Goal: Task Accomplishment & Management: Use online tool/utility

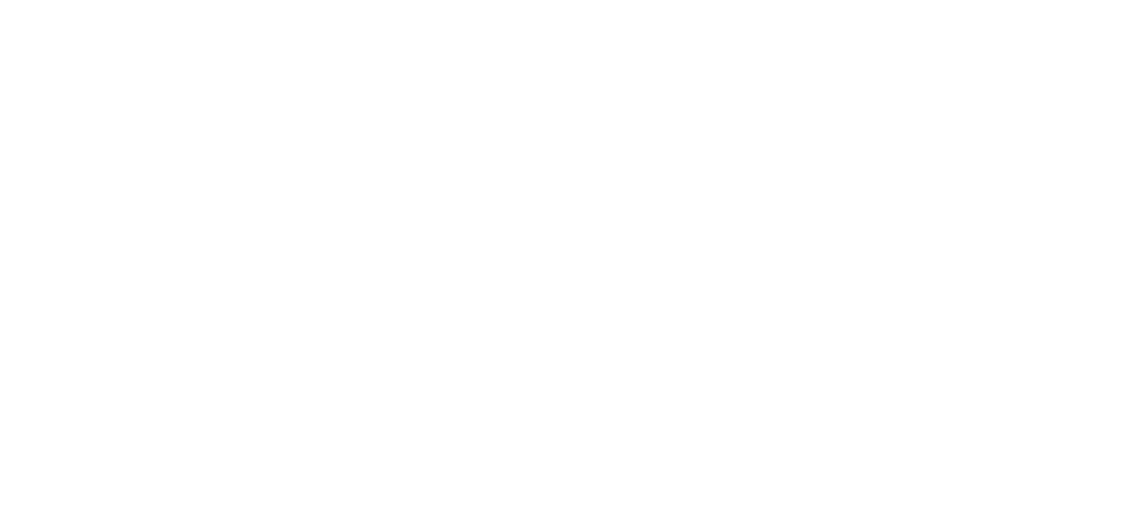
select select "Song"
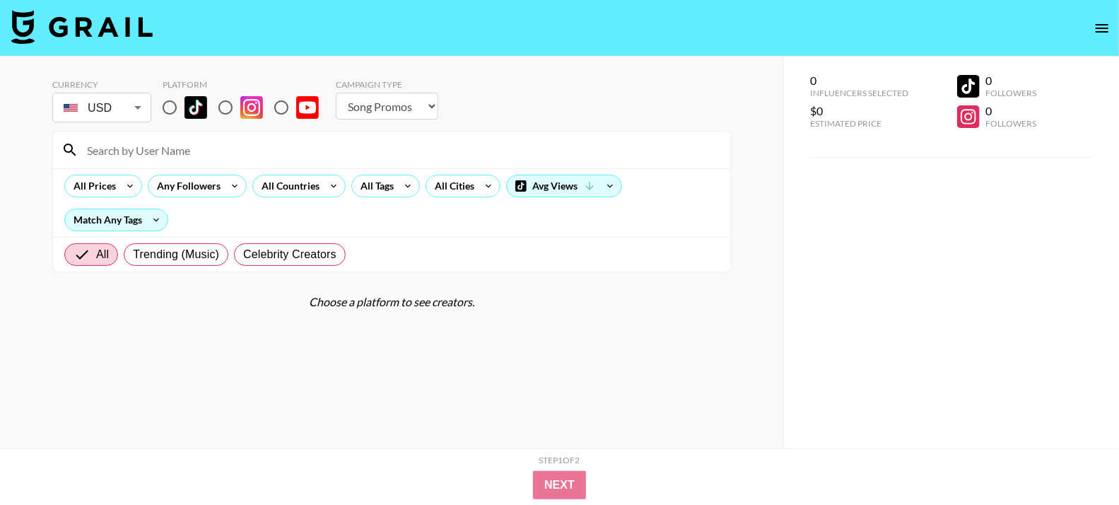
click at [172, 112] on input "radio" at bounding box center [170, 108] width 30 height 30
radio input "true"
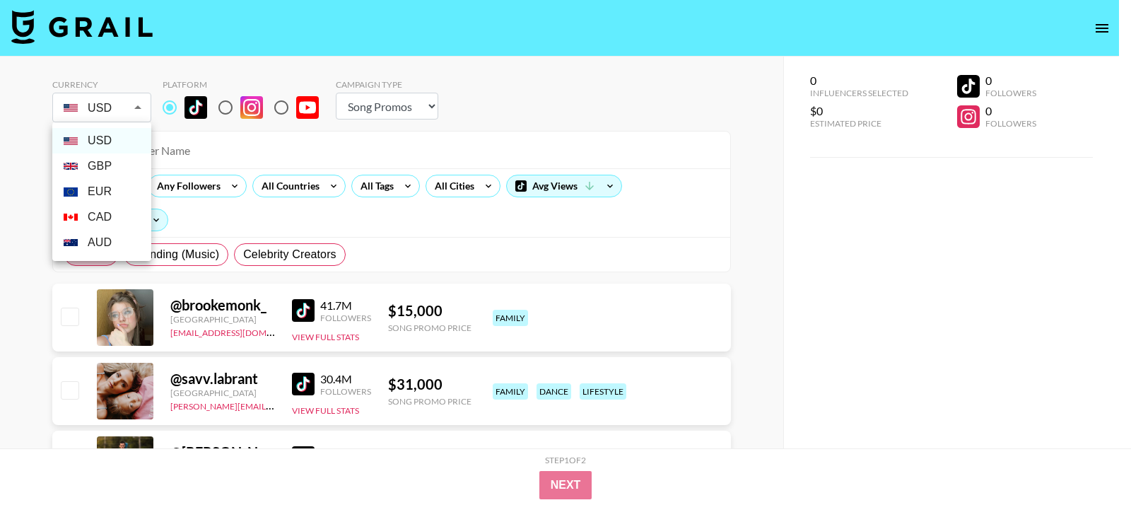
click at [122, 164] on li "GBP" at bounding box center [101, 165] width 99 height 25
type input "GBP"
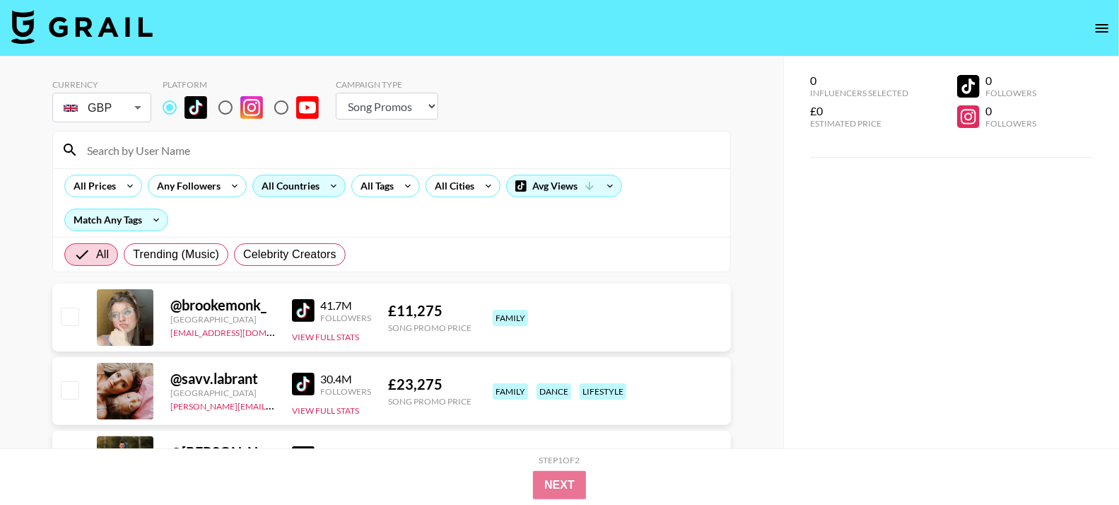
click at [317, 188] on div "All Countries" at bounding box center [287, 185] width 69 height 21
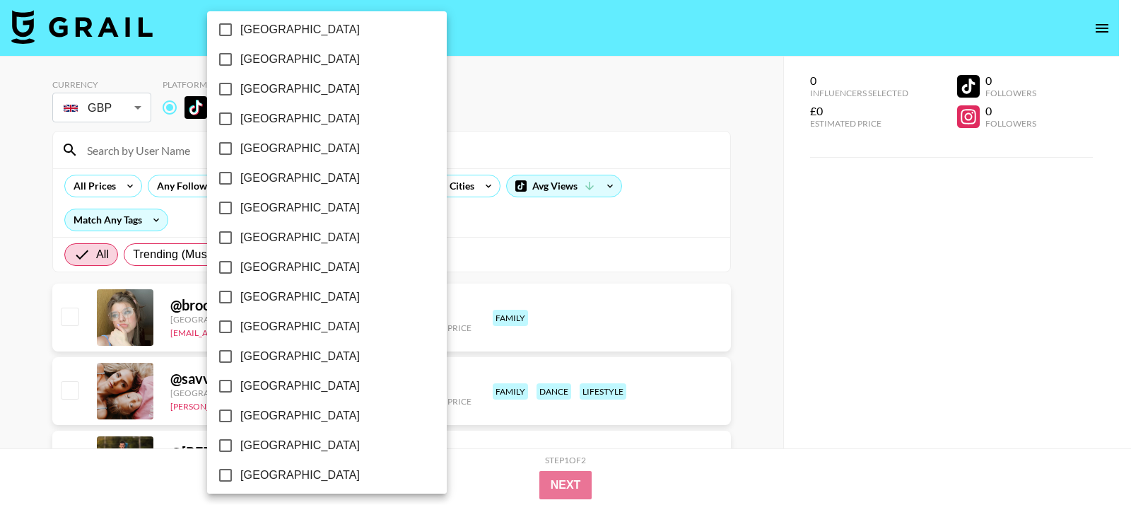
scroll to position [1142, 0]
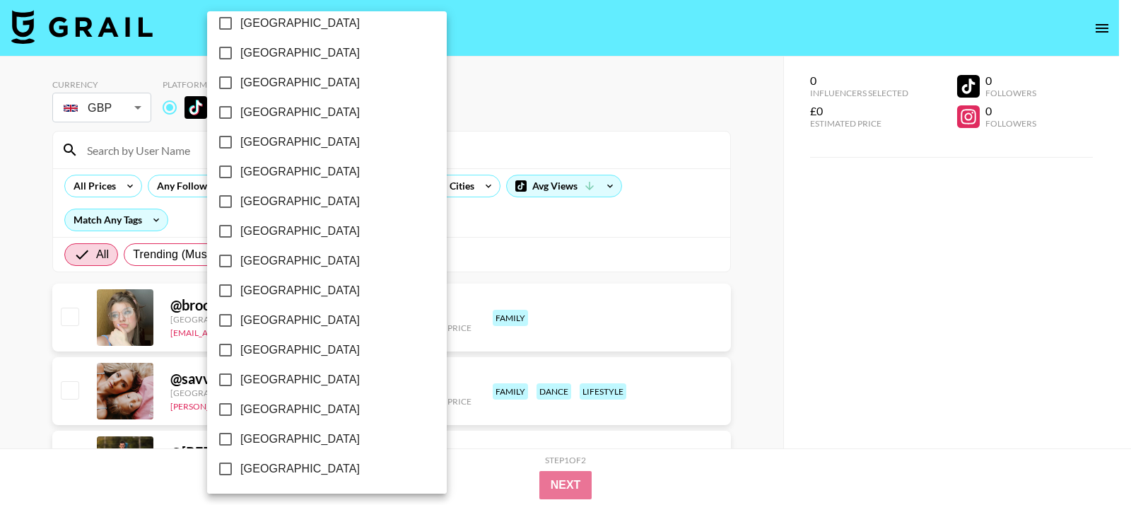
click at [301, 445] on span "[GEOGRAPHIC_DATA]" at bounding box center [299, 438] width 119 height 17
click at [240, 445] on input "[GEOGRAPHIC_DATA]" at bounding box center [226, 439] width 30 height 30
checkbox input "true"
click at [297, 414] on span "[GEOGRAPHIC_DATA]" at bounding box center [297, 409] width 119 height 17
click at [238, 414] on input "[GEOGRAPHIC_DATA]" at bounding box center [223, 409] width 30 height 30
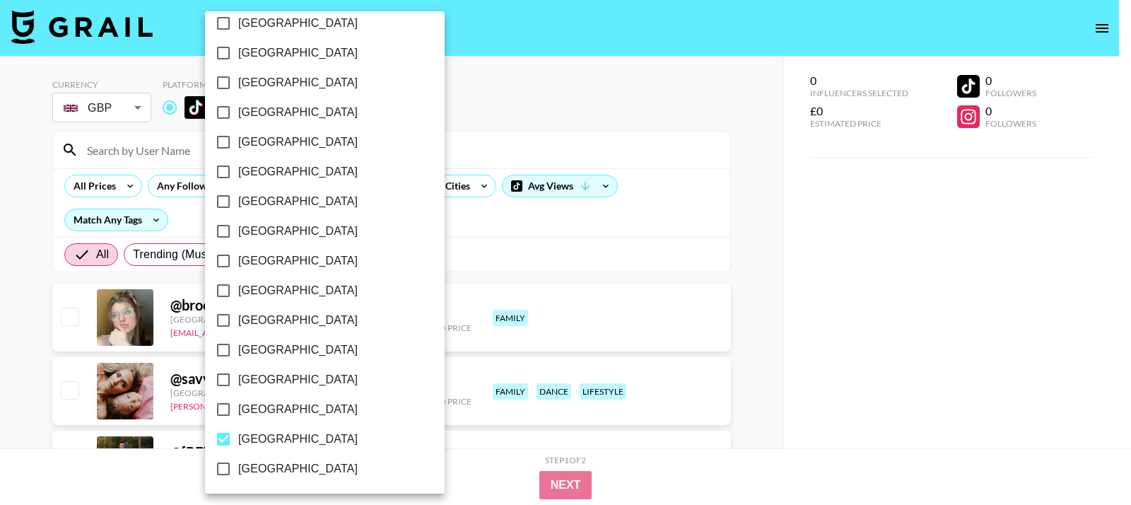
checkbox input "true"
click at [278, 286] on span "[GEOGRAPHIC_DATA]" at bounding box center [297, 289] width 119 height 17
click at [238, 286] on input "[GEOGRAPHIC_DATA]" at bounding box center [223, 290] width 30 height 30
checkbox input "true"
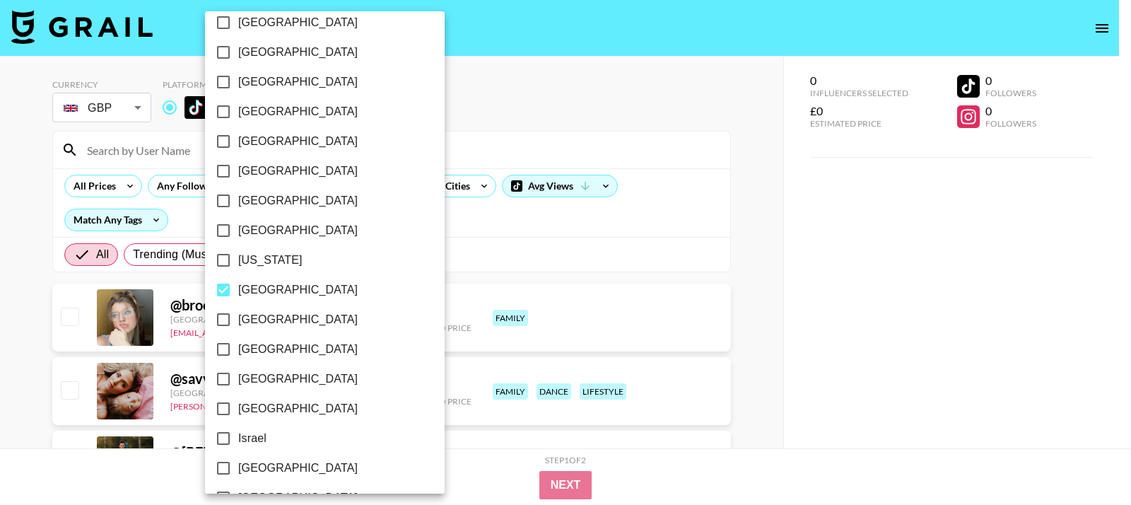
click at [582, 222] on div at bounding box center [565, 252] width 1131 height 505
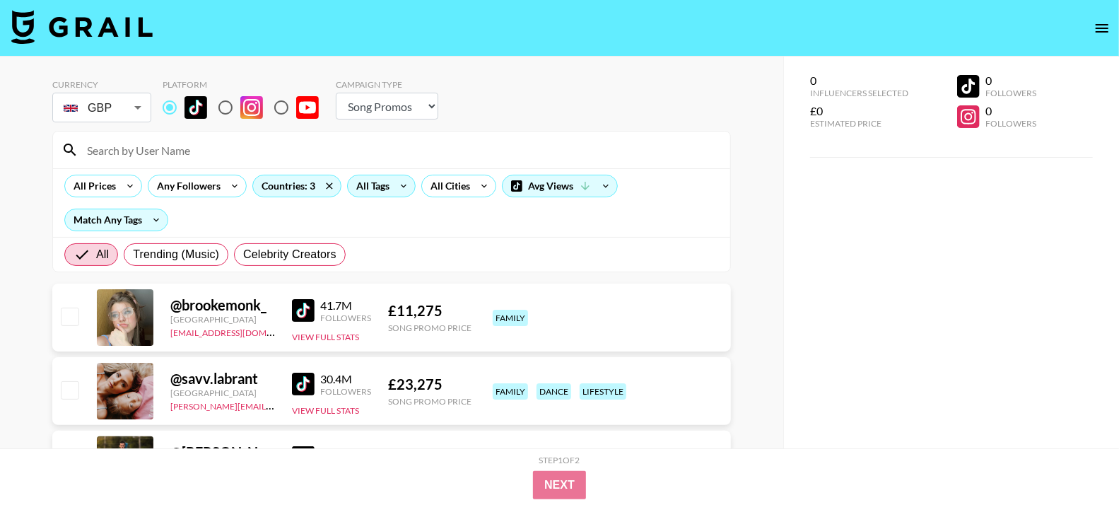
click at [392, 185] on icon at bounding box center [403, 185] width 23 height 21
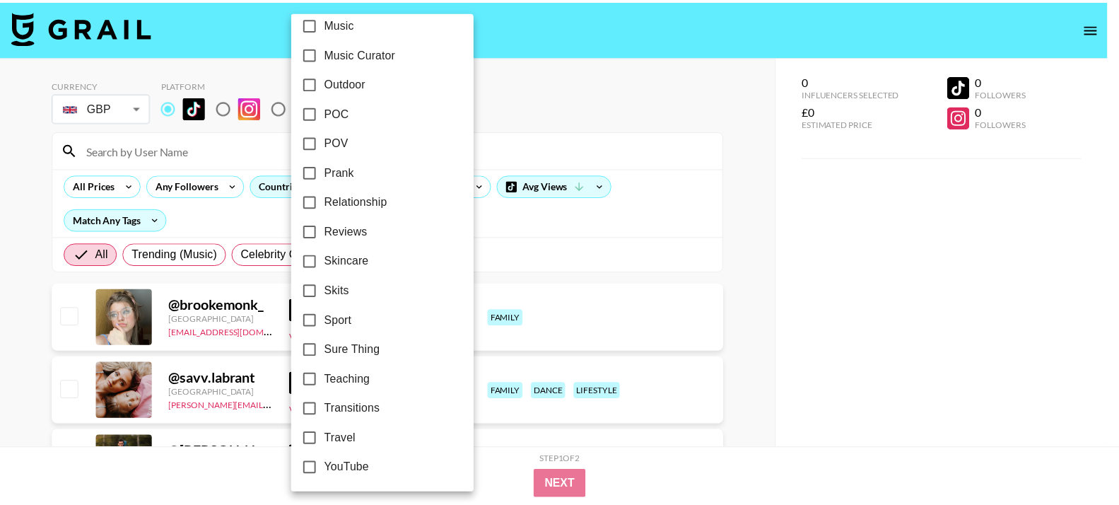
scroll to position [845, 0]
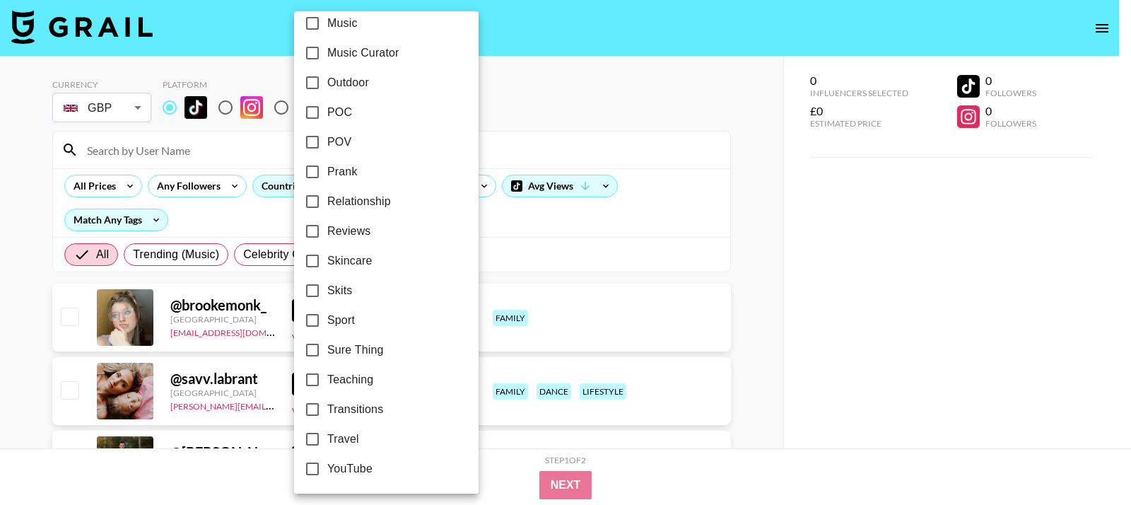
click at [363, 213] on label "Relationship" at bounding box center [377, 202] width 158 height 30
click at [327, 213] on input "Relationship" at bounding box center [313, 202] width 30 height 30
checkbox input "true"
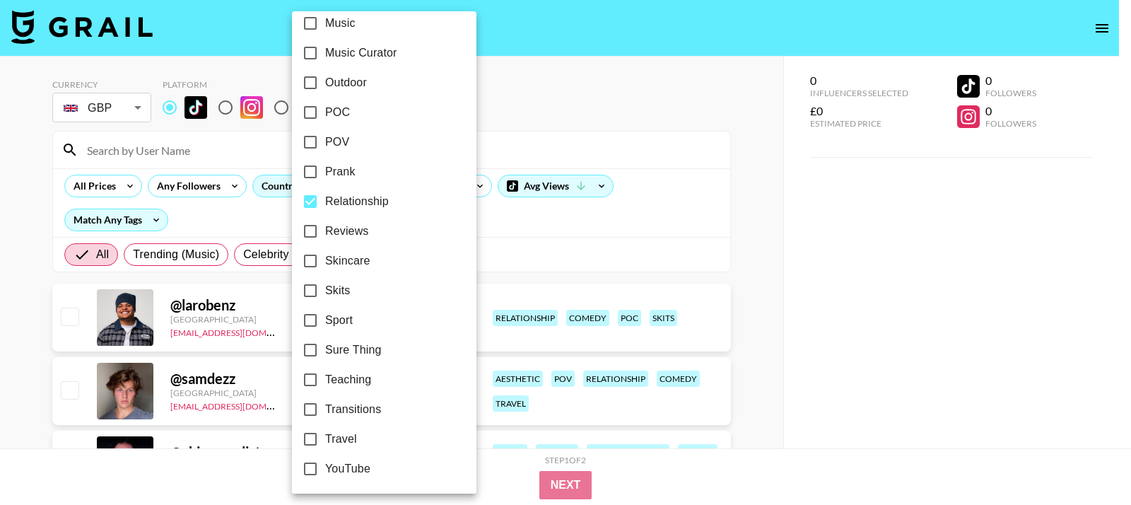
click at [555, 218] on div at bounding box center [565, 252] width 1131 height 505
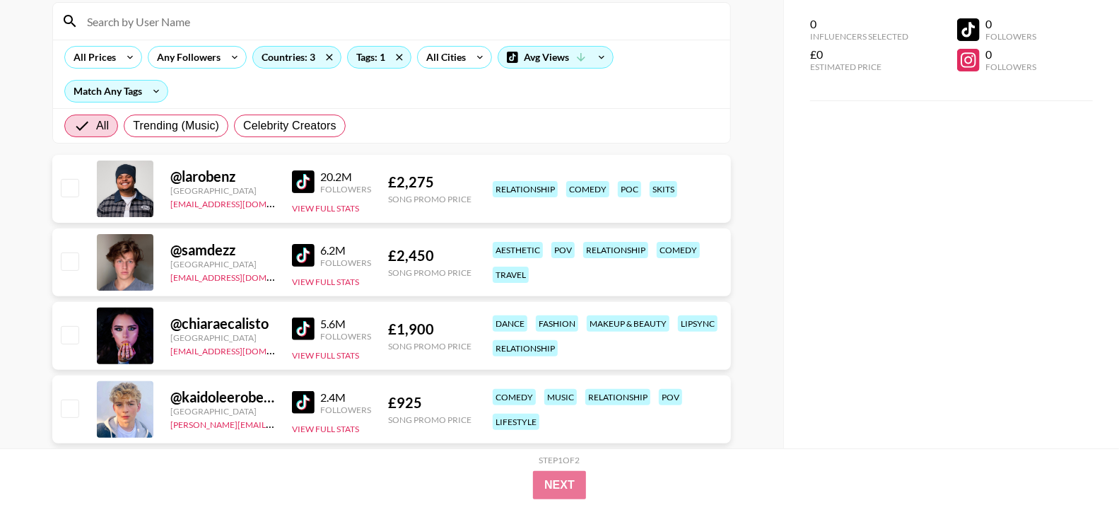
scroll to position [129, 0]
click at [313, 330] on img at bounding box center [303, 328] width 23 height 23
click at [312, 257] on img at bounding box center [303, 254] width 23 height 23
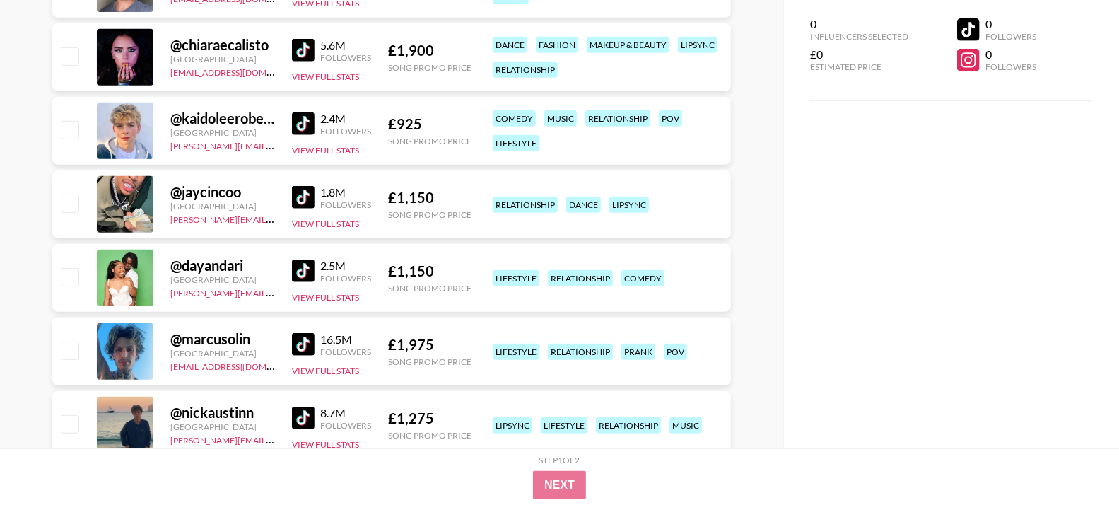
scroll to position [453, 0]
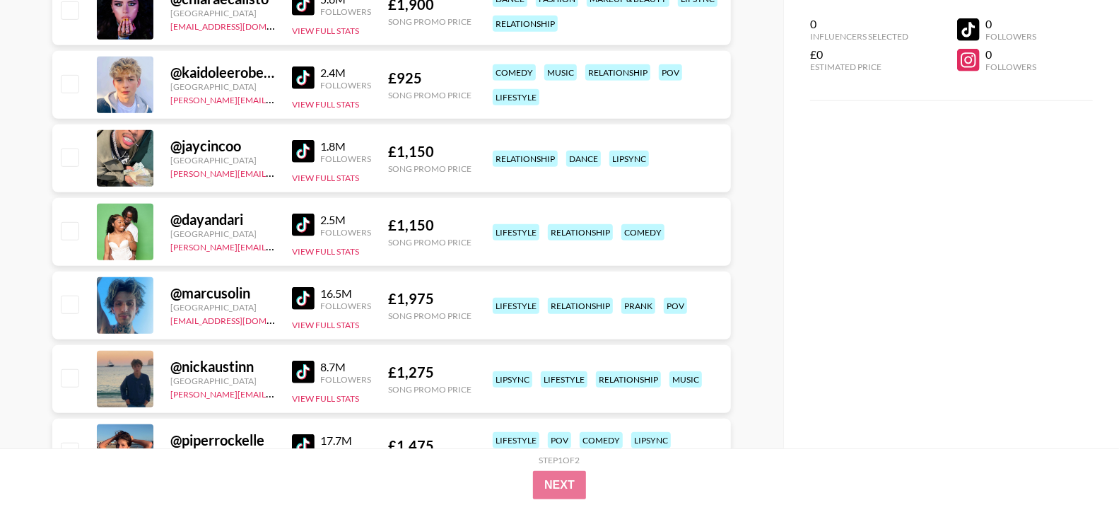
click at [302, 222] on img at bounding box center [303, 224] width 23 height 23
click at [303, 283] on div "16.5M Followers View Full Stats" at bounding box center [331, 306] width 79 height 50
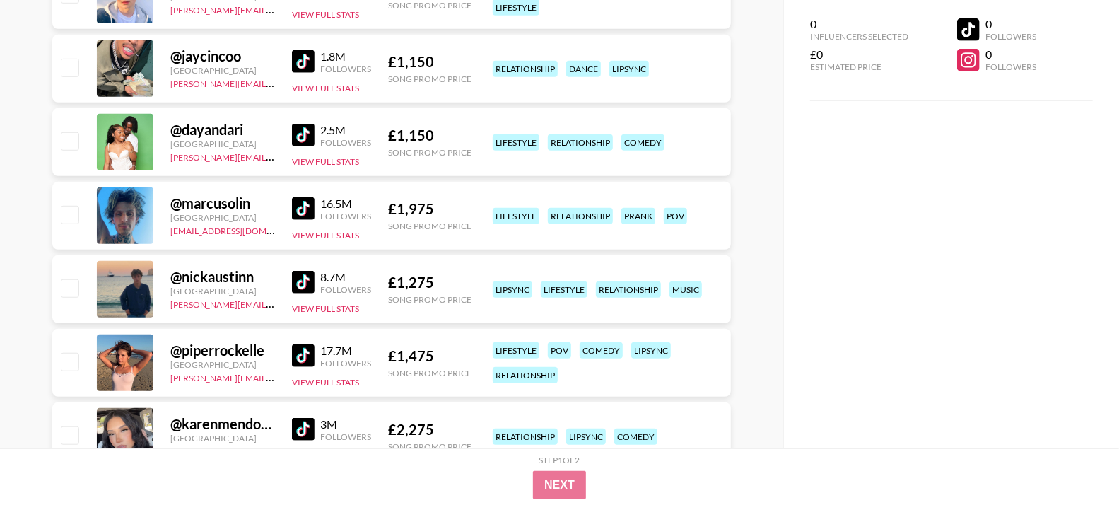
scroll to position [577, 0]
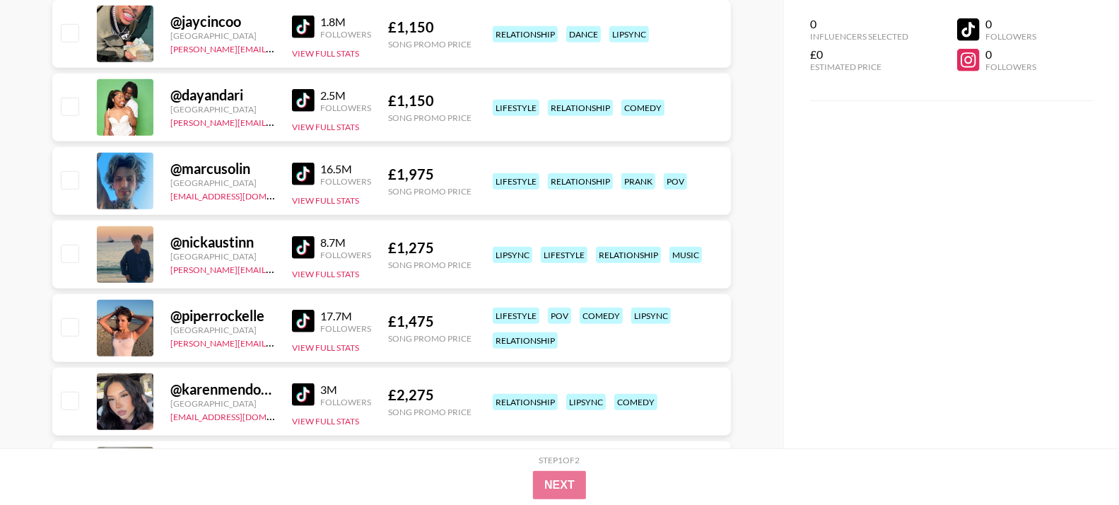
click at [300, 247] on img at bounding box center [303, 247] width 23 height 23
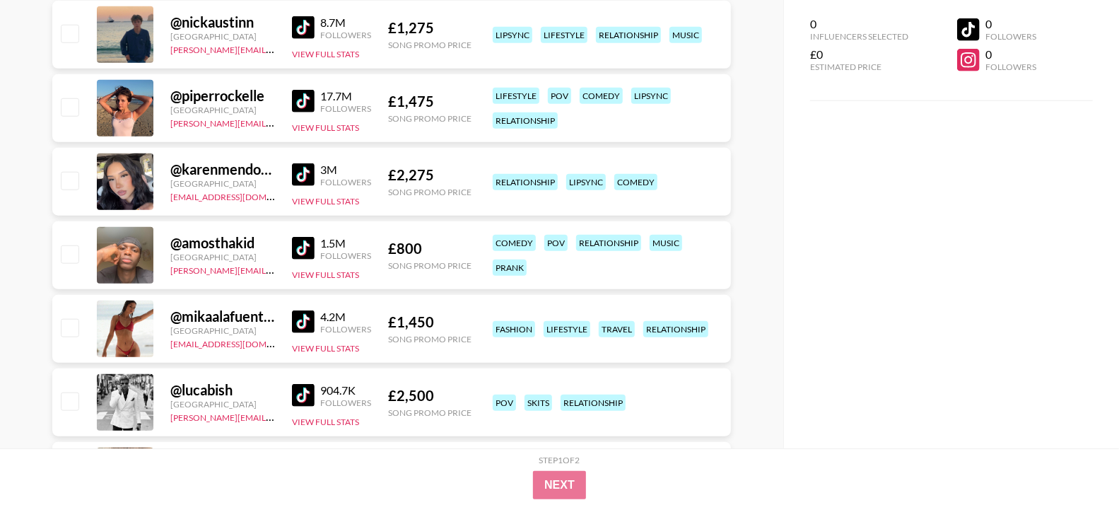
scroll to position [801, 0]
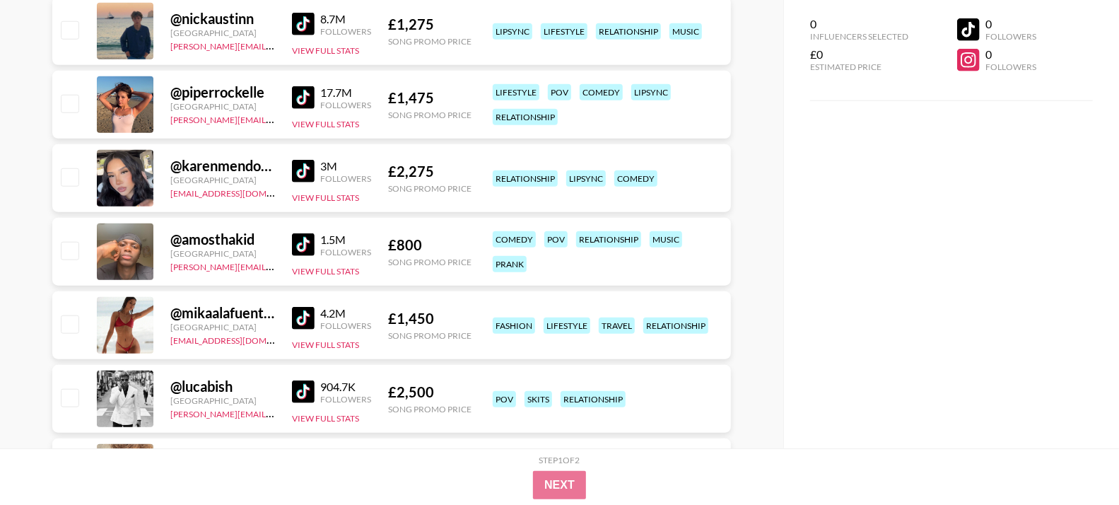
click at [302, 175] on img at bounding box center [303, 171] width 23 height 23
click at [302, 102] on img at bounding box center [303, 97] width 23 height 23
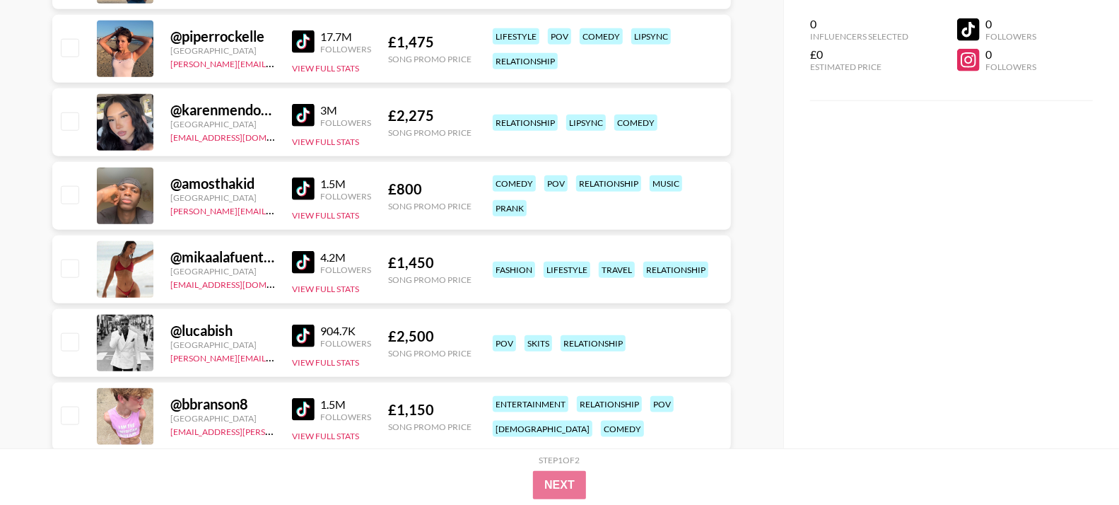
scroll to position [936, 0]
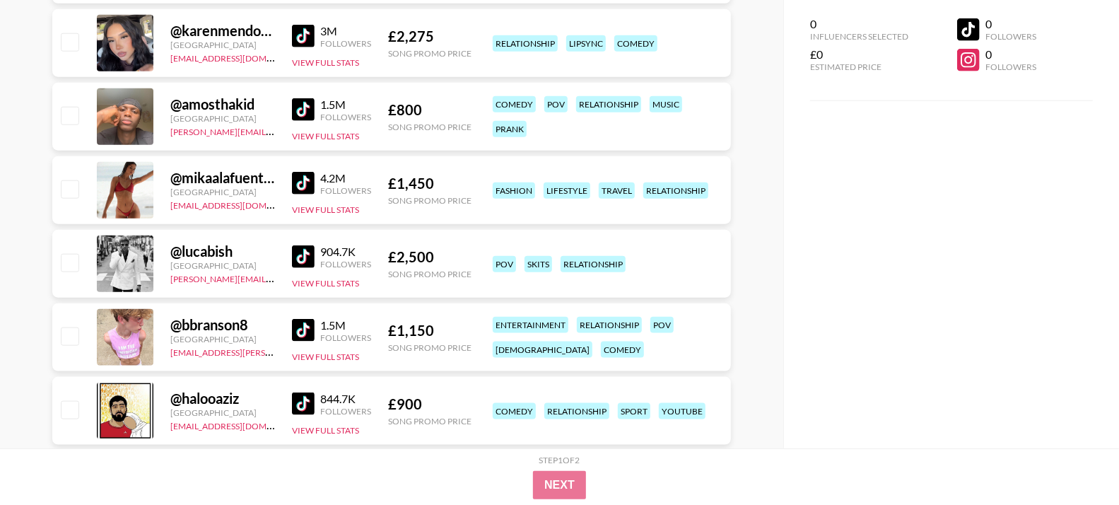
click at [305, 109] on img at bounding box center [303, 109] width 23 height 23
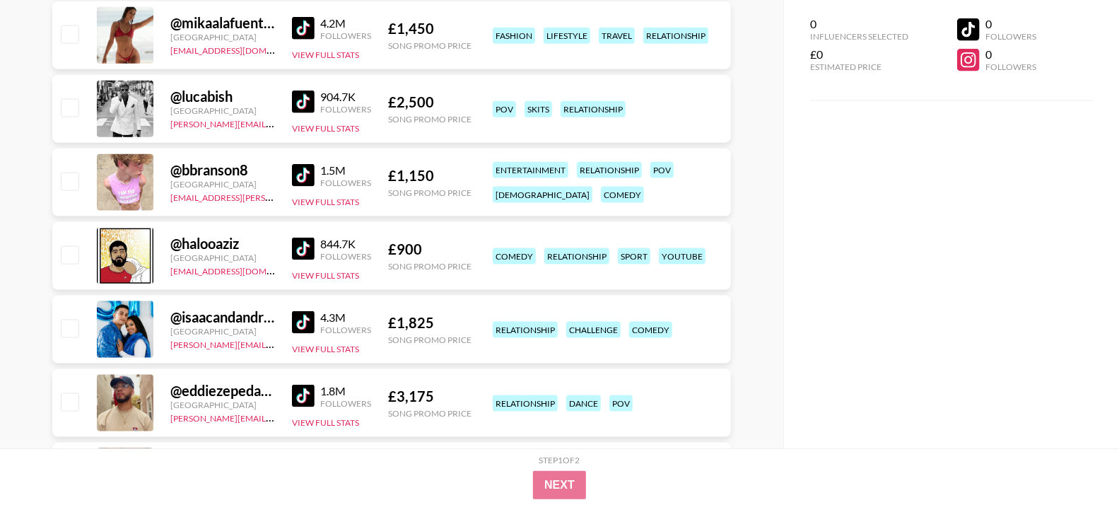
scroll to position [1090, 0]
click at [302, 175] on img at bounding box center [303, 175] width 23 height 23
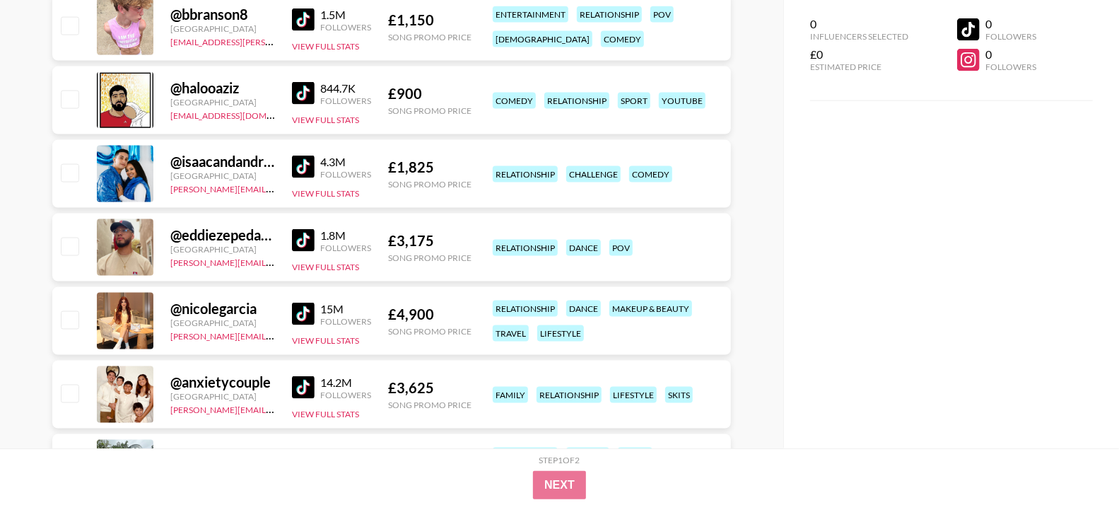
scroll to position [1310, 0]
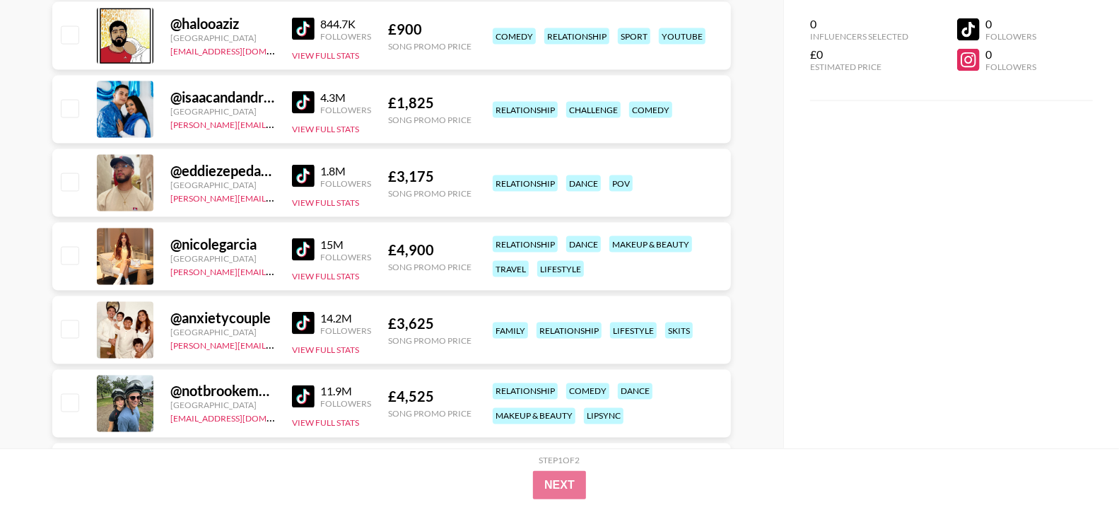
click at [315, 100] on link at bounding box center [306, 102] width 28 height 23
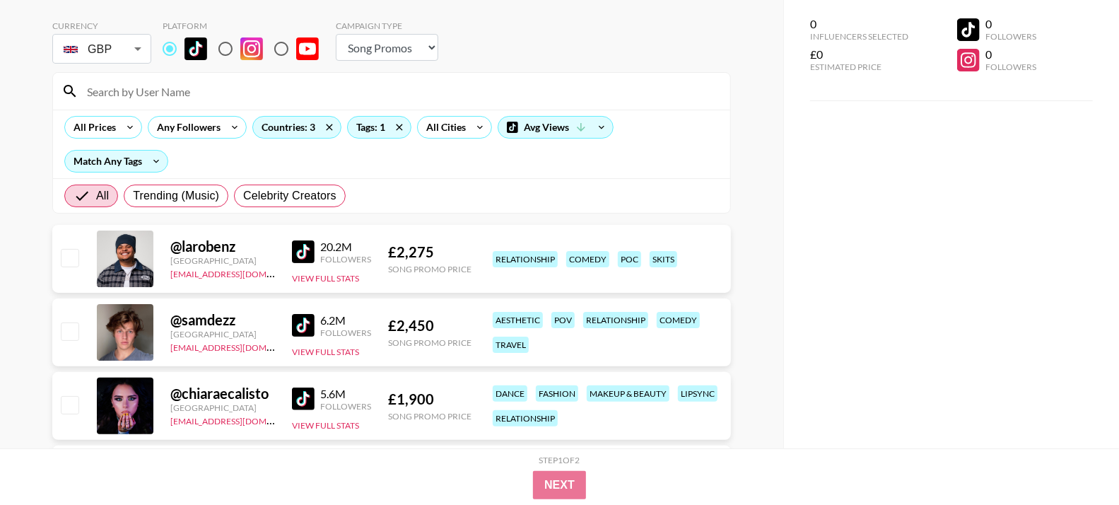
scroll to position [48, 0]
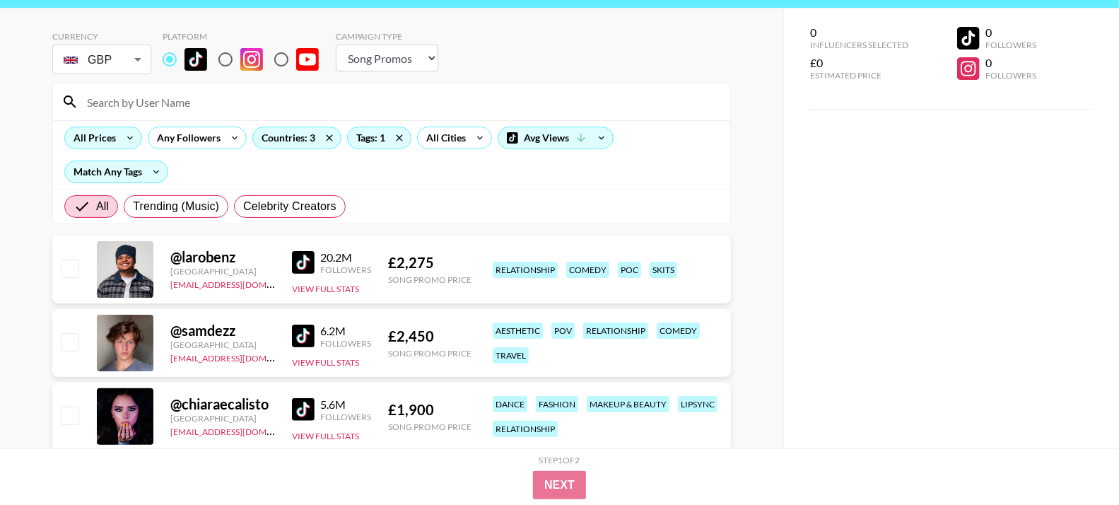
click at [117, 141] on div "All Prices" at bounding box center [103, 137] width 78 height 23
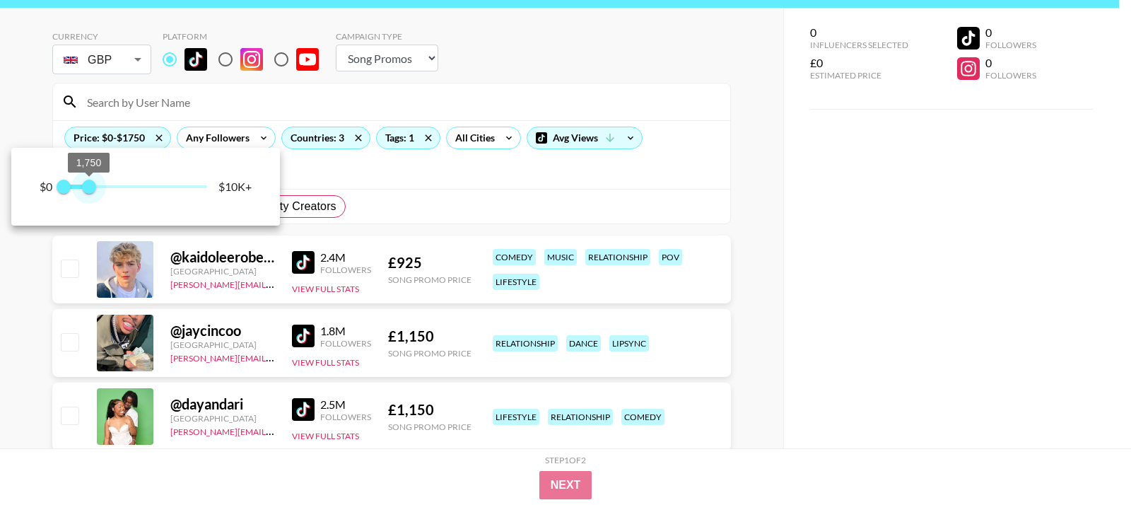
type input "2000"
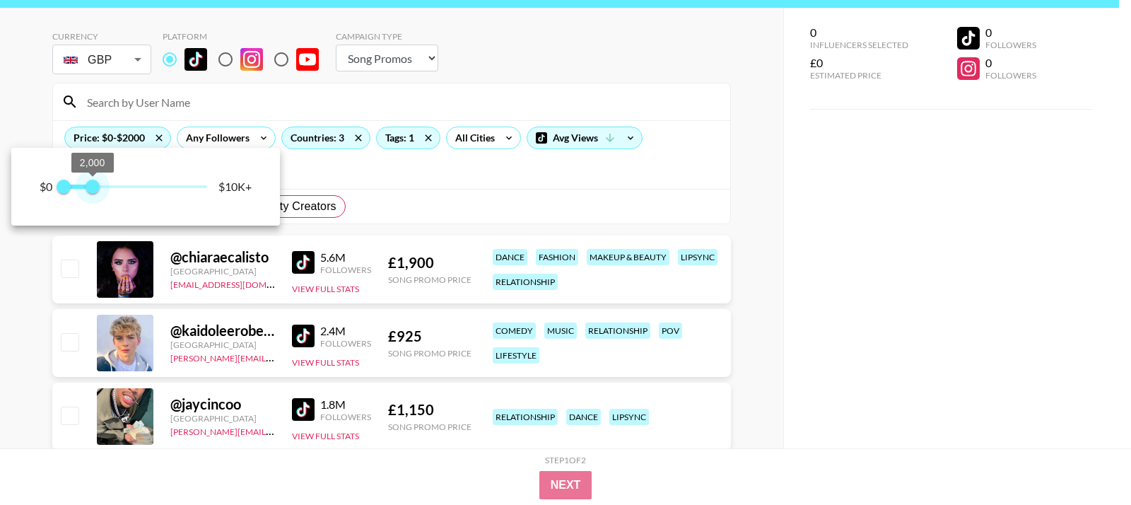
drag, startPoint x: 174, startPoint y: 197, endPoint x: 93, endPoint y: 213, distance: 82.7
click at [93, 213] on div "$0 0 2,000 $10K+" at bounding box center [145, 187] width 269 height 78
click at [500, 179] on div at bounding box center [565, 252] width 1131 height 505
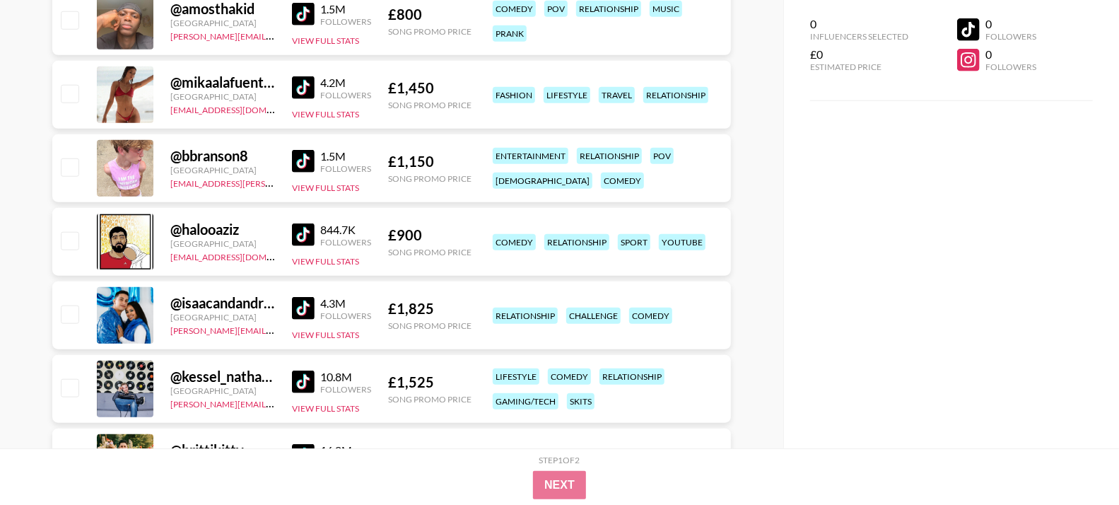
scroll to position [811, 0]
click at [303, 159] on img at bounding box center [303, 161] width 23 height 23
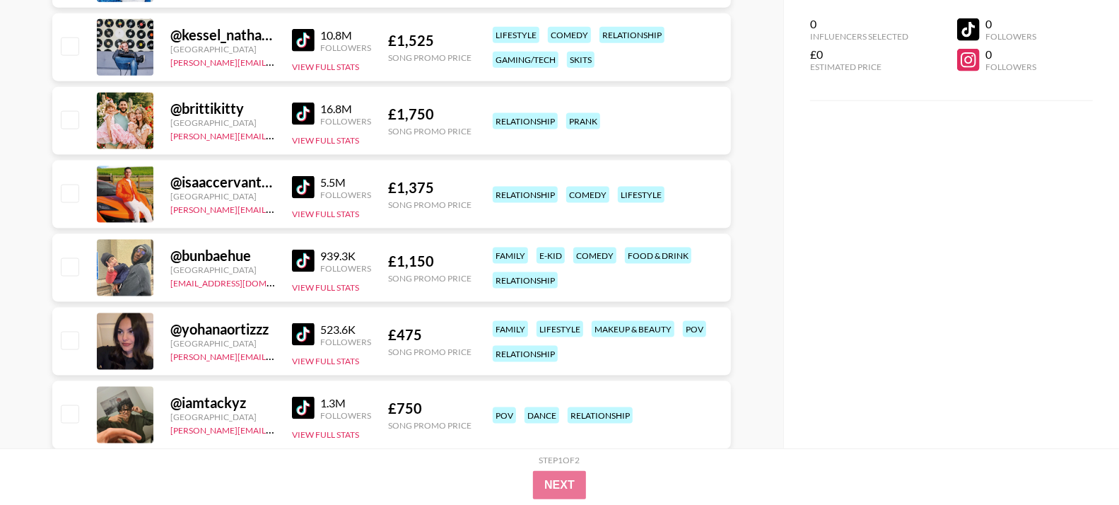
scroll to position [1174, 0]
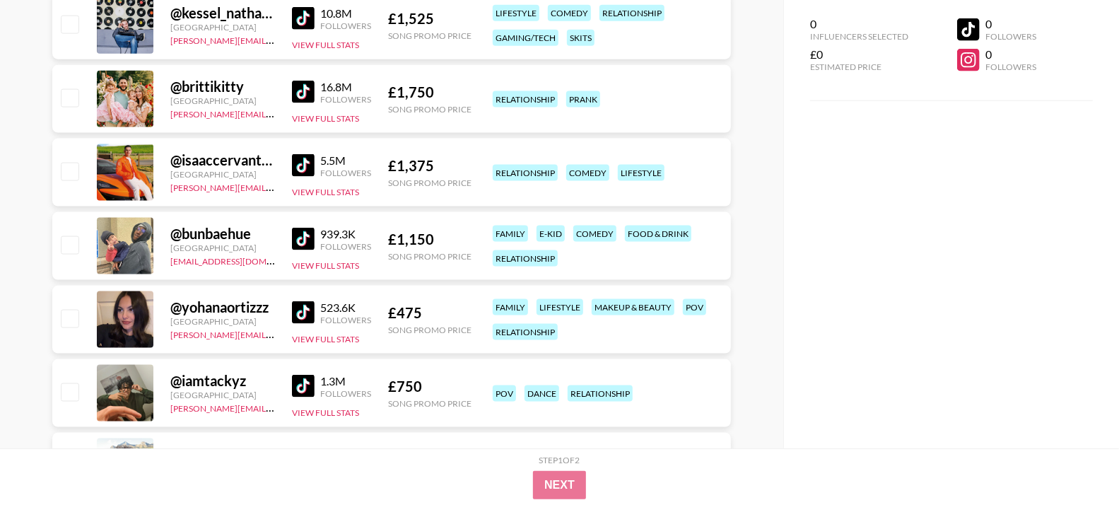
click at [295, 236] on img at bounding box center [303, 239] width 23 height 23
click at [304, 304] on img at bounding box center [303, 312] width 23 height 23
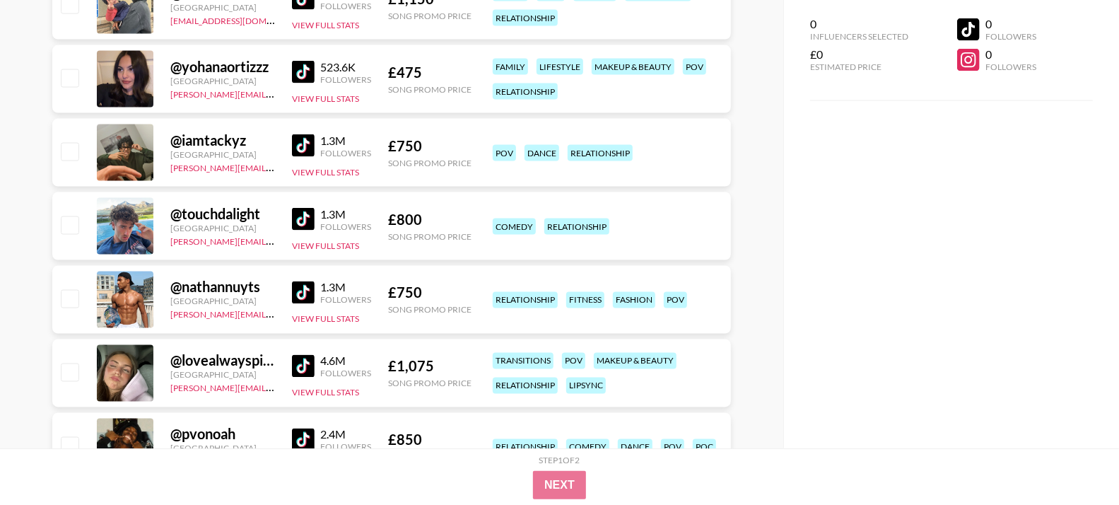
scroll to position [1415, 0]
click at [302, 140] on img at bounding box center [303, 145] width 23 height 23
click at [300, 207] on img at bounding box center [303, 218] width 23 height 23
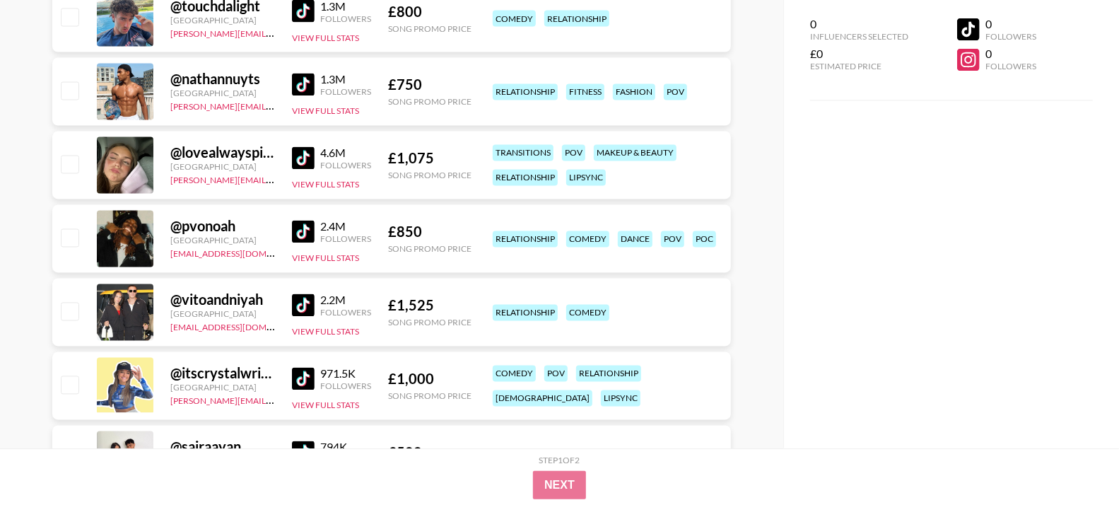
scroll to position [1628, 0]
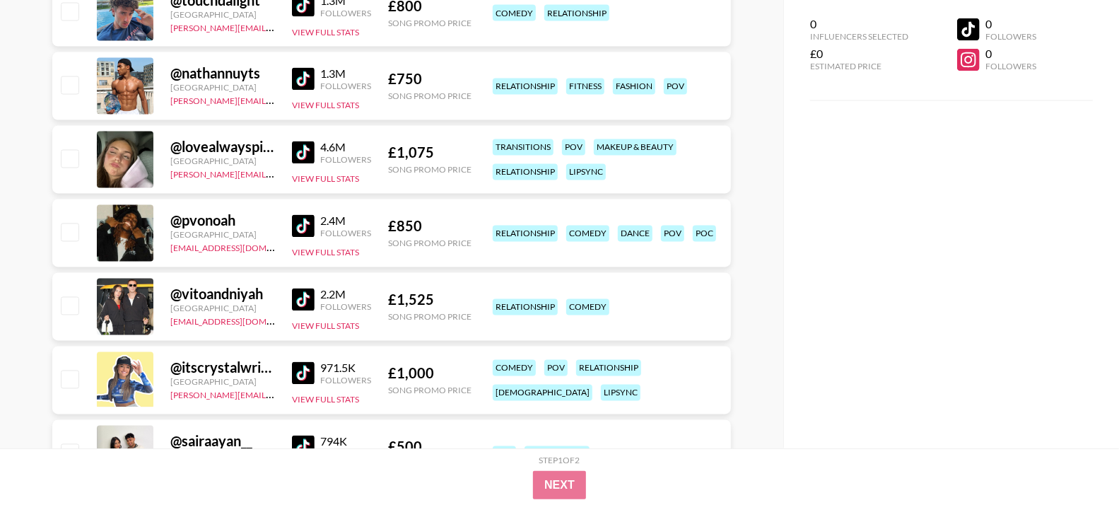
click at [306, 218] on img at bounding box center [303, 226] width 23 height 23
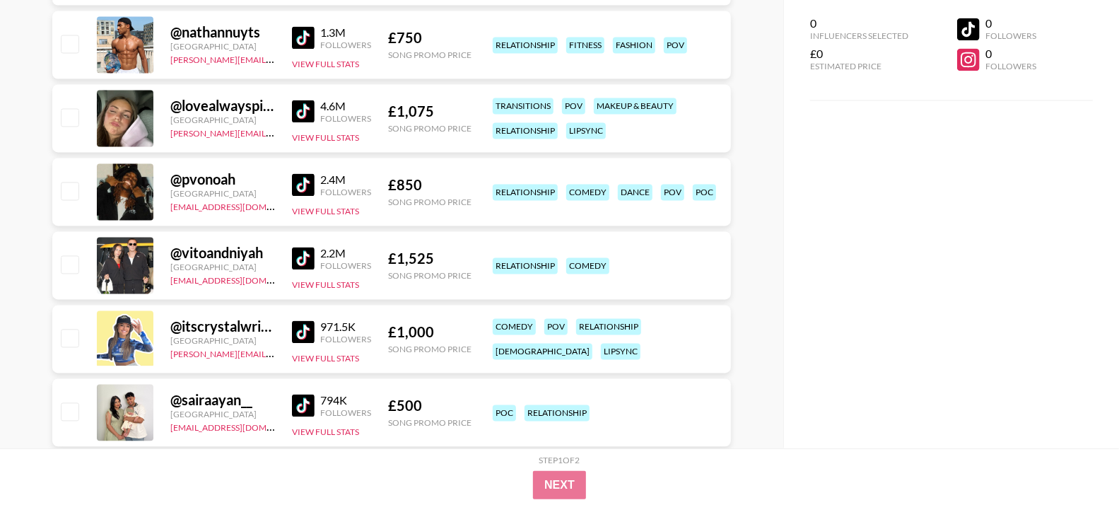
scroll to position [1668, 0]
click at [314, 253] on img at bounding box center [303, 258] width 23 height 23
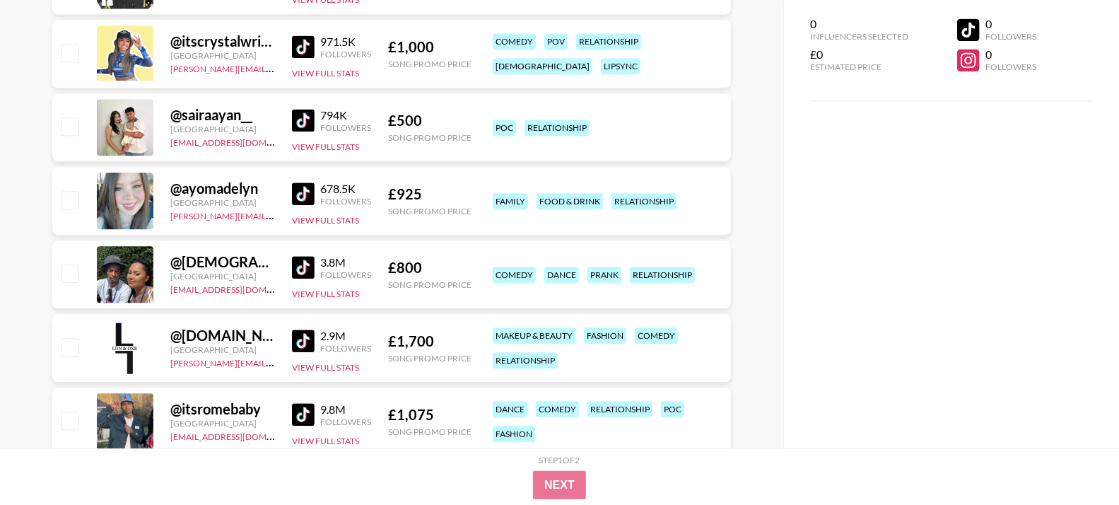
scroll to position [1962, 0]
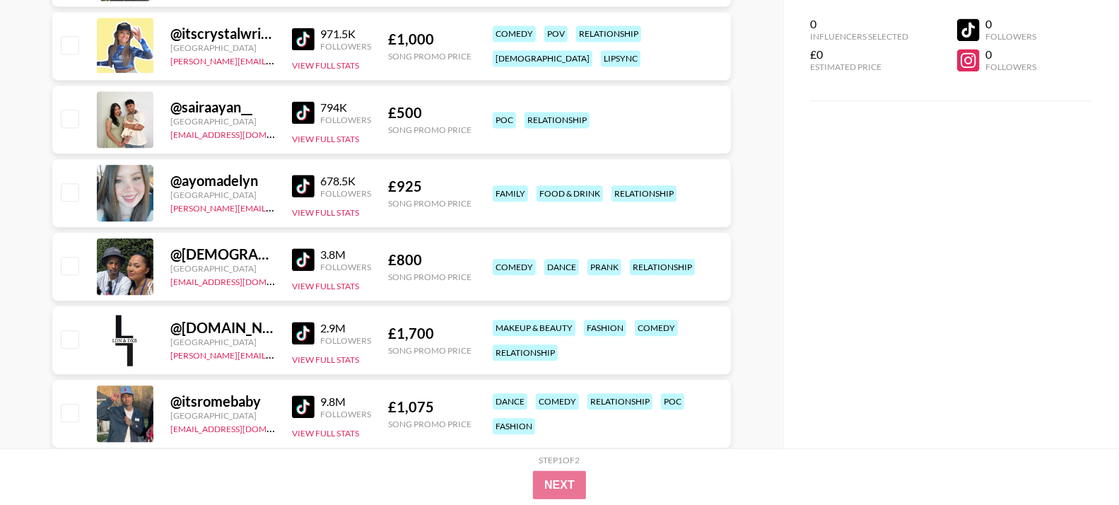
click at [302, 183] on img at bounding box center [303, 186] width 23 height 23
click at [305, 252] on img at bounding box center [303, 259] width 23 height 23
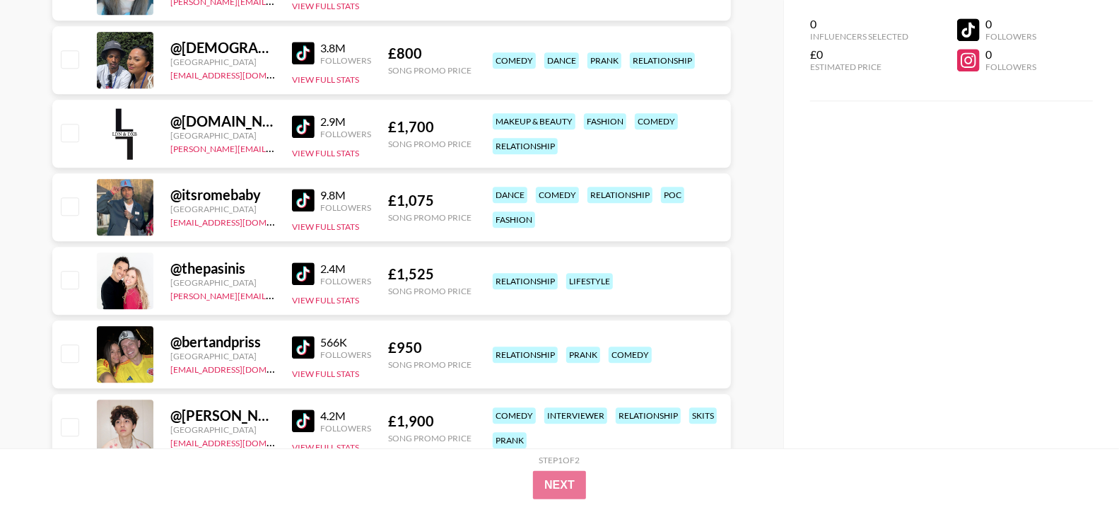
scroll to position [2194, 0]
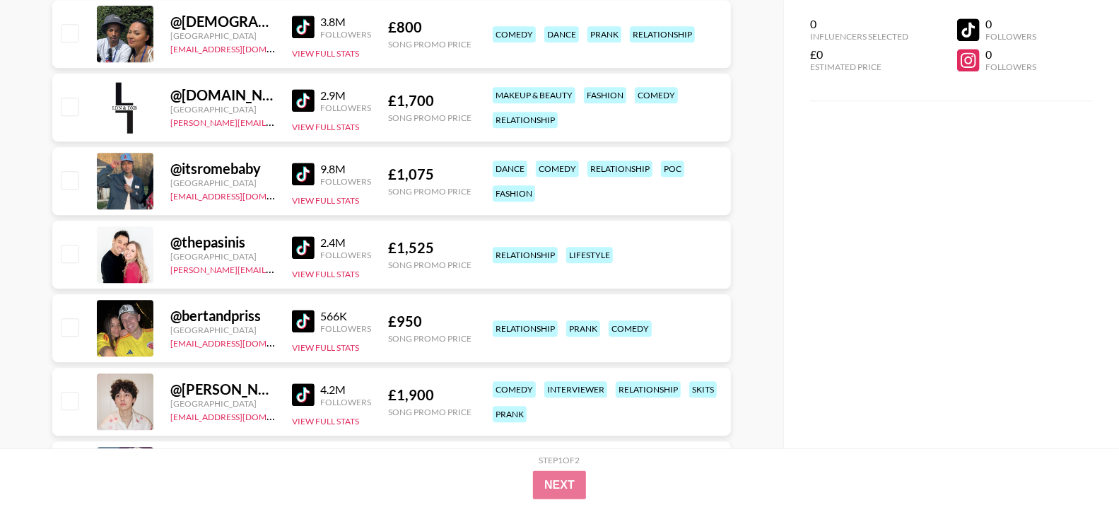
click at [302, 171] on img at bounding box center [303, 174] width 23 height 23
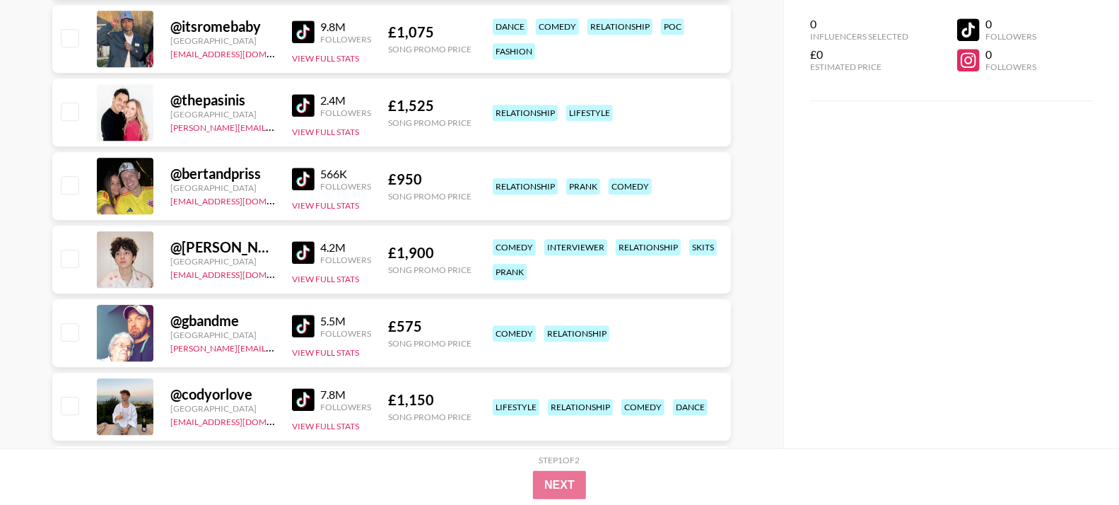
scroll to position [2355, 0]
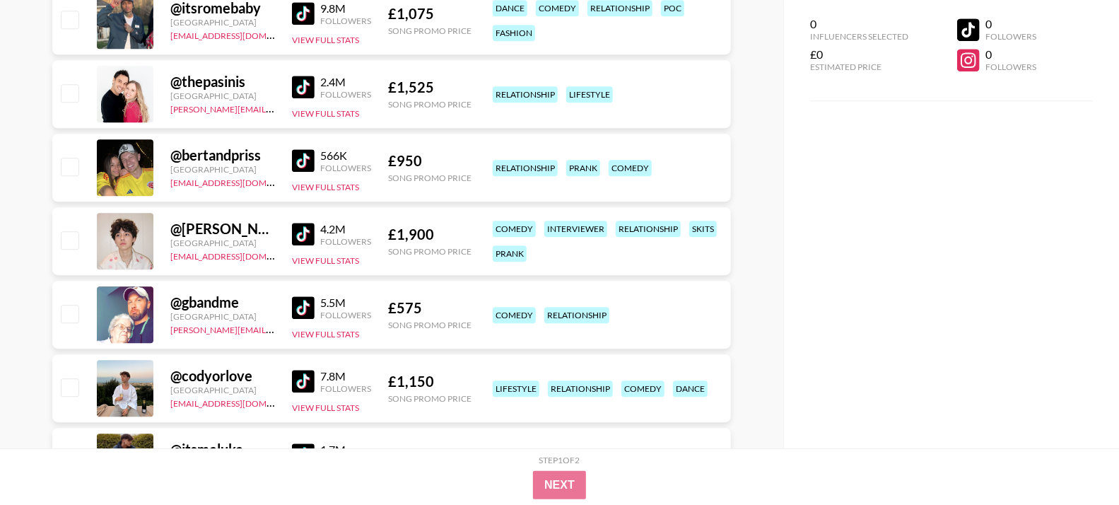
click at [298, 163] on img at bounding box center [303, 160] width 23 height 23
click at [300, 235] on img at bounding box center [303, 234] width 23 height 23
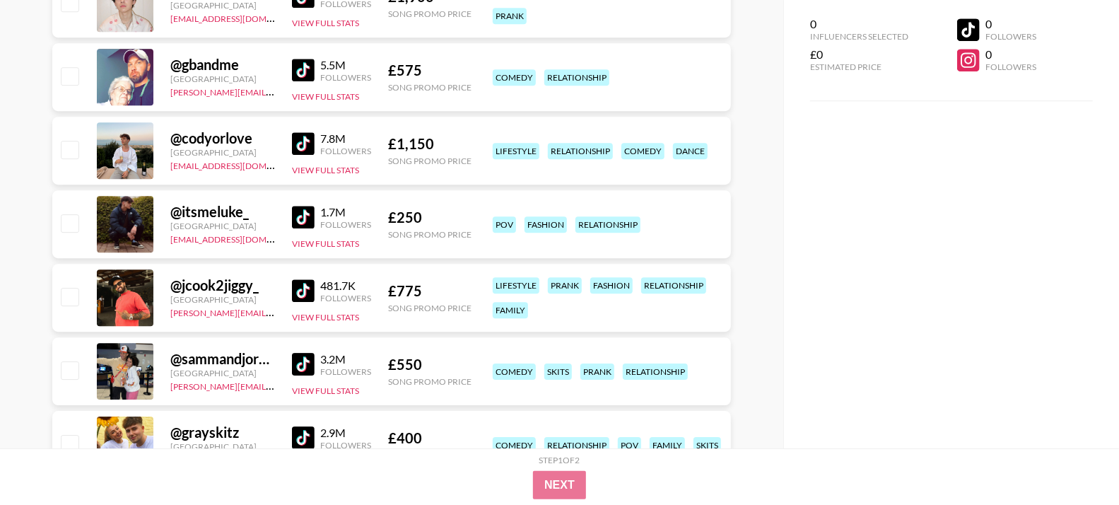
scroll to position [2593, 0]
click at [297, 136] on img at bounding box center [303, 142] width 23 height 23
click at [297, 208] on img at bounding box center [303, 216] width 23 height 23
click at [301, 281] on img at bounding box center [303, 289] width 23 height 23
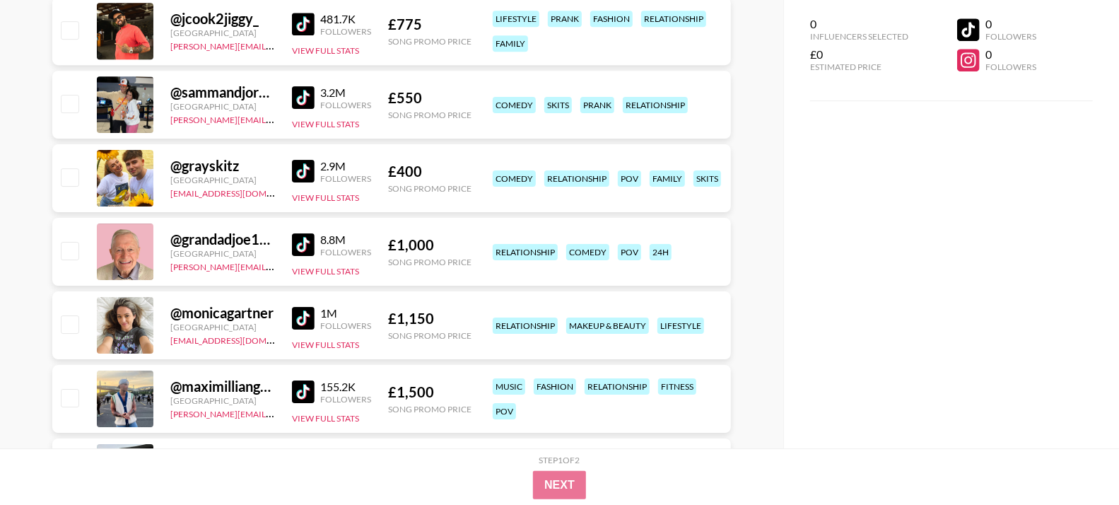
scroll to position [2860, 0]
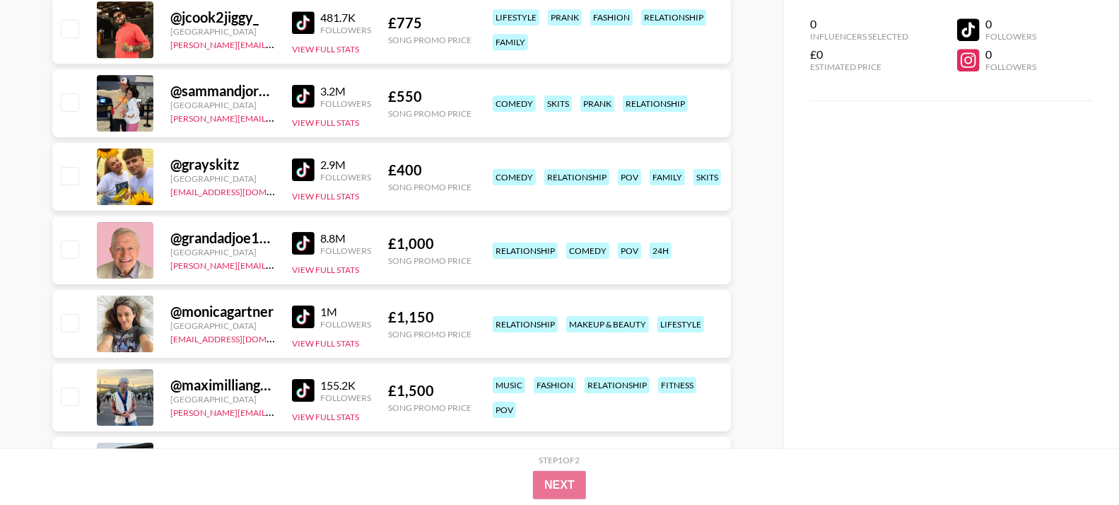
click at [310, 102] on img at bounding box center [303, 96] width 23 height 23
click at [312, 167] on img at bounding box center [303, 169] width 23 height 23
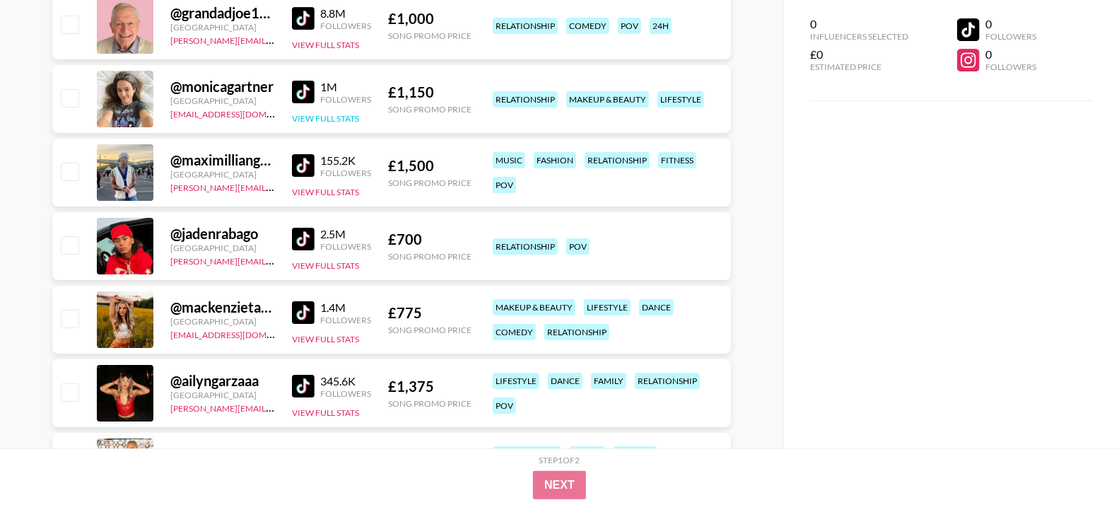
scroll to position [3086, 0]
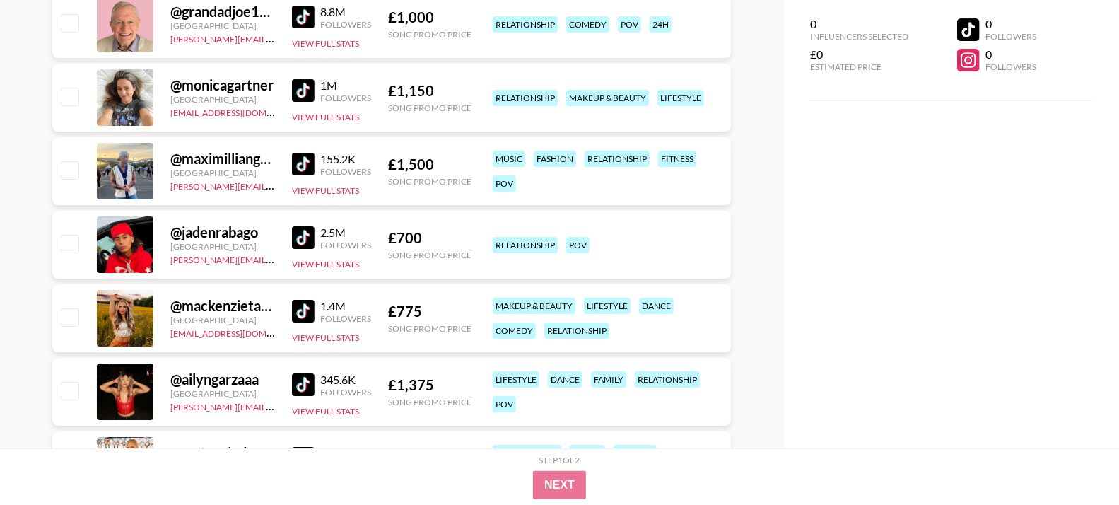
click at [307, 88] on img at bounding box center [303, 90] width 23 height 23
click at [310, 155] on img at bounding box center [303, 164] width 23 height 23
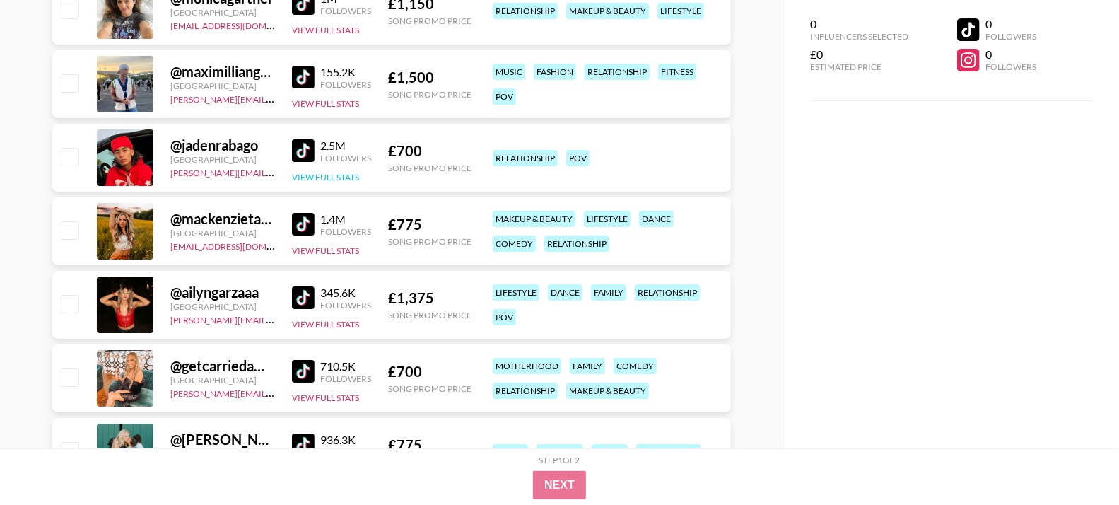
scroll to position [3194, 0]
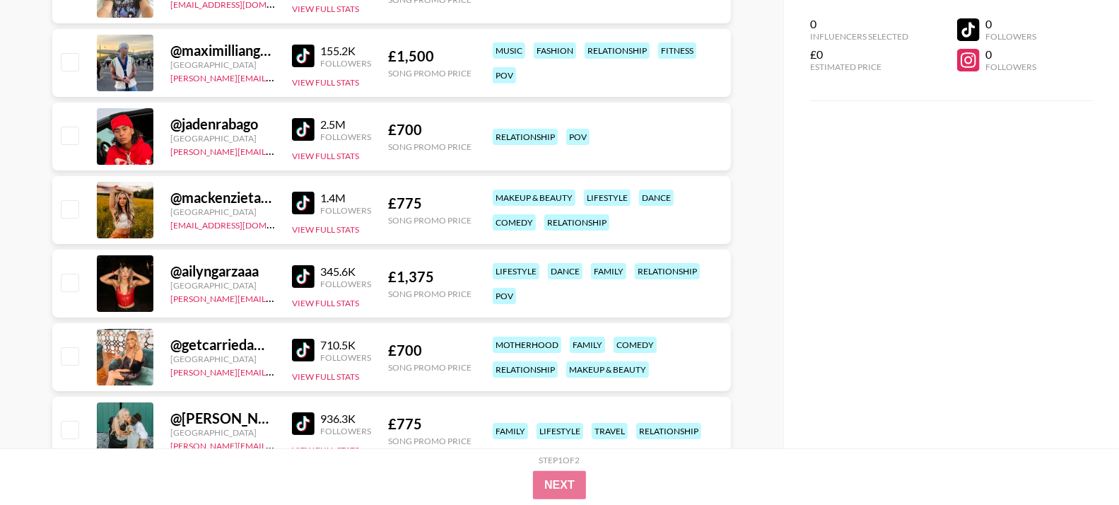
click at [298, 128] on img at bounding box center [303, 129] width 23 height 23
click at [300, 192] on img at bounding box center [303, 203] width 23 height 23
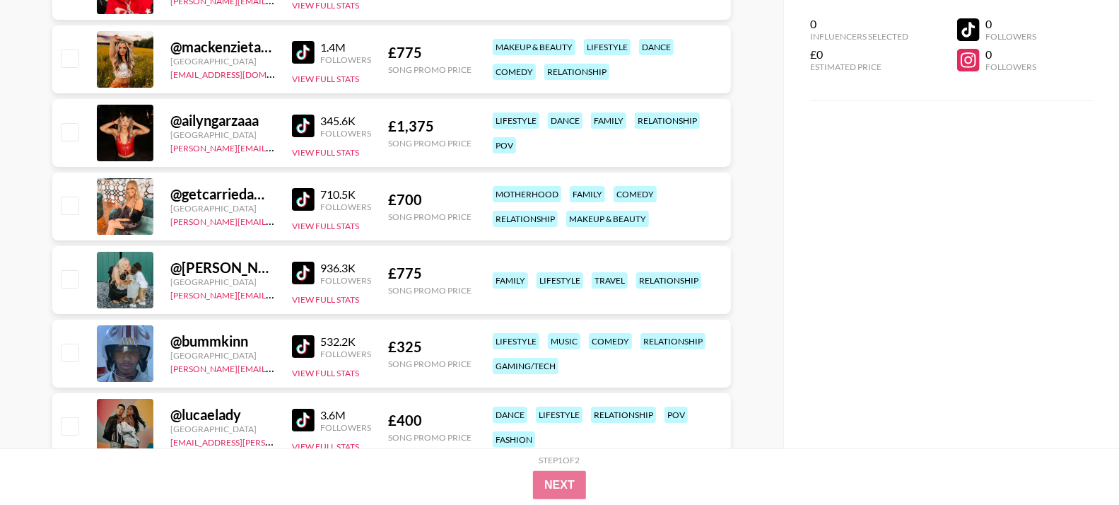
scroll to position [3354, 0]
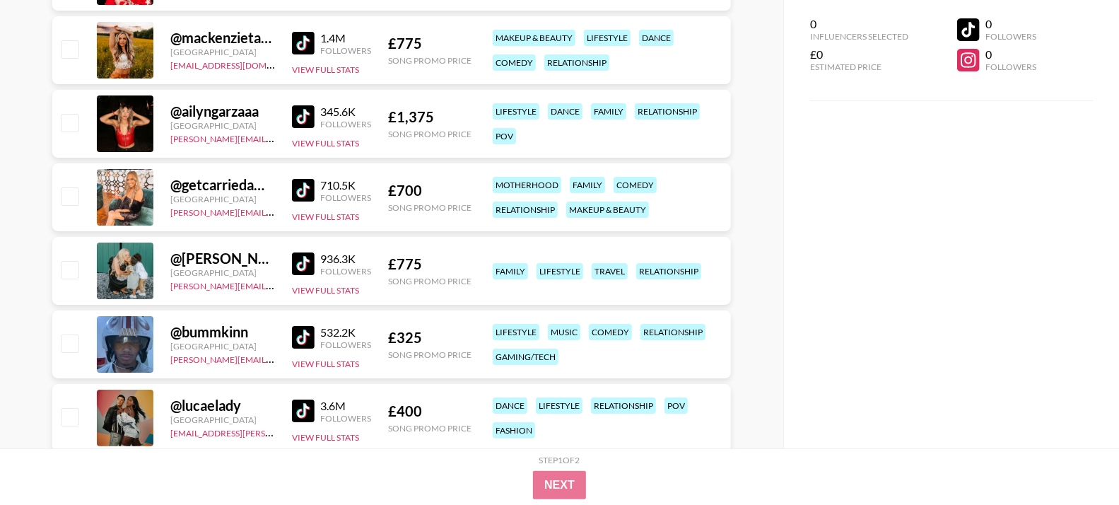
click at [300, 113] on img at bounding box center [303, 116] width 23 height 23
click at [301, 191] on img at bounding box center [303, 190] width 23 height 23
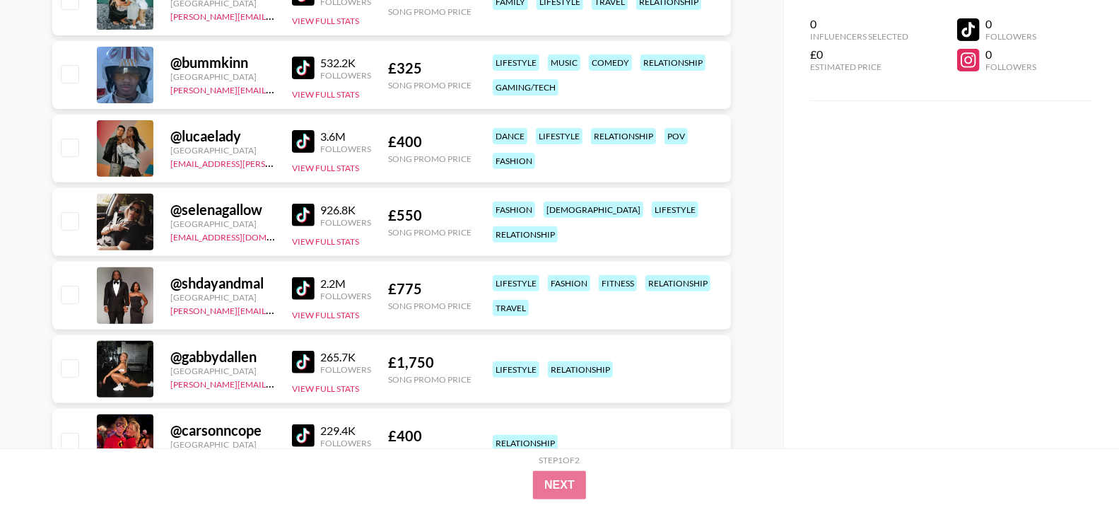
scroll to position [3608, 0]
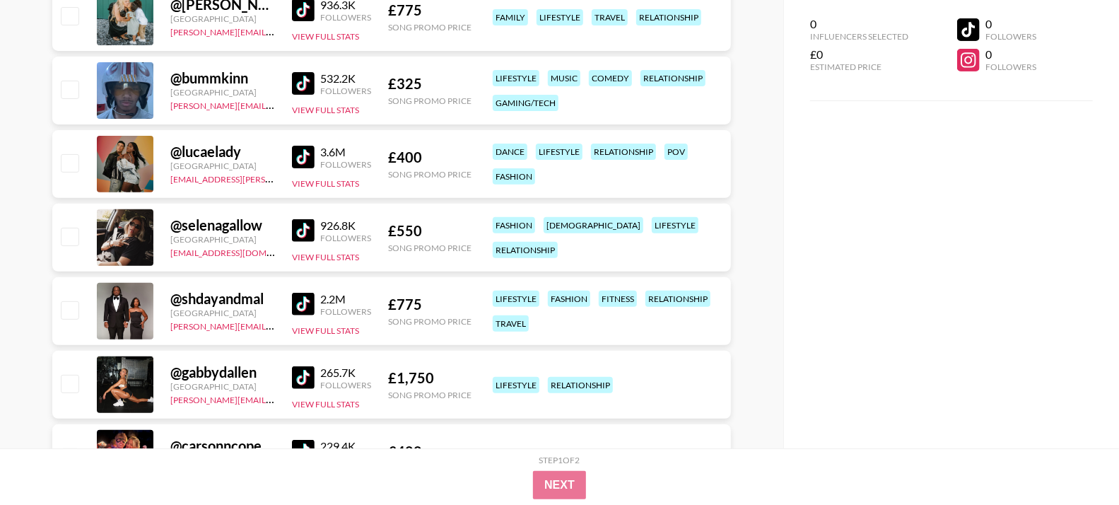
click at [308, 82] on img at bounding box center [303, 83] width 23 height 23
click at [307, 153] on img at bounding box center [303, 157] width 23 height 23
click at [301, 225] on img at bounding box center [303, 230] width 23 height 23
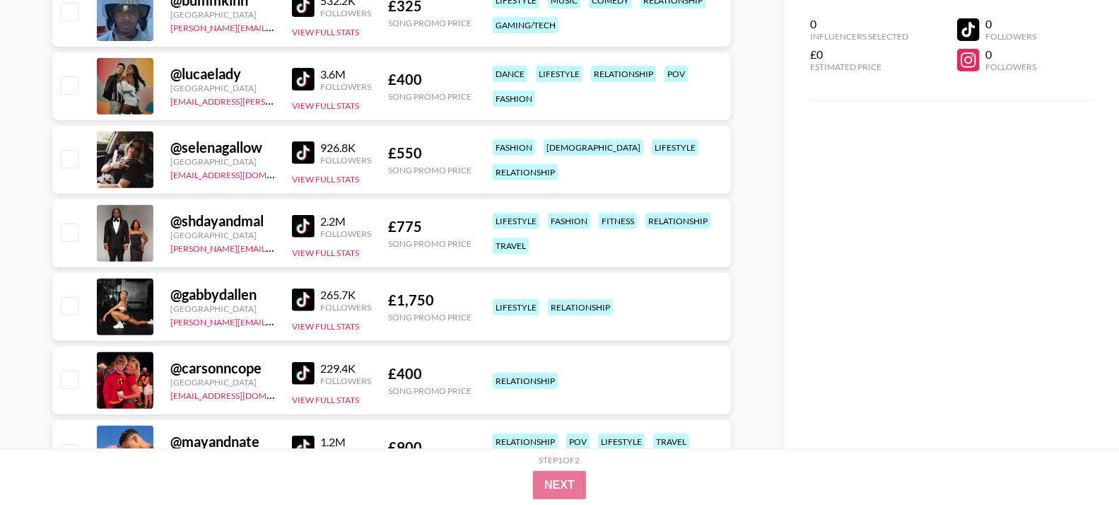
click at [312, 224] on img at bounding box center [303, 226] width 23 height 23
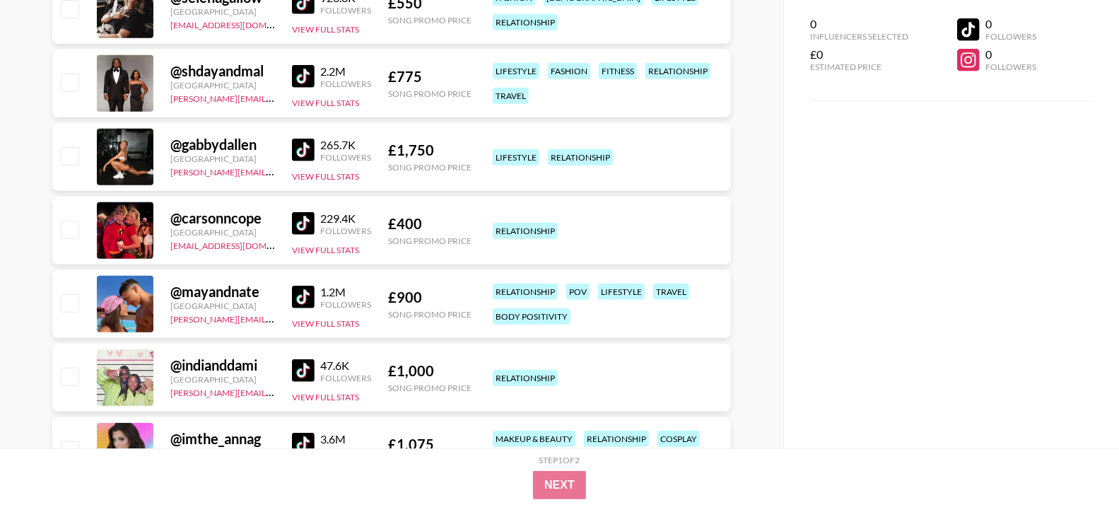
scroll to position [3837, 0]
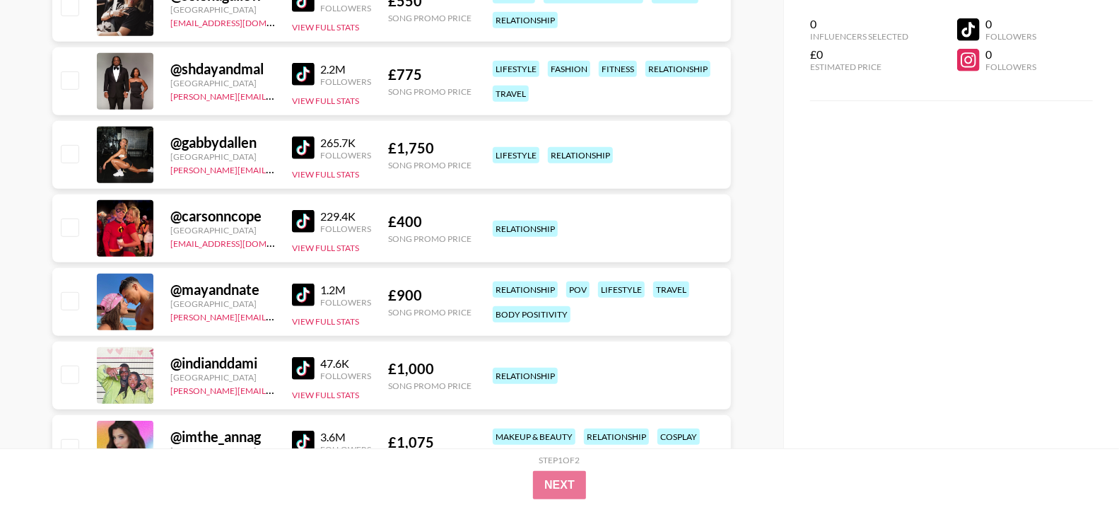
click at [295, 141] on img at bounding box center [303, 147] width 23 height 23
click at [302, 213] on img at bounding box center [303, 221] width 23 height 23
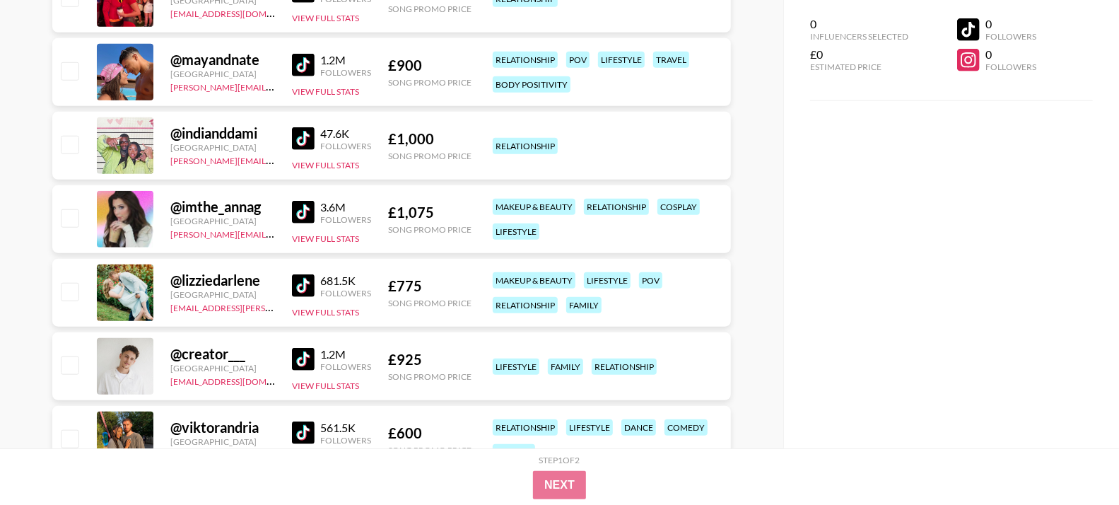
scroll to position [4096, 0]
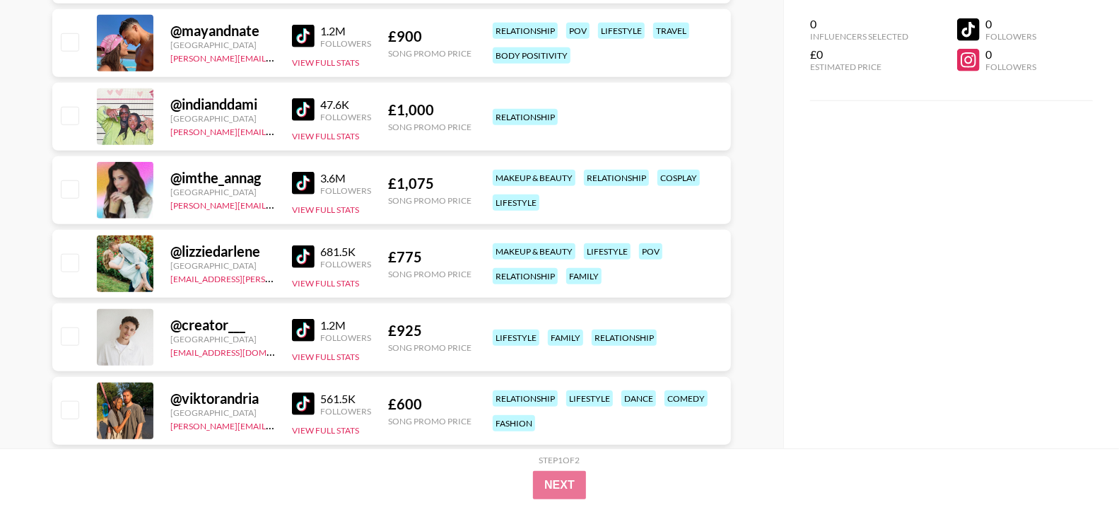
click at [301, 98] on img at bounding box center [303, 109] width 23 height 23
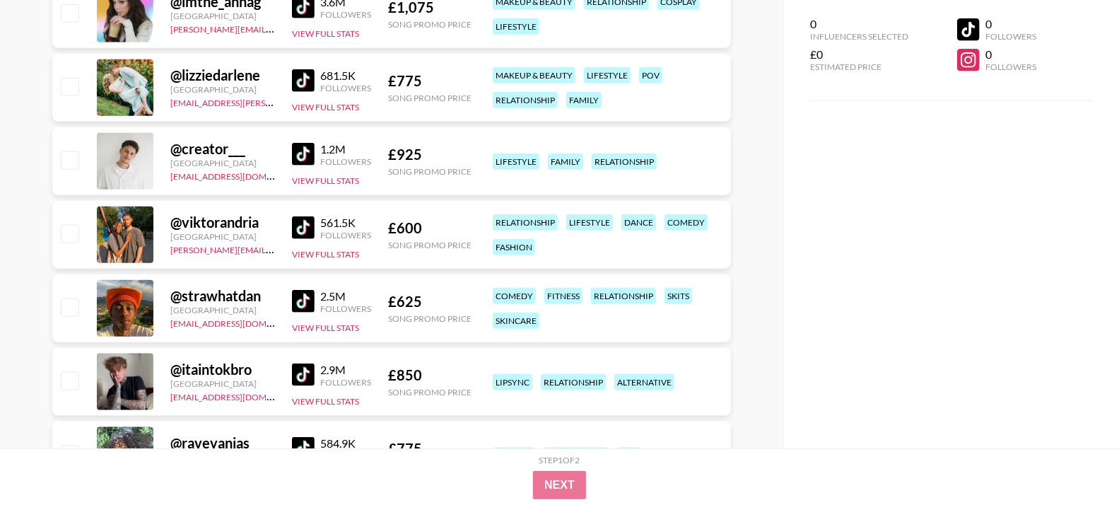
scroll to position [4307, 0]
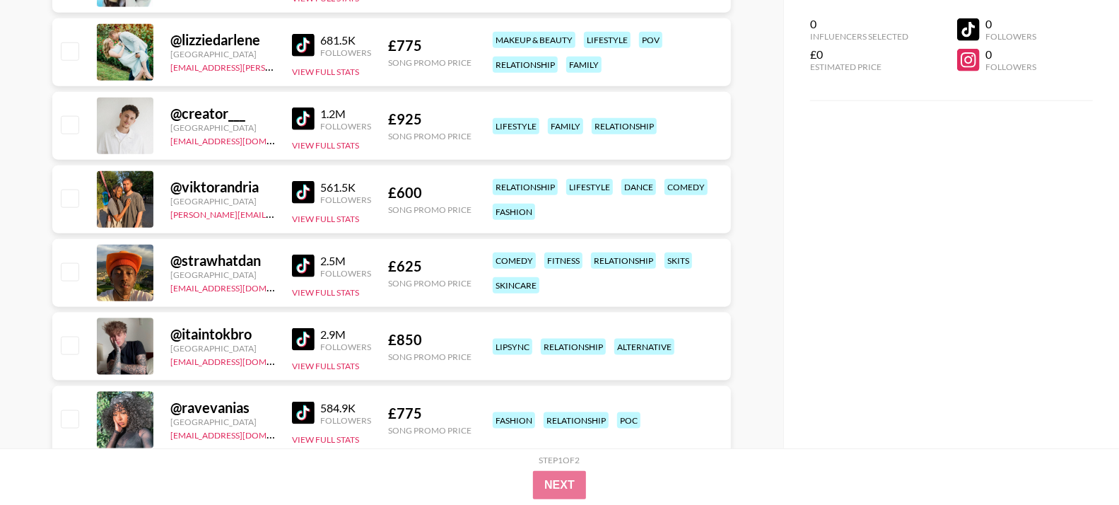
click at [307, 189] on img at bounding box center [303, 192] width 23 height 23
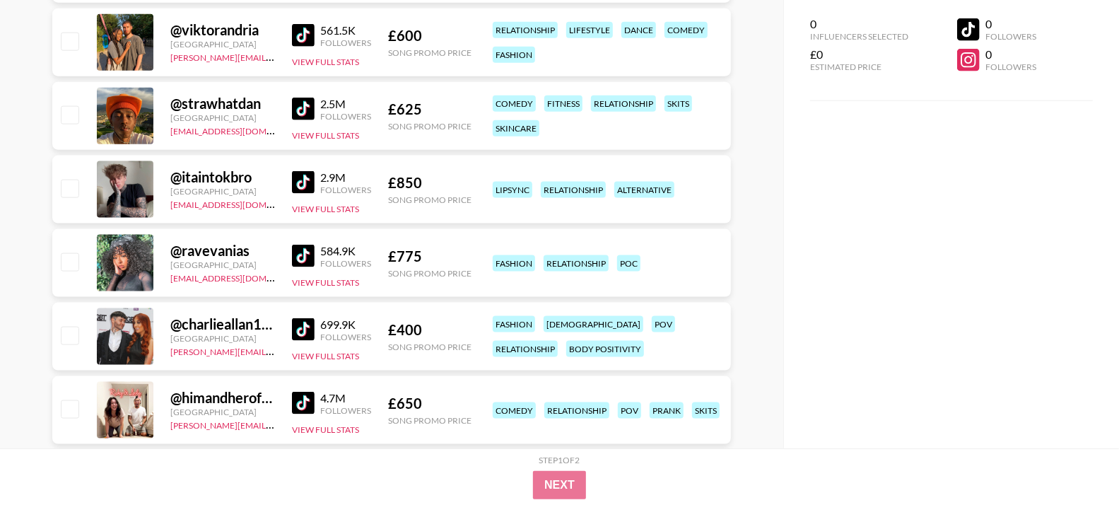
scroll to position [4466, 0]
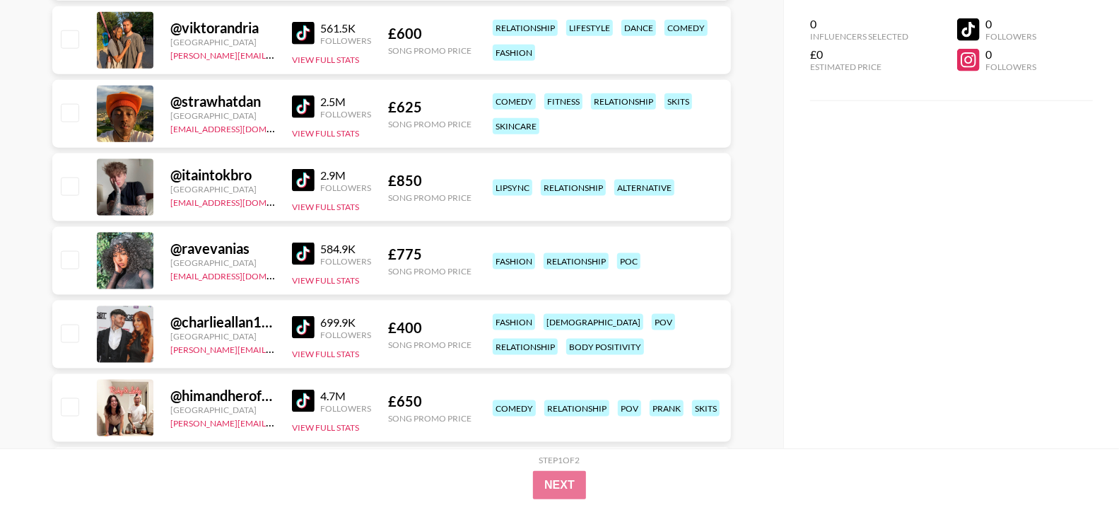
click at [305, 106] on img at bounding box center [303, 106] width 23 height 23
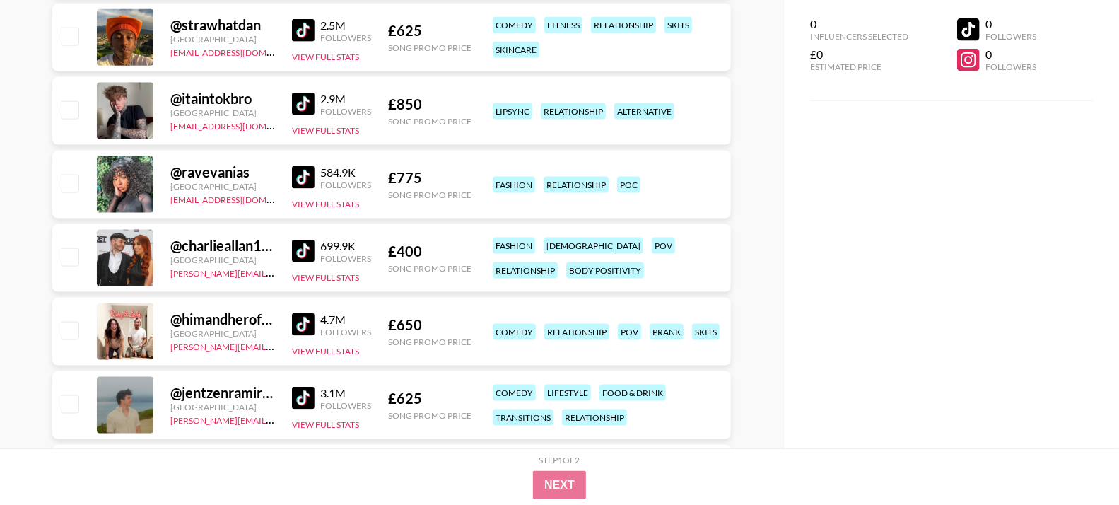
scroll to position [4551, 0]
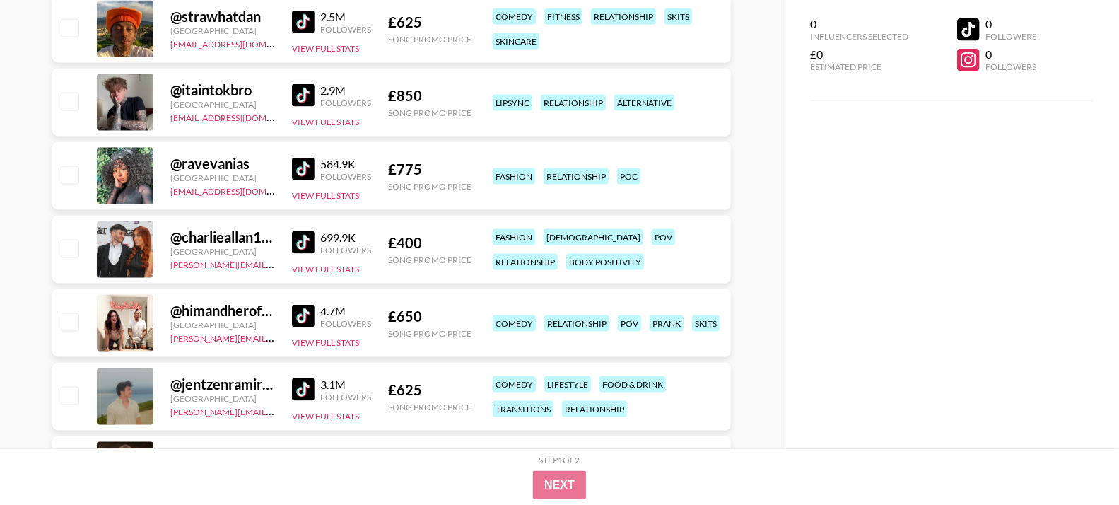
click at [300, 166] on img at bounding box center [303, 169] width 23 height 23
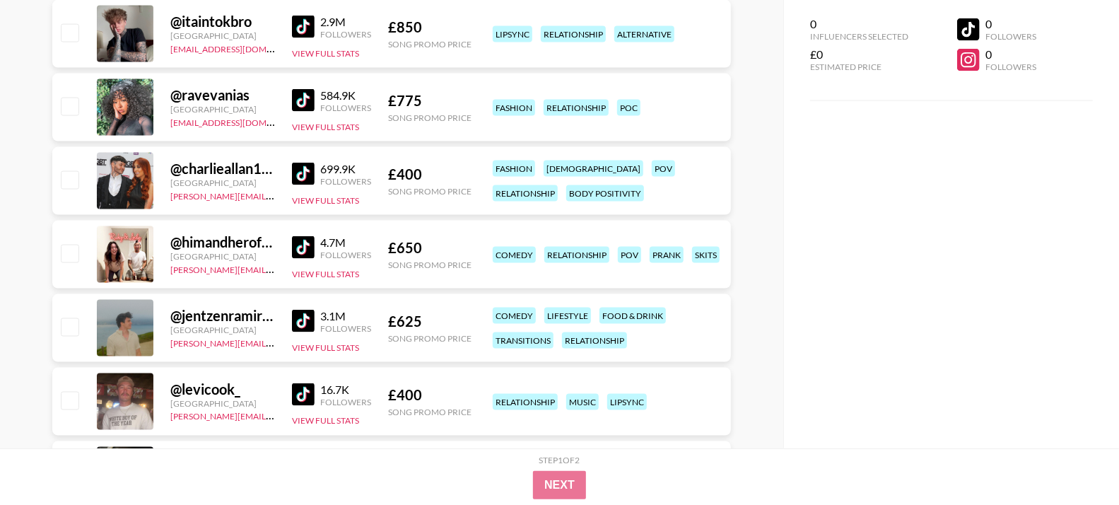
scroll to position [4631, 0]
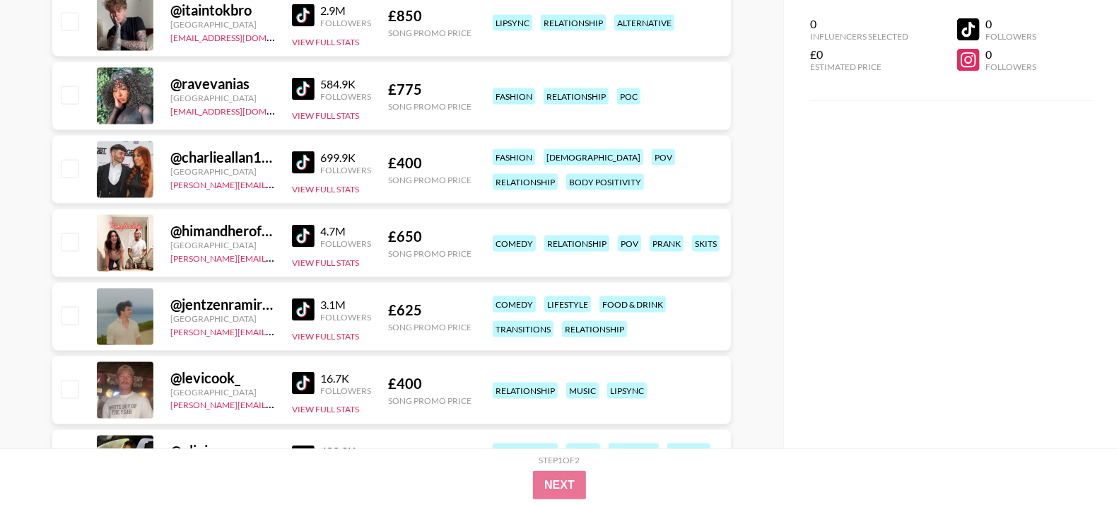
click at [298, 165] on img at bounding box center [303, 162] width 23 height 23
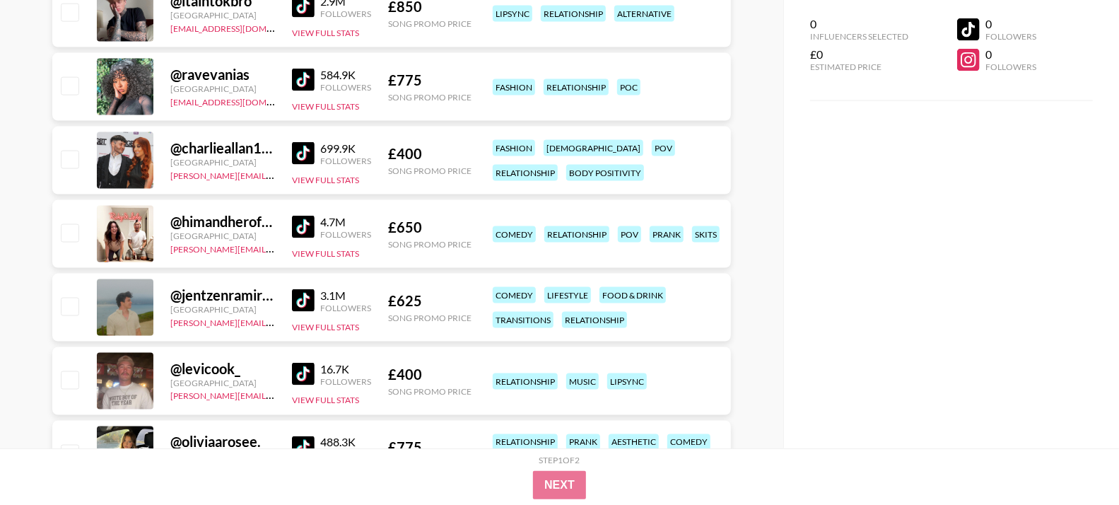
click at [304, 218] on img at bounding box center [303, 227] width 23 height 23
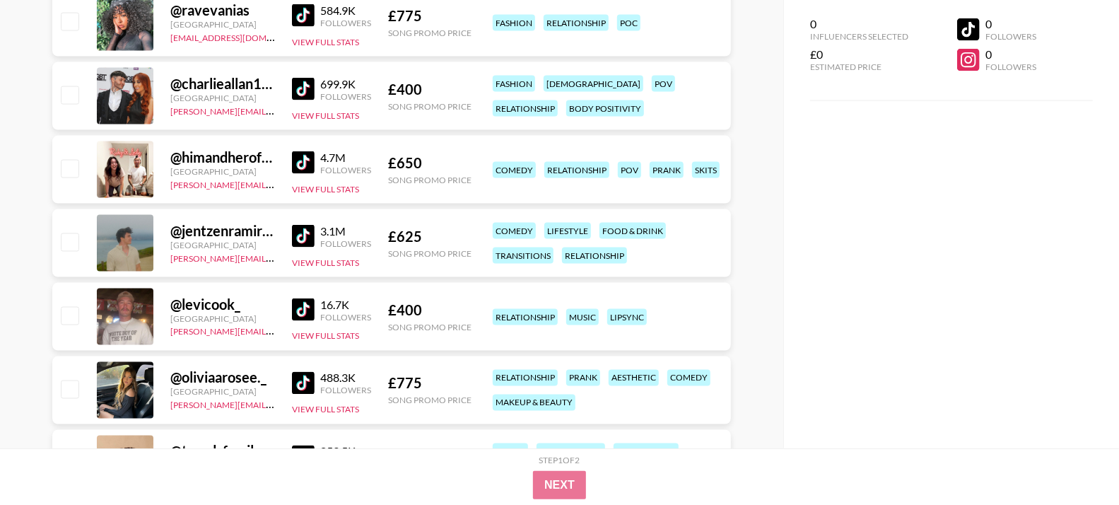
click at [305, 228] on img at bounding box center [303, 236] width 23 height 23
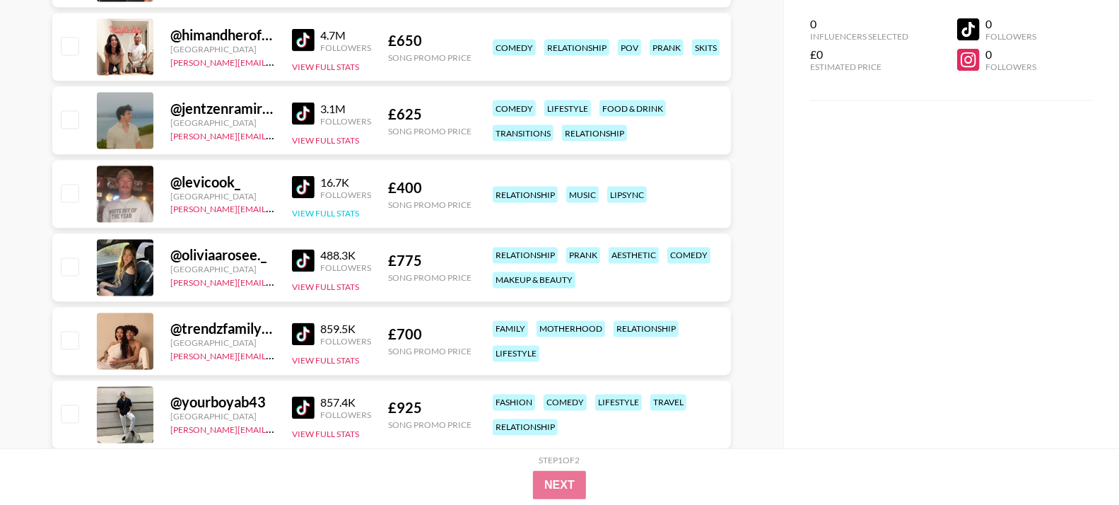
scroll to position [4827, 0]
click at [307, 192] on img at bounding box center [303, 187] width 23 height 23
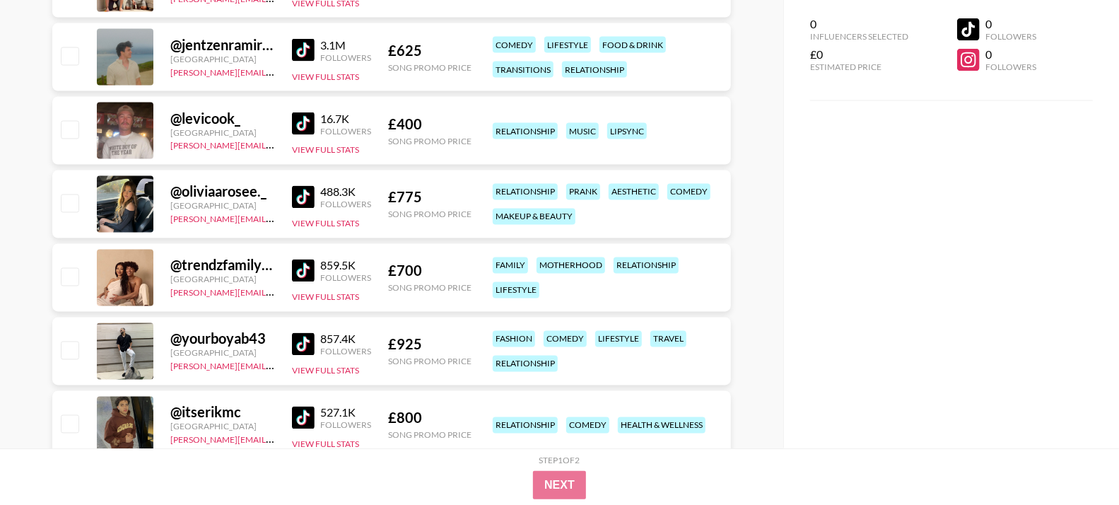
scroll to position [4916, 0]
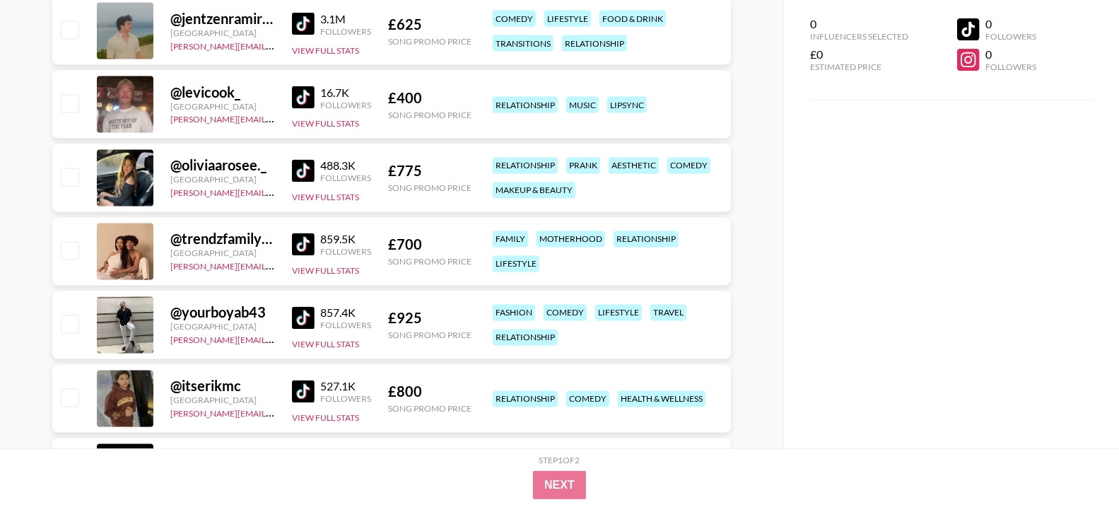
click at [302, 165] on img at bounding box center [303, 171] width 23 height 23
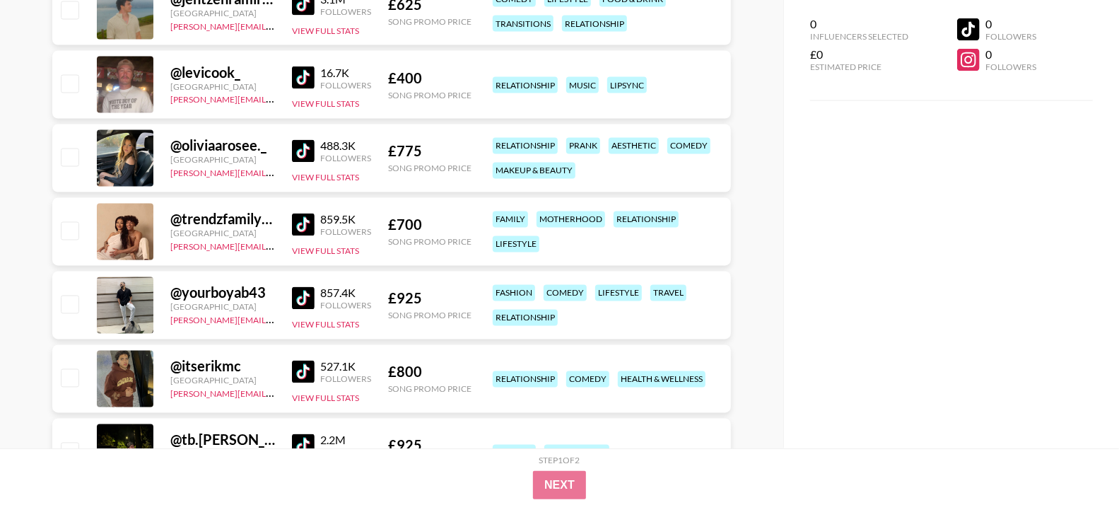
scroll to position [4965, 0]
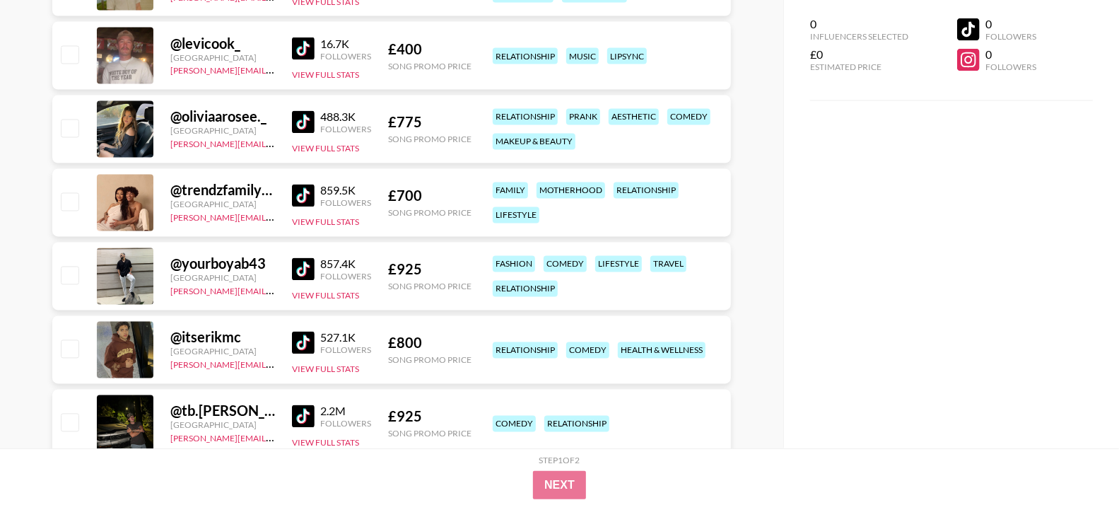
click at [305, 200] on img at bounding box center [303, 195] width 23 height 23
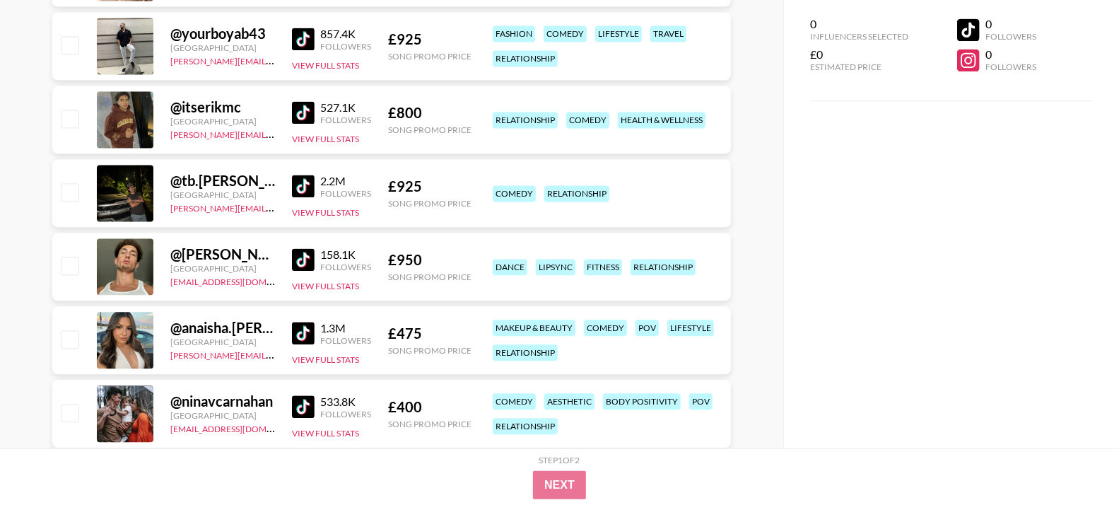
scroll to position [5225, 0]
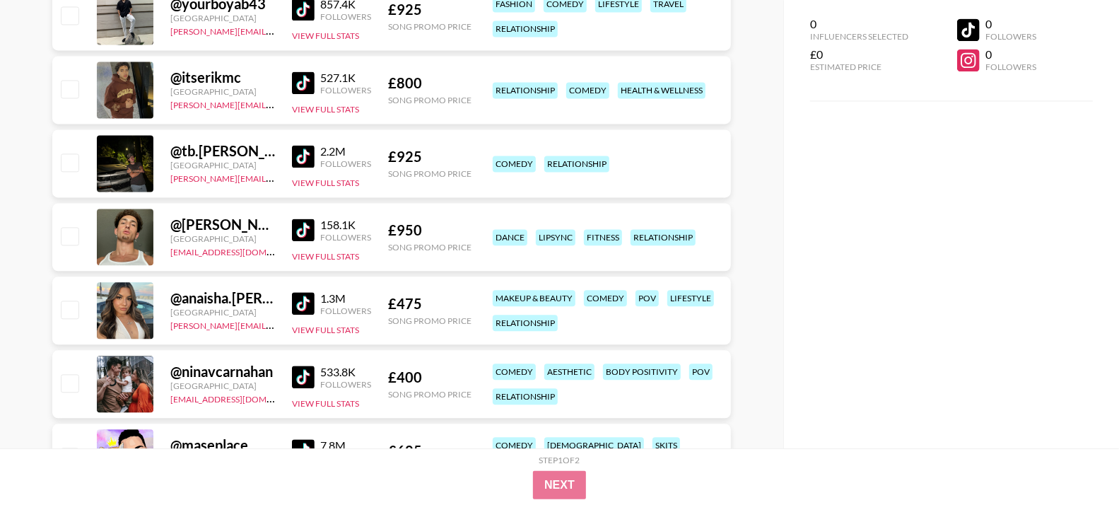
click at [302, 225] on img at bounding box center [303, 229] width 23 height 23
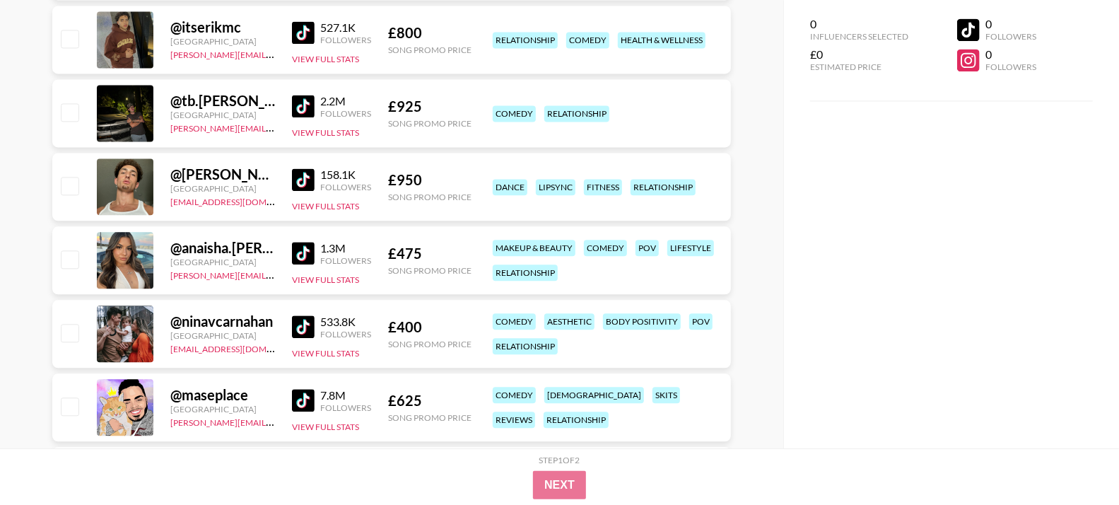
scroll to position [5315, 0]
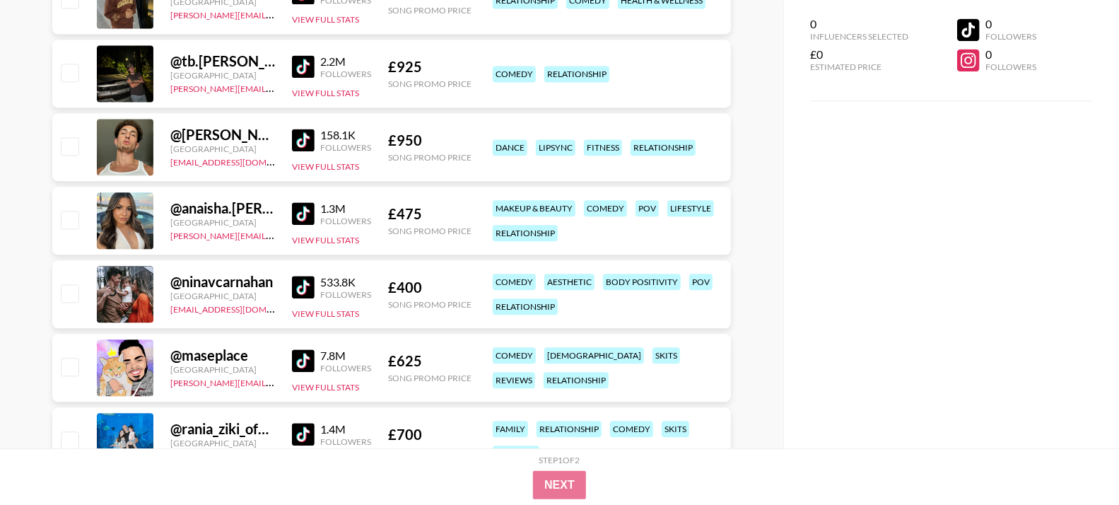
click at [314, 207] on link at bounding box center [306, 213] width 28 height 23
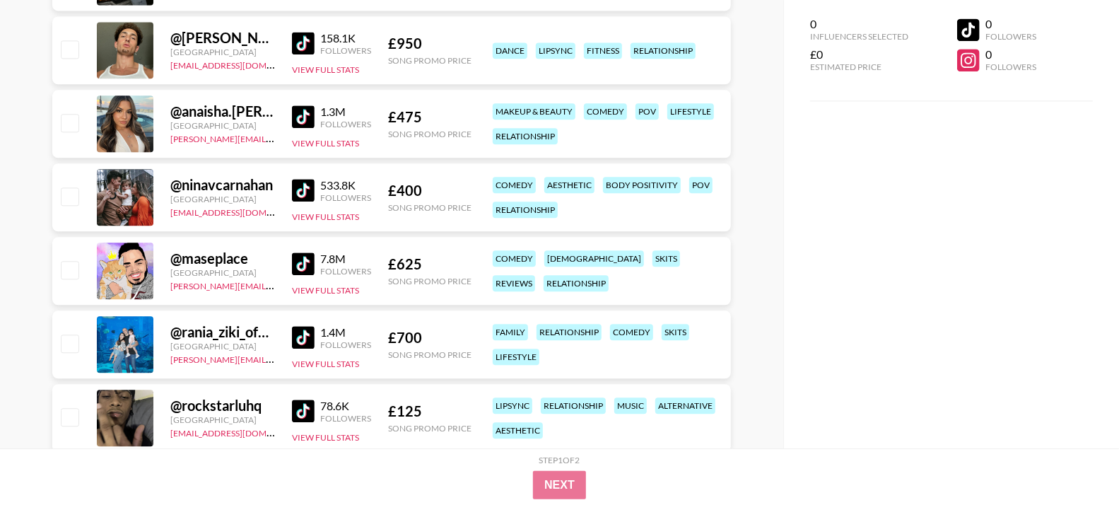
scroll to position [5425, 0]
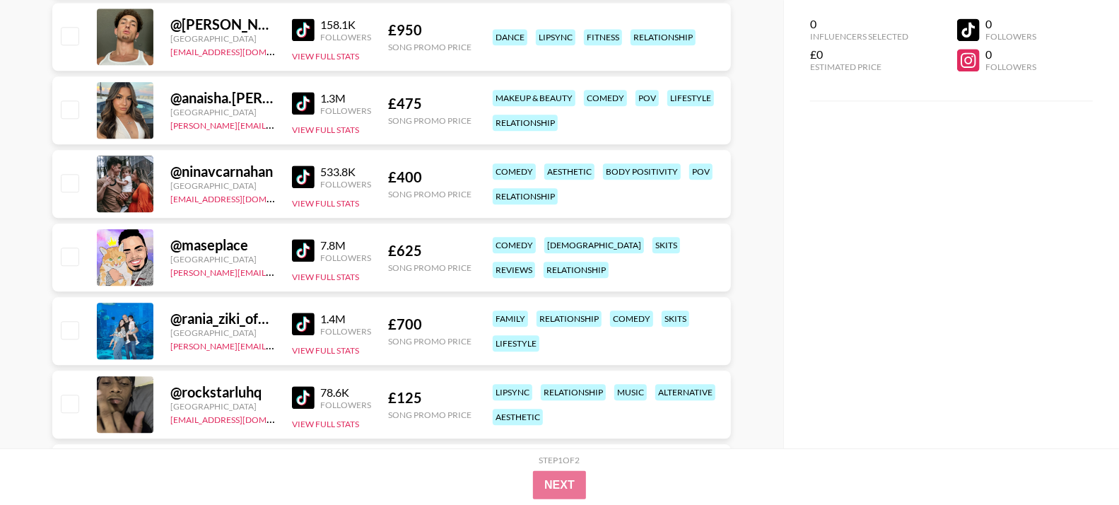
click at [302, 177] on img at bounding box center [303, 176] width 23 height 23
click at [306, 250] on img at bounding box center [303, 250] width 23 height 23
click at [307, 312] on img at bounding box center [303, 323] width 23 height 23
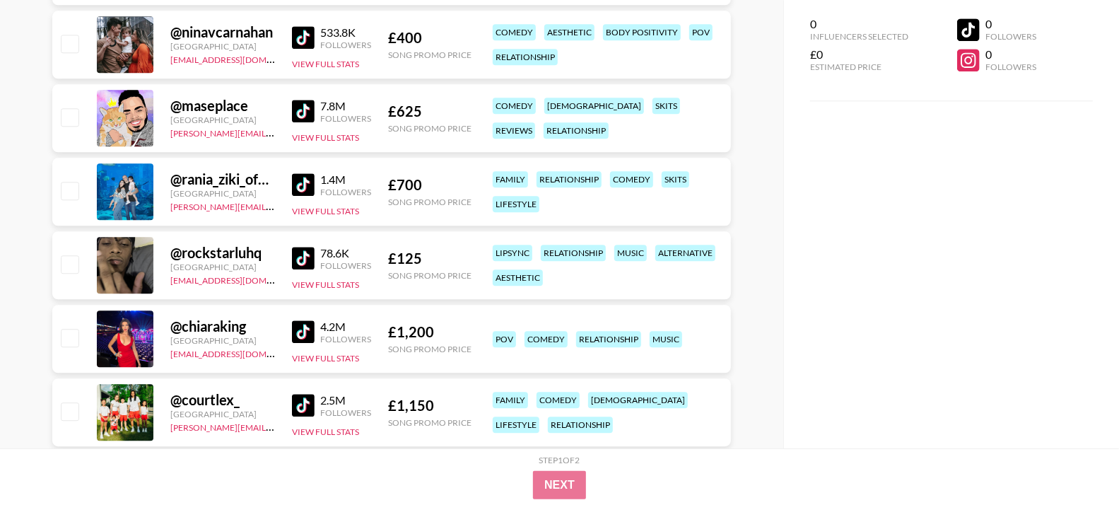
scroll to position [5572, 0]
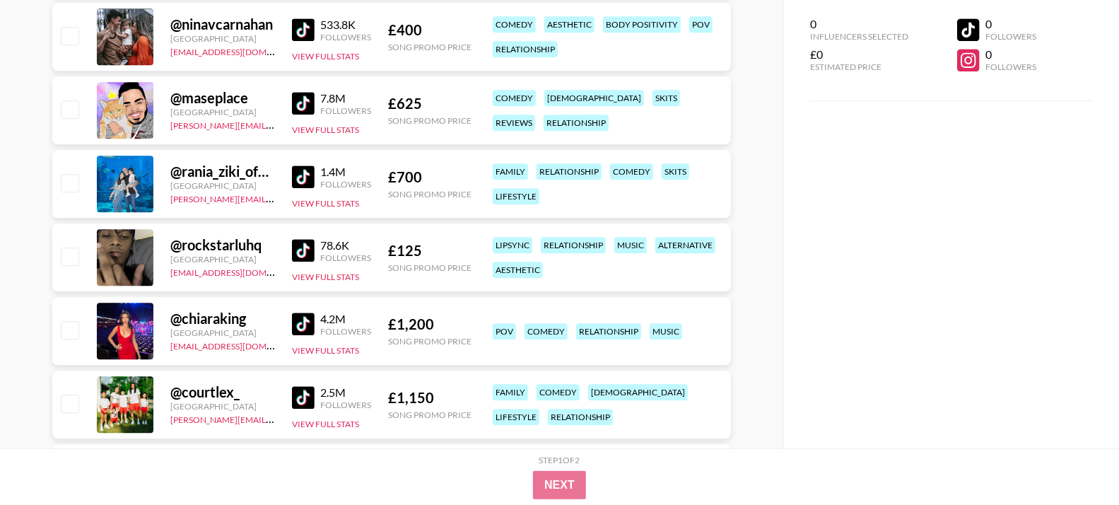
click at [304, 244] on img at bounding box center [303, 250] width 23 height 23
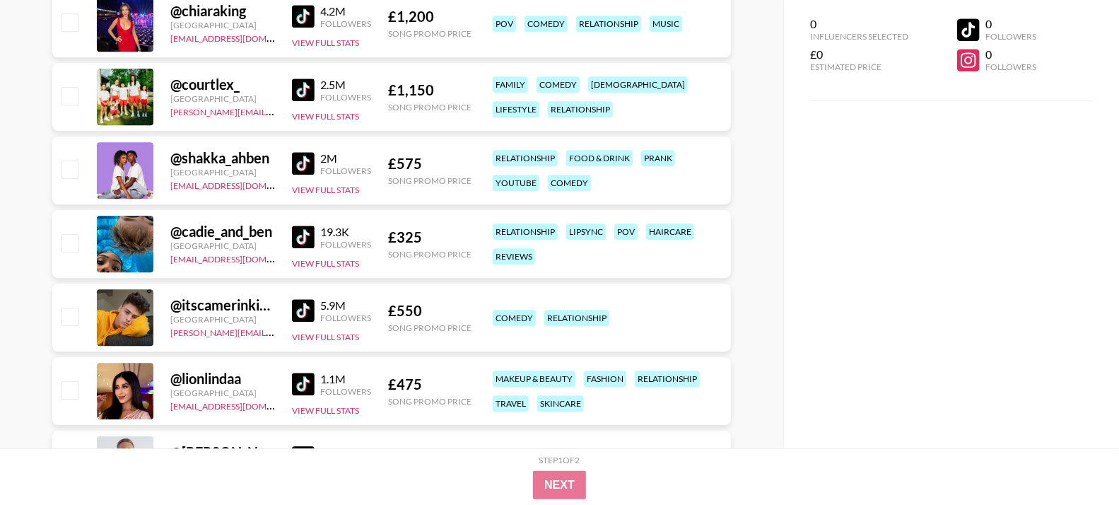
scroll to position [5887, 0]
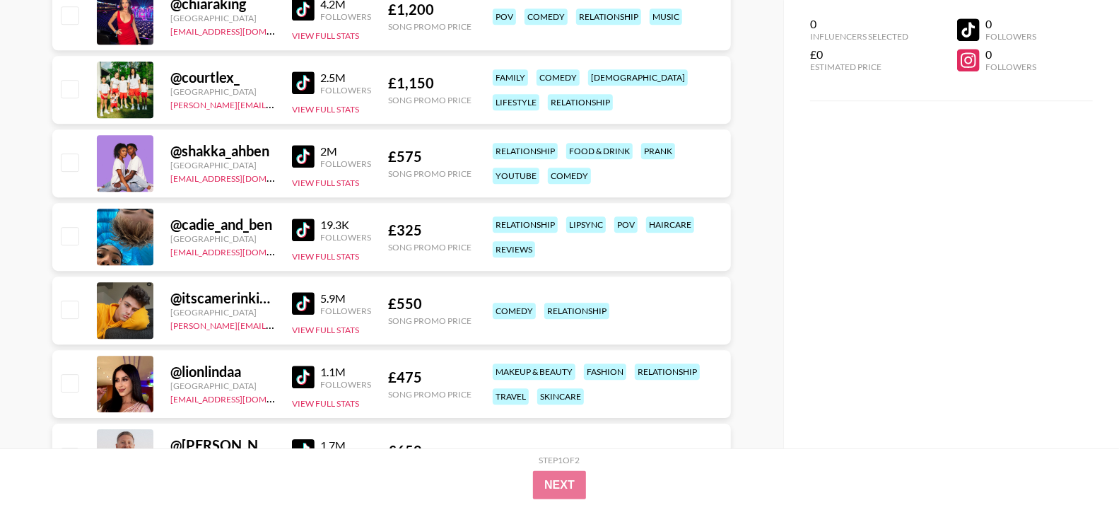
click at [308, 158] on img at bounding box center [303, 156] width 23 height 23
click at [295, 226] on img at bounding box center [303, 229] width 23 height 23
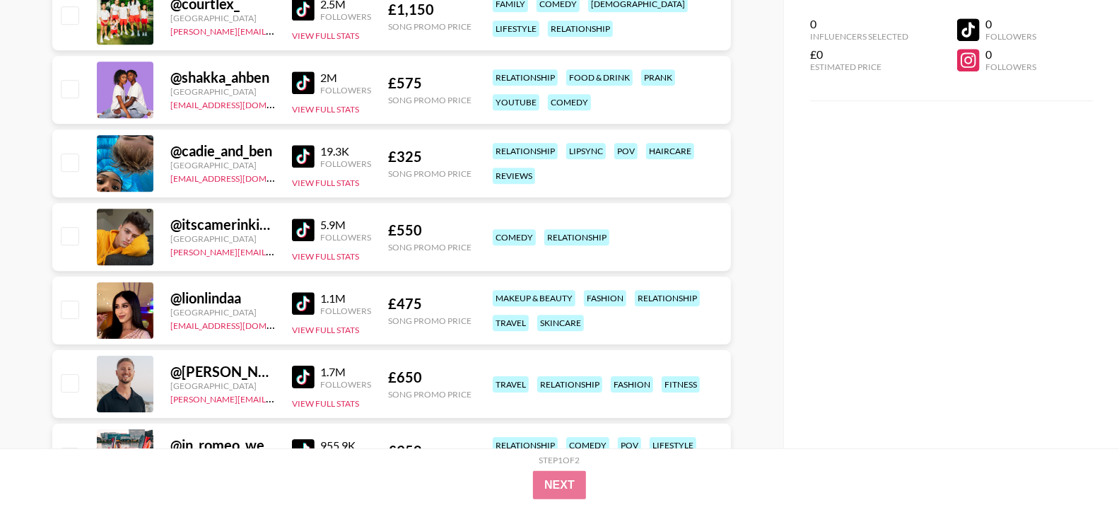
scroll to position [5961, 0]
click at [306, 228] on img at bounding box center [303, 229] width 23 height 23
click at [306, 302] on img at bounding box center [303, 302] width 23 height 23
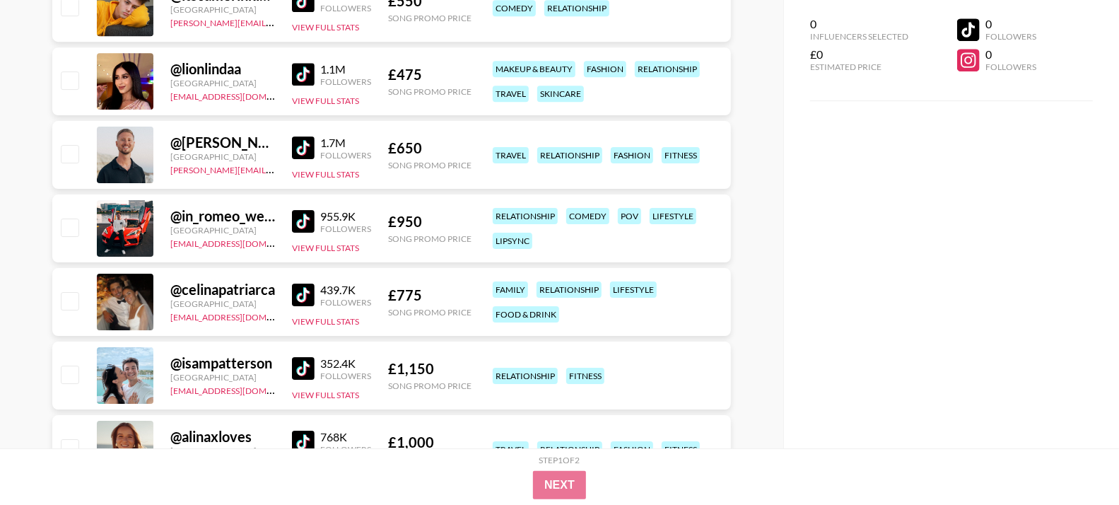
scroll to position [6220, 0]
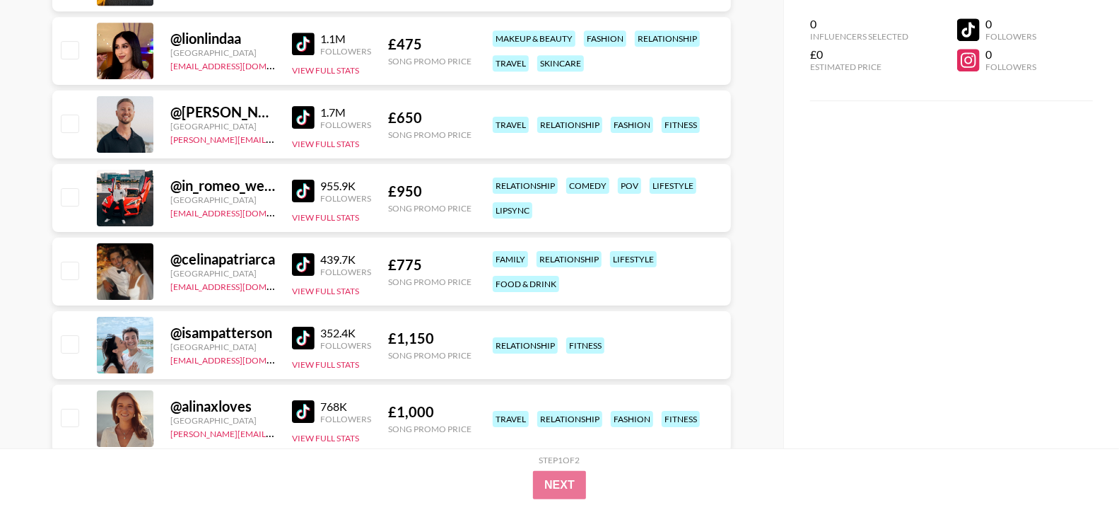
click at [299, 113] on img at bounding box center [303, 117] width 23 height 23
click at [305, 257] on img at bounding box center [303, 264] width 23 height 23
click at [301, 328] on img at bounding box center [303, 337] width 23 height 23
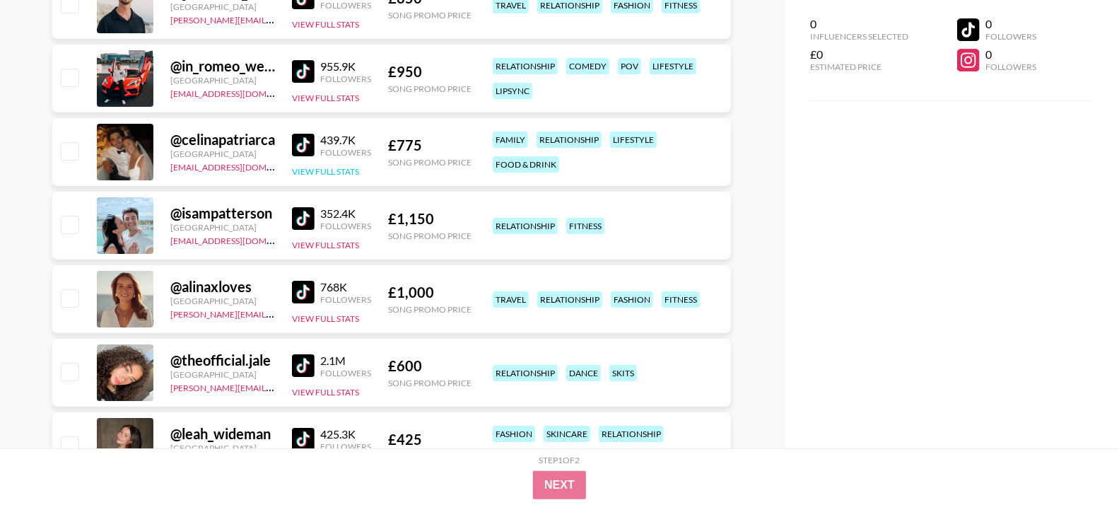
scroll to position [6371, 0]
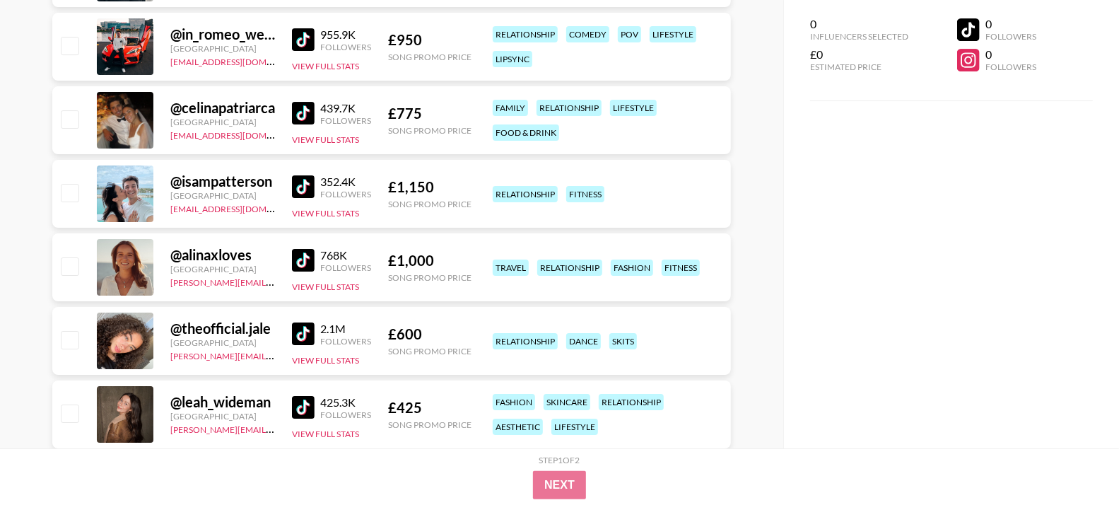
click at [308, 249] on img at bounding box center [303, 260] width 23 height 23
drag, startPoint x: 304, startPoint y: 329, endPoint x: 343, endPoint y: 303, distance: 46.8
click at [305, 329] on img at bounding box center [303, 333] width 23 height 23
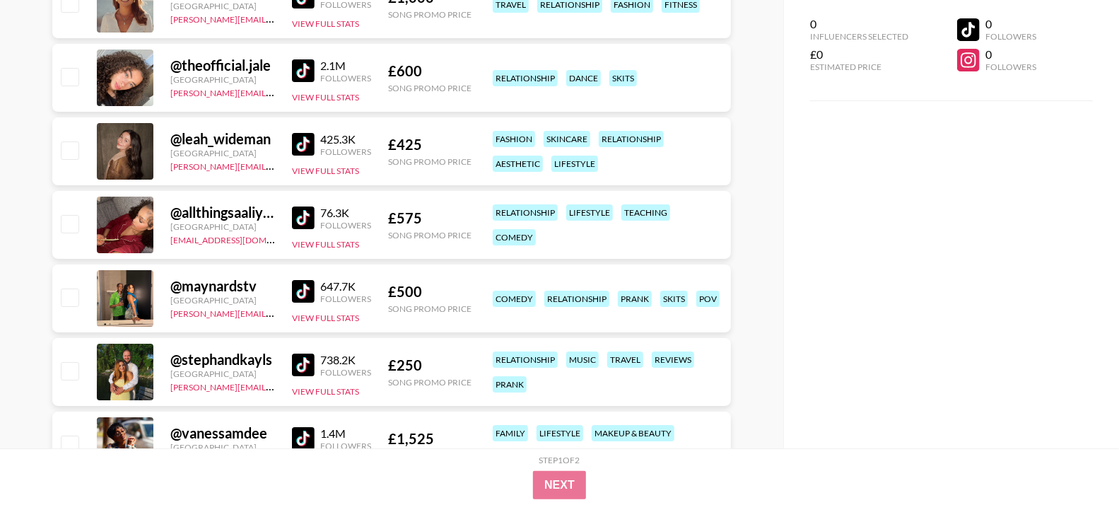
scroll to position [6653, 0]
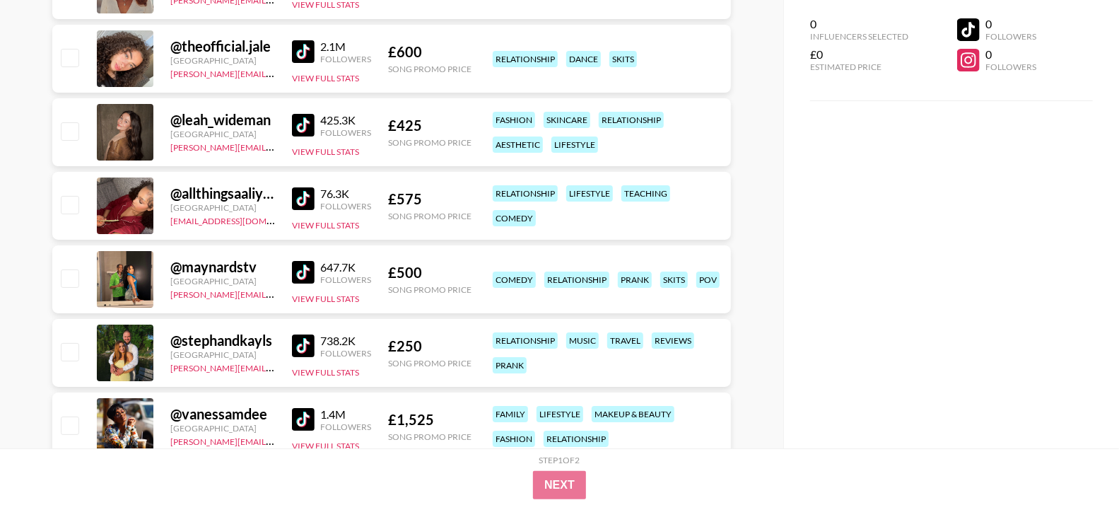
click at [302, 124] on img at bounding box center [303, 125] width 23 height 23
click at [305, 199] on img at bounding box center [303, 198] width 23 height 23
click at [310, 261] on img at bounding box center [303, 272] width 23 height 23
click at [302, 343] on img at bounding box center [303, 345] width 23 height 23
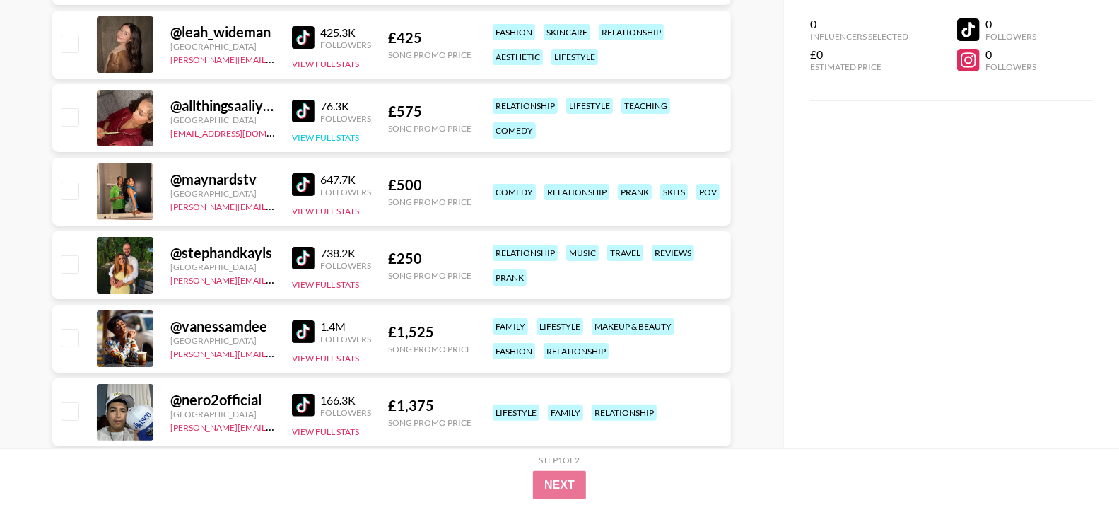
scroll to position [6971, 0]
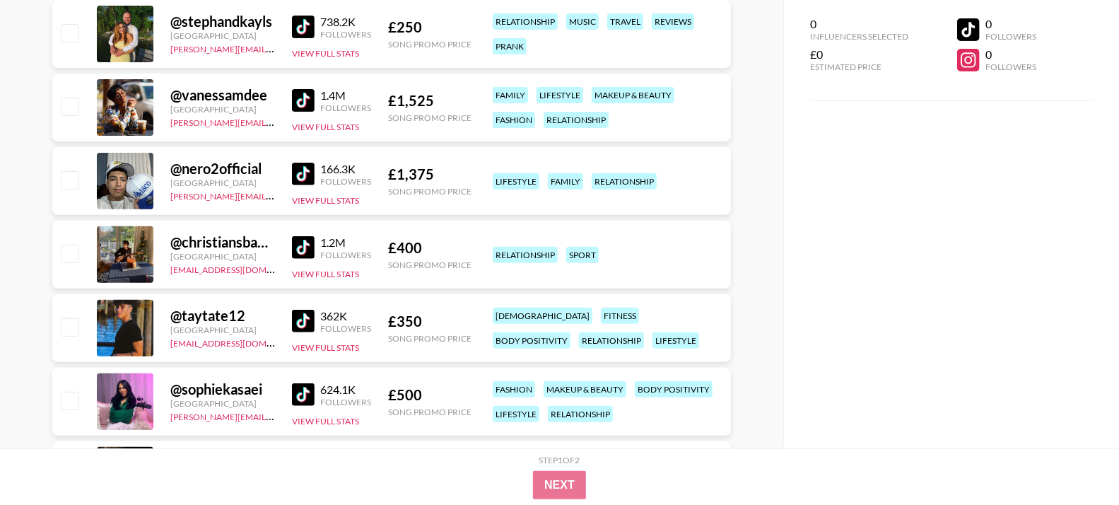
click at [300, 93] on img at bounding box center [303, 100] width 23 height 23
click at [305, 163] on img at bounding box center [303, 174] width 23 height 23
click at [302, 236] on img at bounding box center [303, 247] width 23 height 23
drag, startPoint x: 302, startPoint y: 390, endPoint x: 308, endPoint y: 375, distance: 15.9
click at [302, 390] on img at bounding box center [303, 394] width 23 height 23
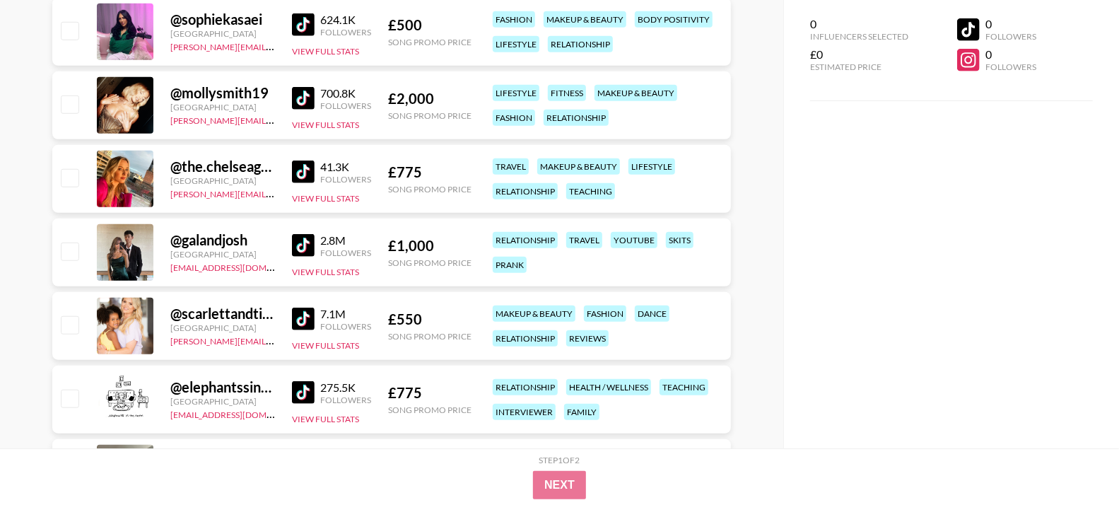
scroll to position [7344, 0]
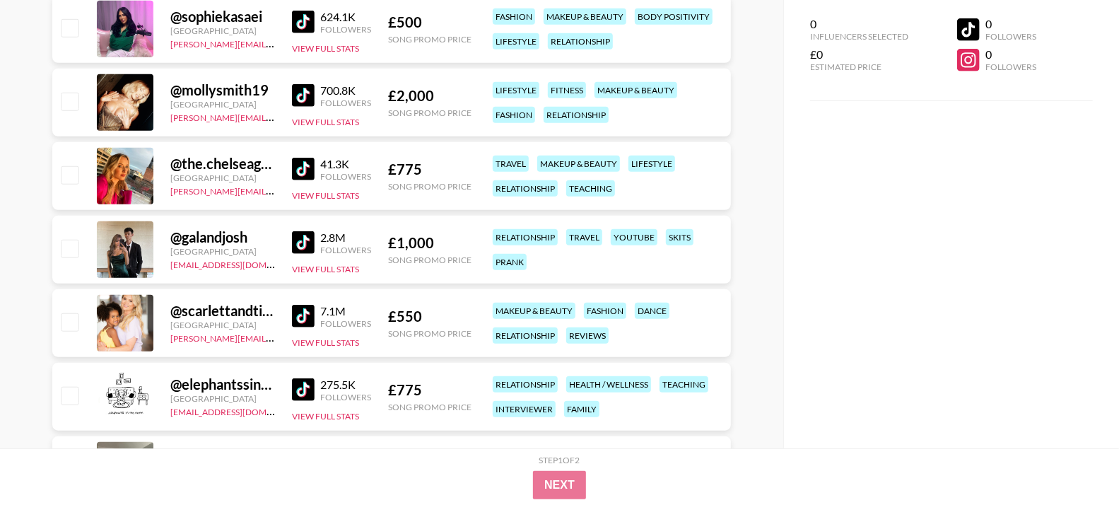
click at [309, 96] on img at bounding box center [303, 95] width 23 height 23
click at [293, 174] on img at bounding box center [303, 169] width 23 height 23
click at [301, 239] on img at bounding box center [303, 242] width 23 height 23
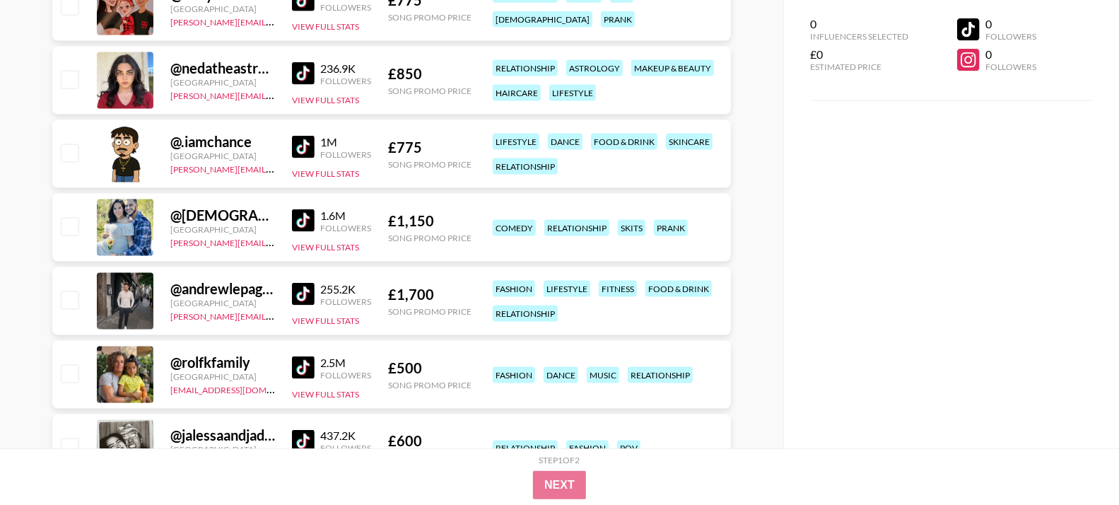
scroll to position [7962, 0]
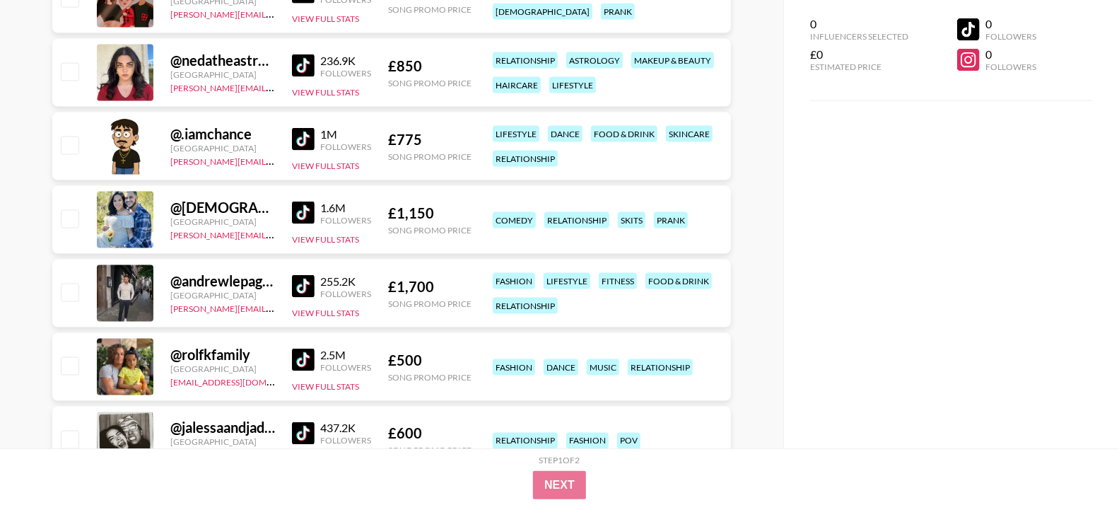
click at [300, 286] on img at bounding box center [303, 286] width 23 height 23
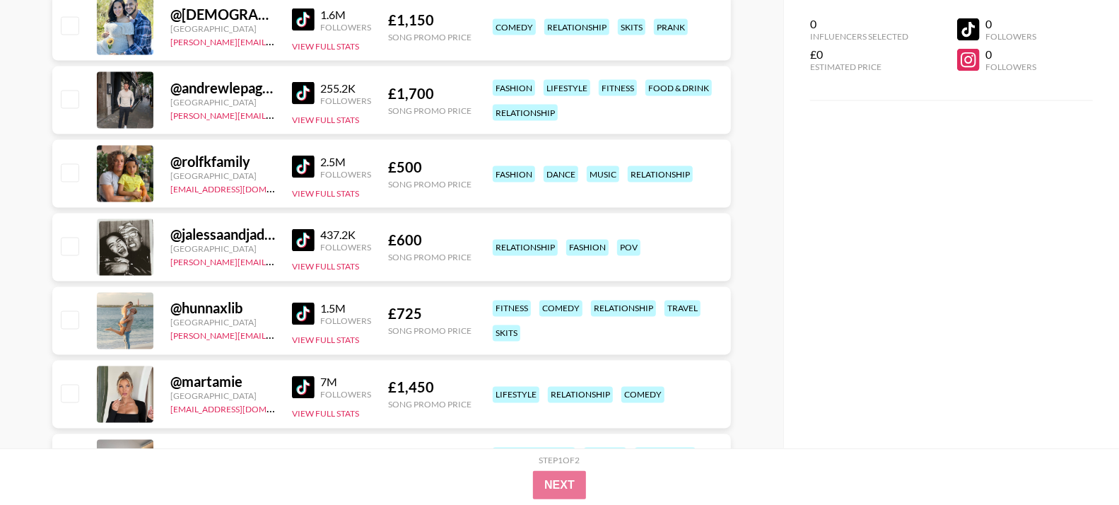
scroll to position [8213, 0]
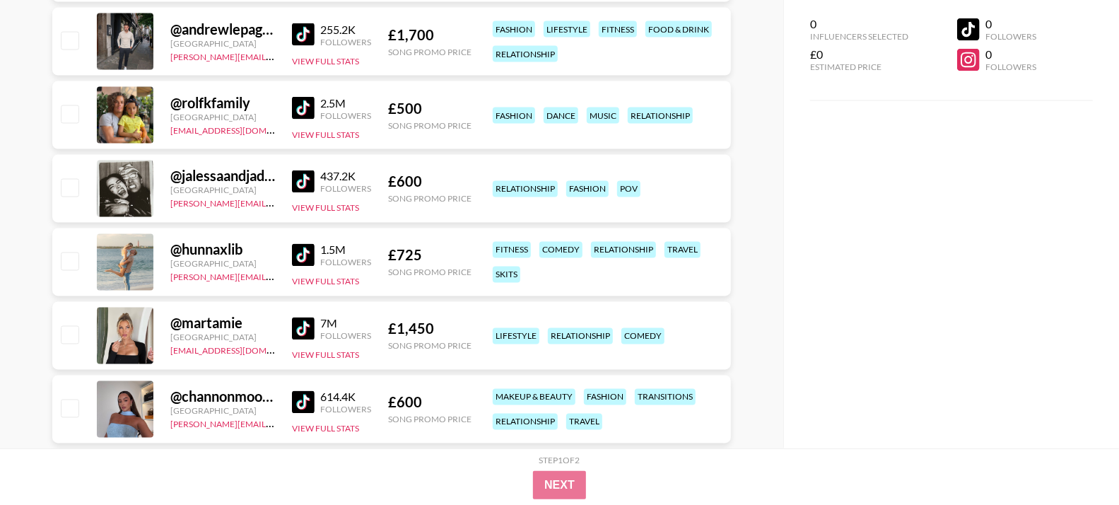
click at [301, 173] on img at bounding box center [303, 181] width 23 height 23
click at [298, 249] on img at bounding box center [303, 255] width 23 height 23
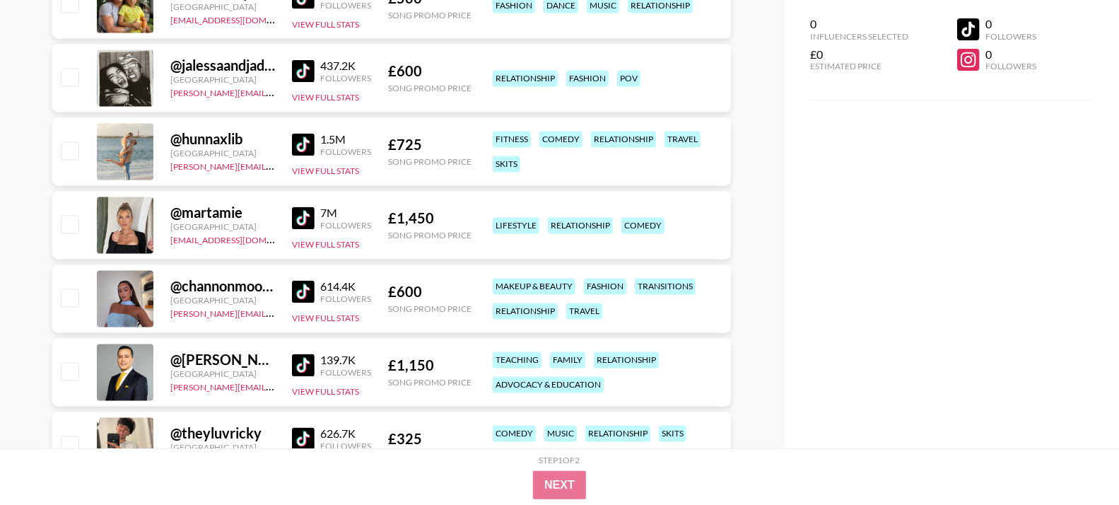
scroll to position [8324, 0]
click at [305, 218] on img at bounding box center [303, 217] width 23 height 23
click at [305, 283] on img at bounding box center [303, 291] width 23 height 23
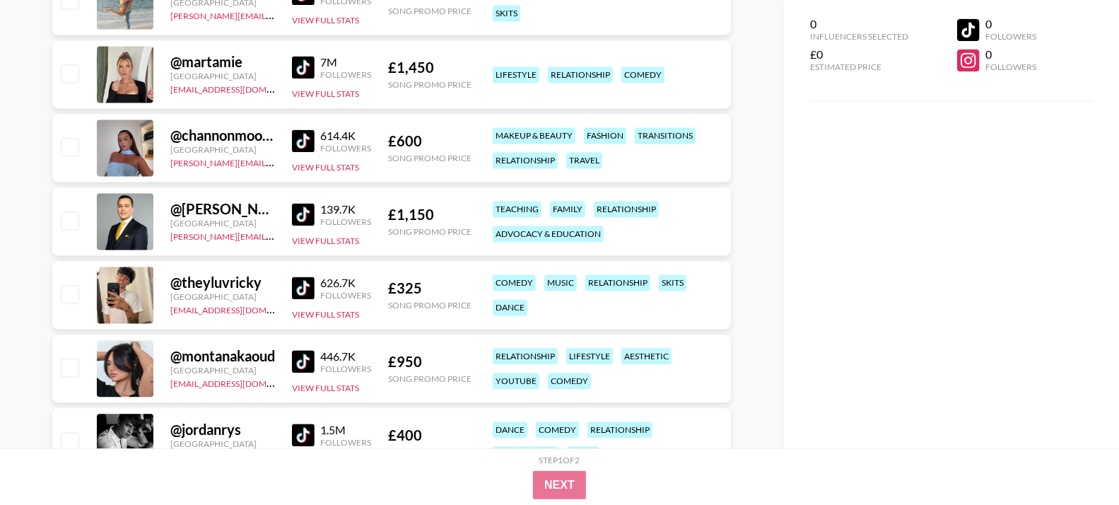
scroll to position [8507, 0]
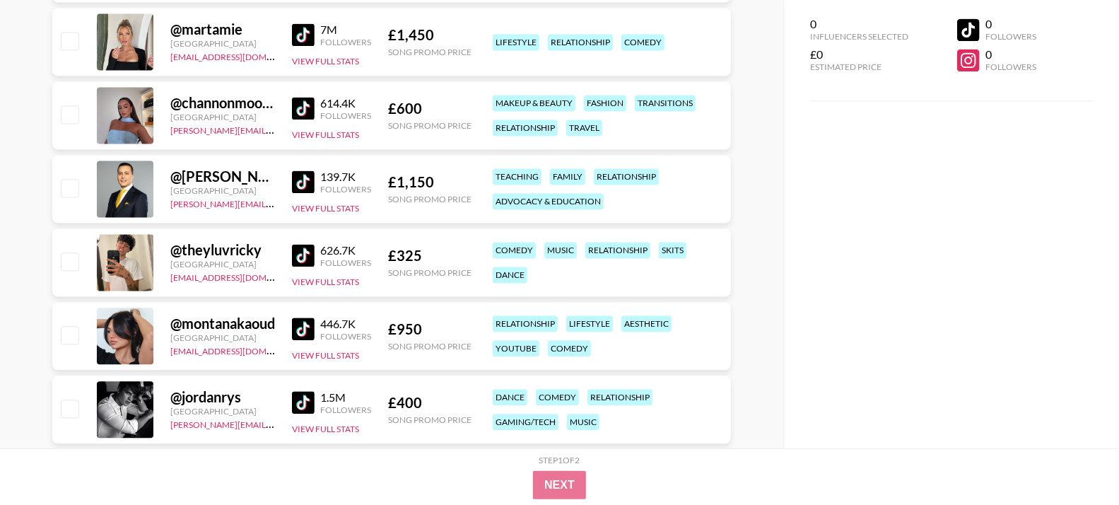
click at [300, 250] on img at bounding box center [303, 255] width 23 height 23
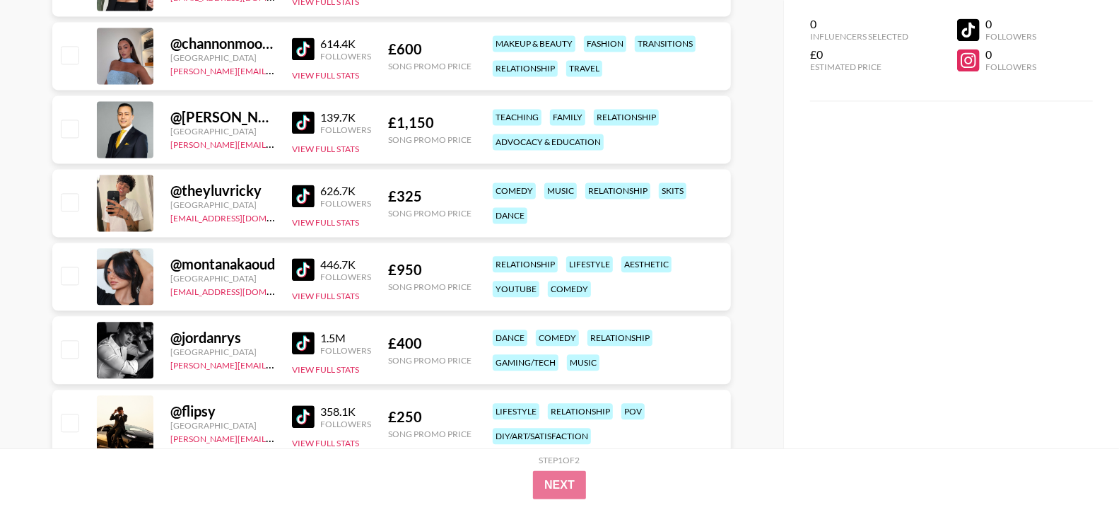
scroll to position [8571, 0]
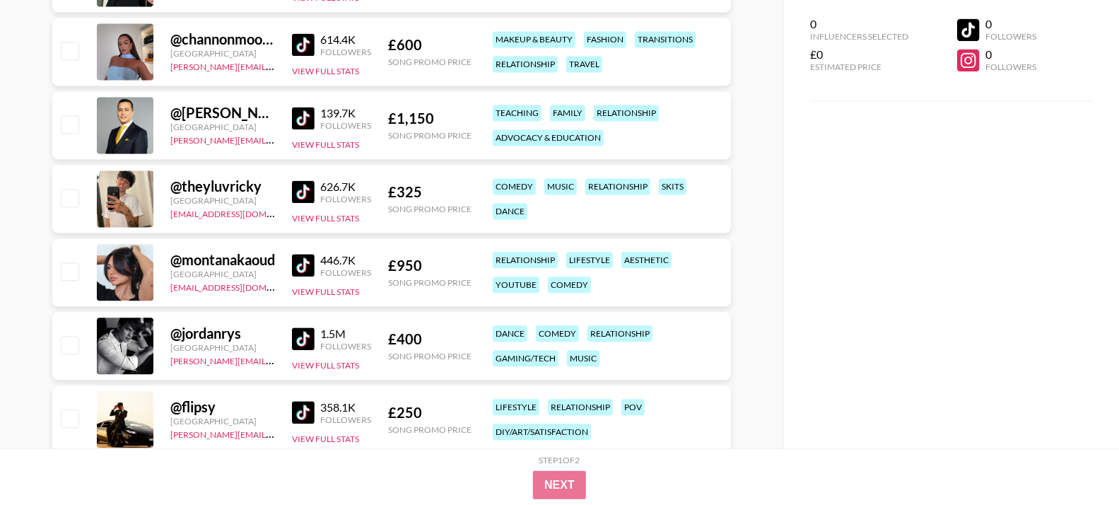
click at [303, 336] on img at bounding box center [303, 338] width 23 height 23
click at [309, 253] on div "446.7K Followers" at bounding box center [331, 265] width 79 height 25
click at [309, 265] on img at bounding box center [303, 265] width 23 height 23
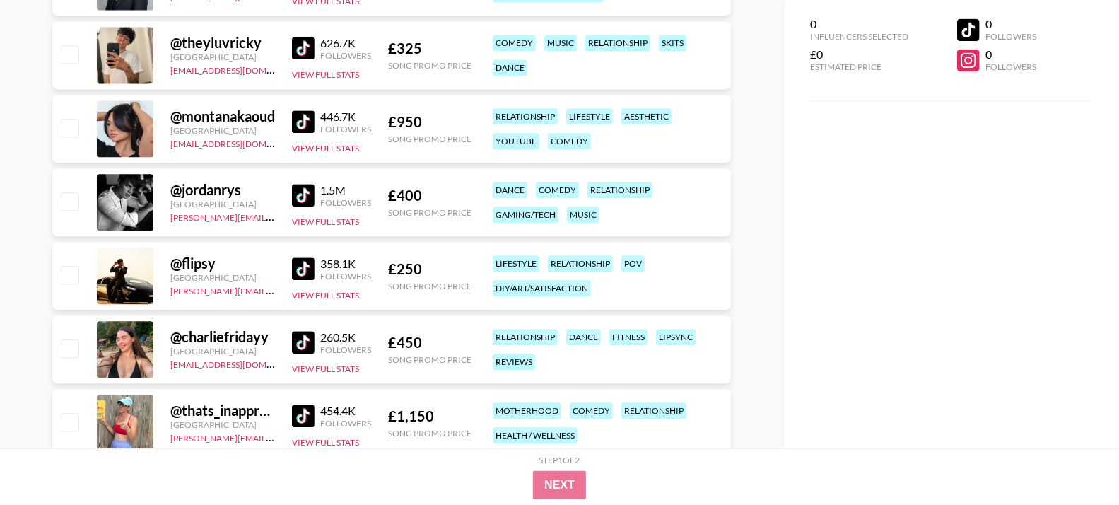
scroll to position [8714, 0]
click at [300, 273] on img at bounding box center [303, 268] width 23 height 23
click at [302, 334] on img at bounding box center [303, 342] width 23 height 23
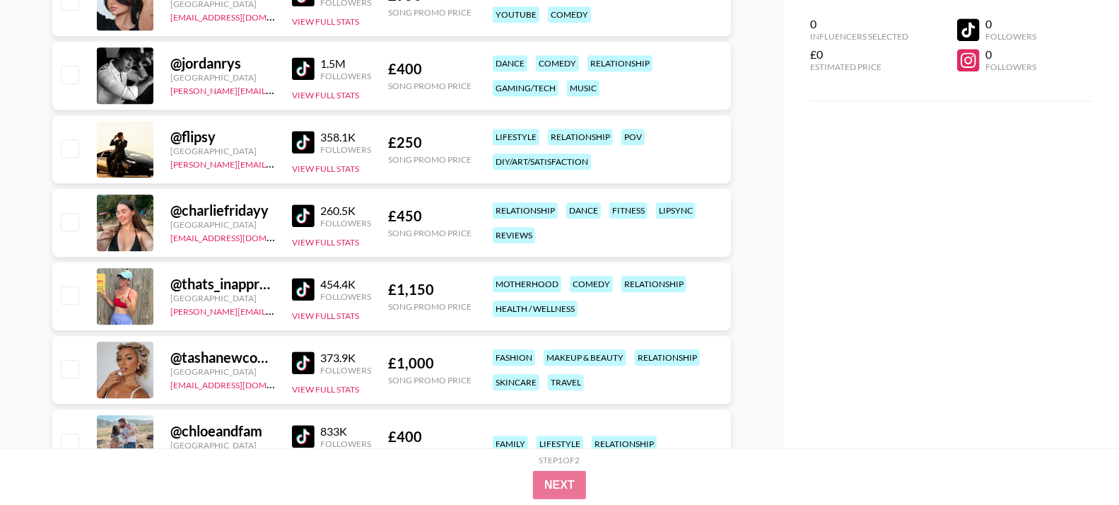
scroll to position [8841, 0]
click at [307, 285] on img at bounding box center [303, 288] width 23 height 23
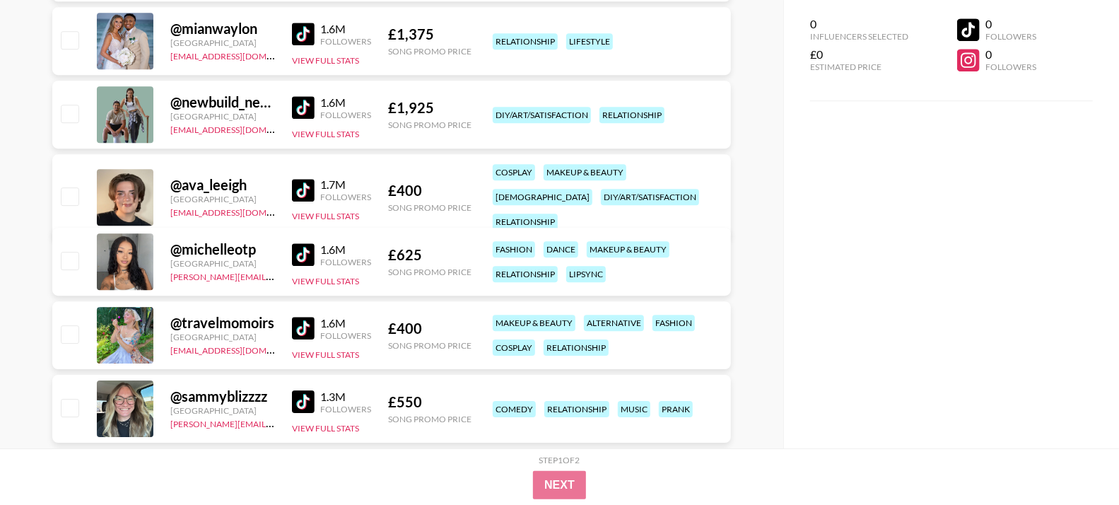
scroll to position [9319, 0]
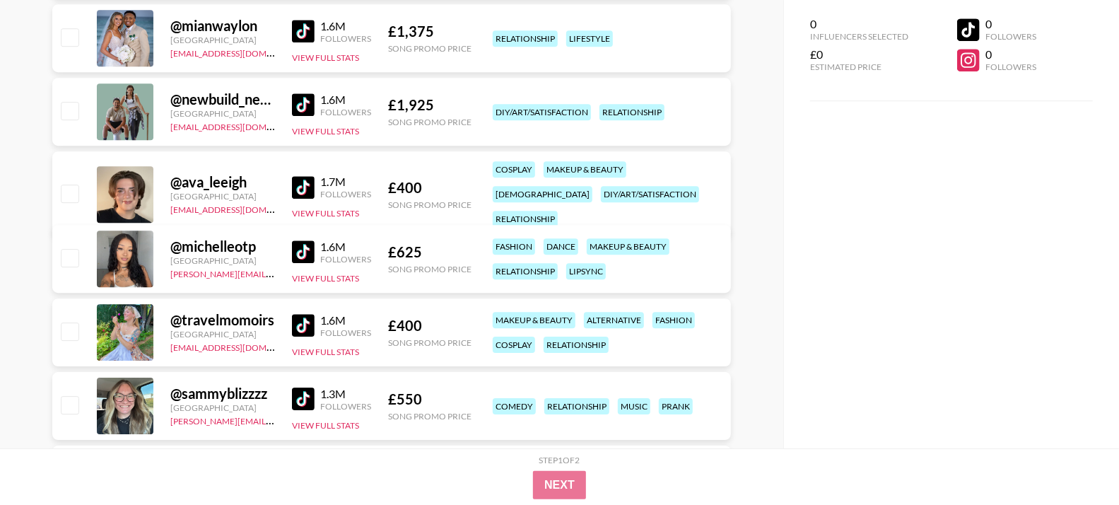
click at [301, 251] on img at bounding box center [303, 251] width 23 height 23
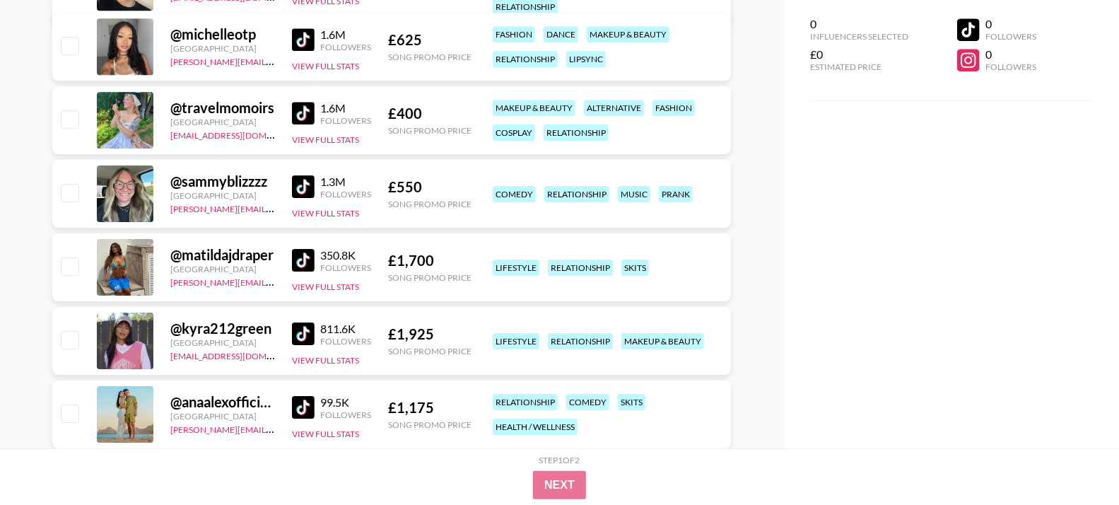
scroll to position [9605, 0]
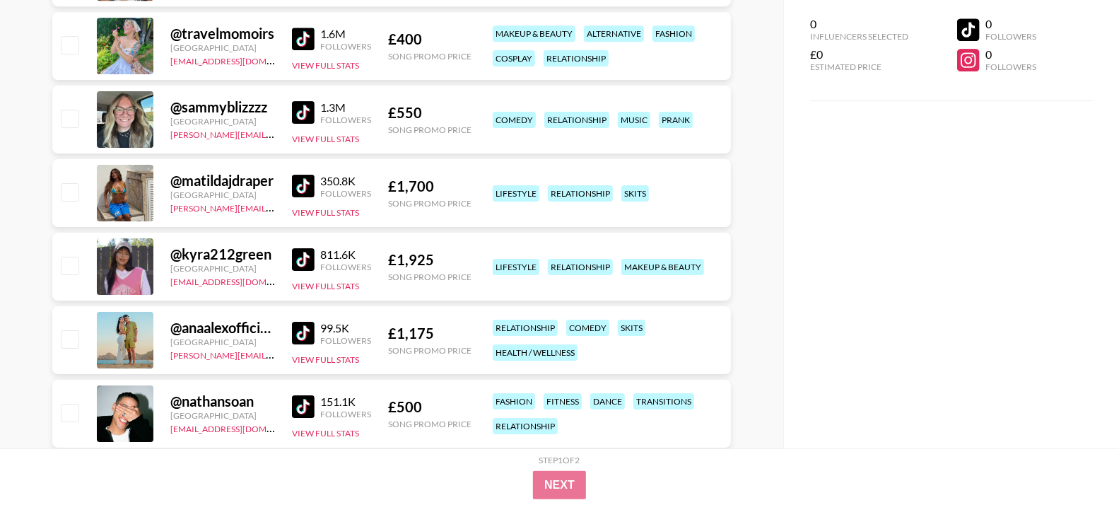
click at [301, 257] on img at bounding box center [303, 259] width 23 height 23
click at [298, 399] on img at bounding box center [303, 406] width 23 height 23
click at [305, 191] on img at bounding box center [303, 186] width 23 height 23
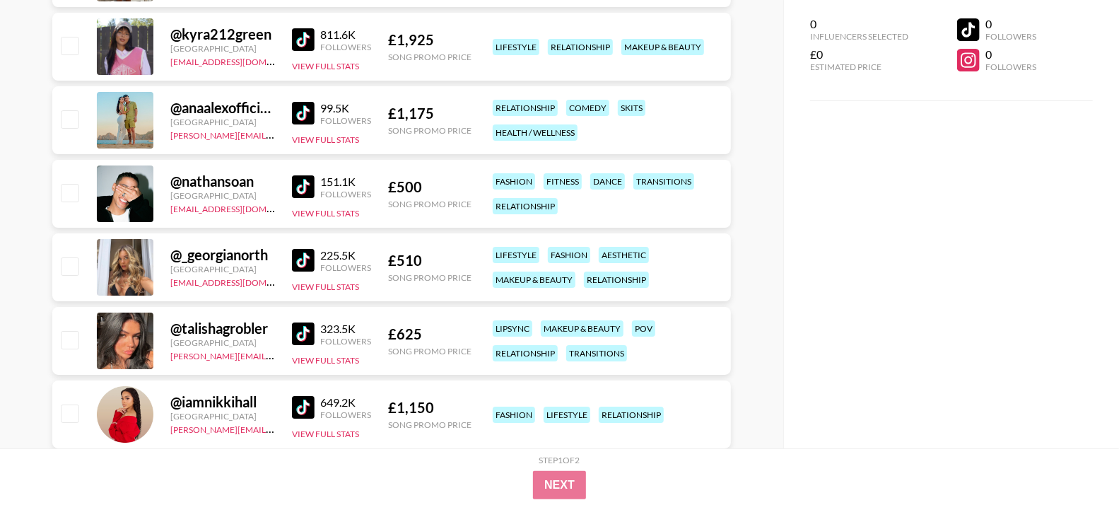
scroll to position [9825, 0]
click at [312, 260] on img at bounding box center [303, 260] width 23 height 23
click at [296, 334] on img at bounding box center [303, 333] width 23 height 23
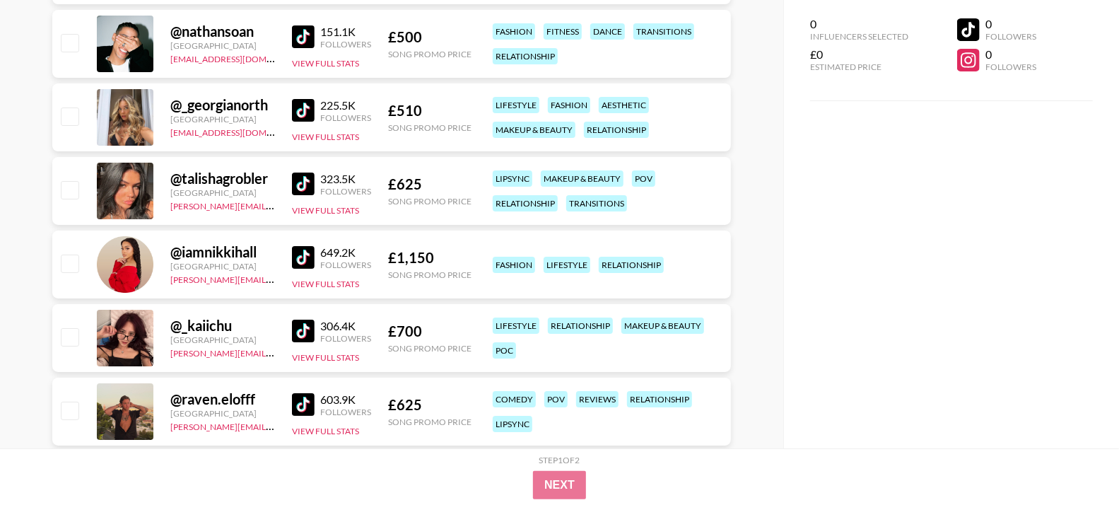
scroll to position [10036, 0]
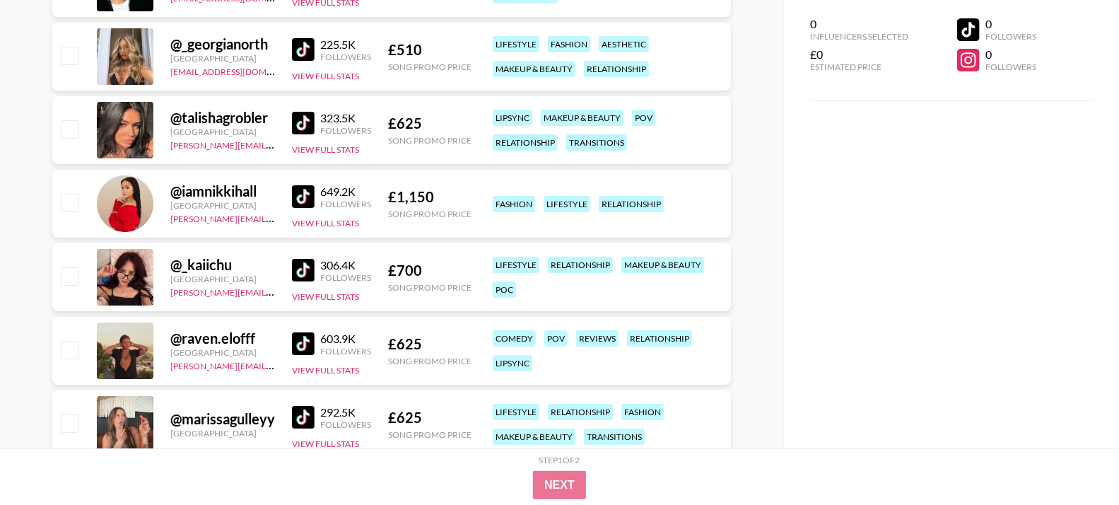
click at [303, 266] on img at bounding box center [303, 270] width 23 height 23
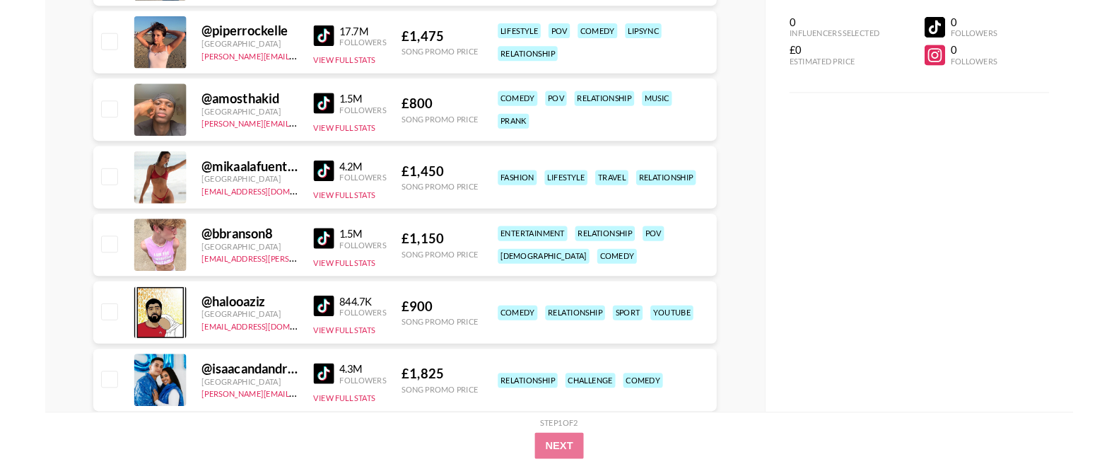
scroll to position [0, 0]
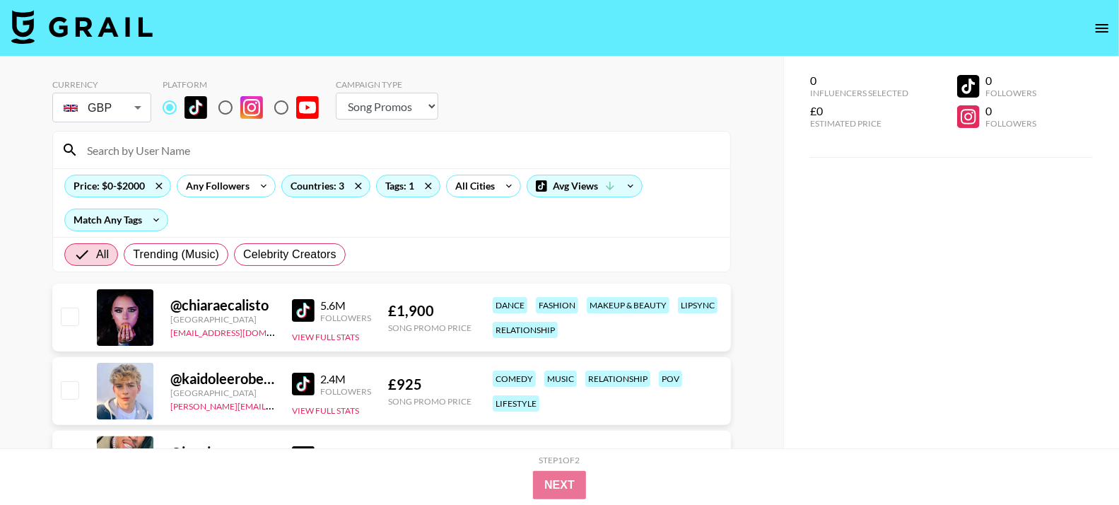
click at [310, 150] on input at bounding box center [399, 150] width 643 height 23
paste input "childishdom"
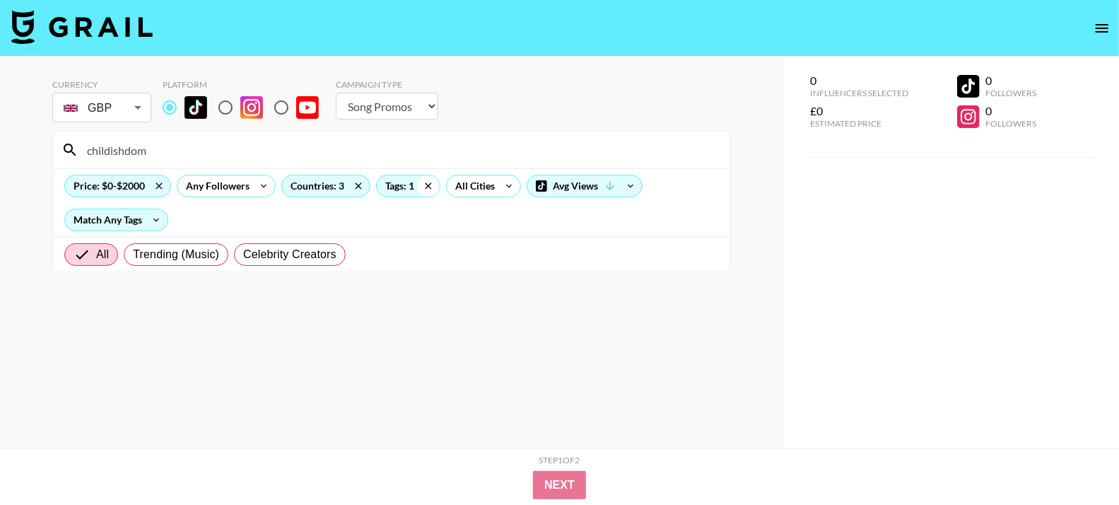
click at [425, 190] on icon at bounding box center [428, 185] width 23 height 21
click at [345, 153] on input "childishdom" at bounding box center [399, 150] width 643 height 23
click at [160, 187] on icon at bounding box center [159, 185] width 23 height 21
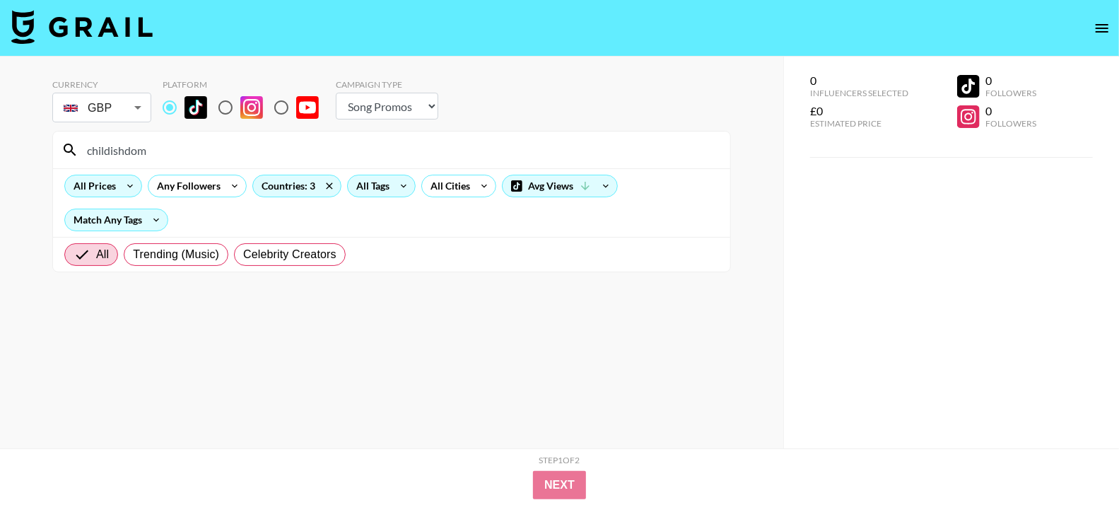
click at [209, 151] on input "childishdom" at bounding box center [399, 150] width 643 height 23
click at [322, 182] on icon at bounding box center [329, 185] width 23 height 21
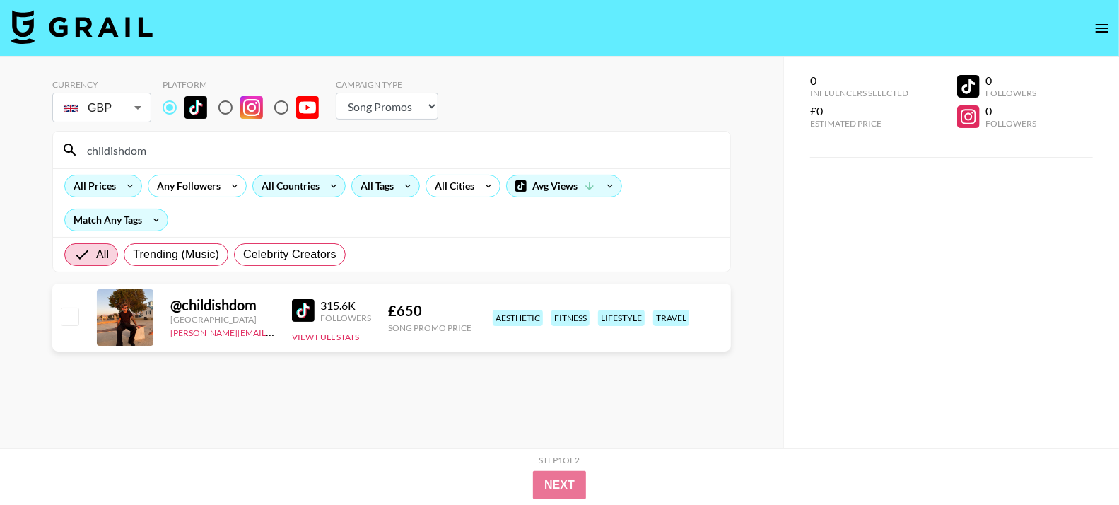
click at [180, 151] on input "childishdom" at bounding box center [399, 150] width 643 height 23
paste input "atx_genie199"
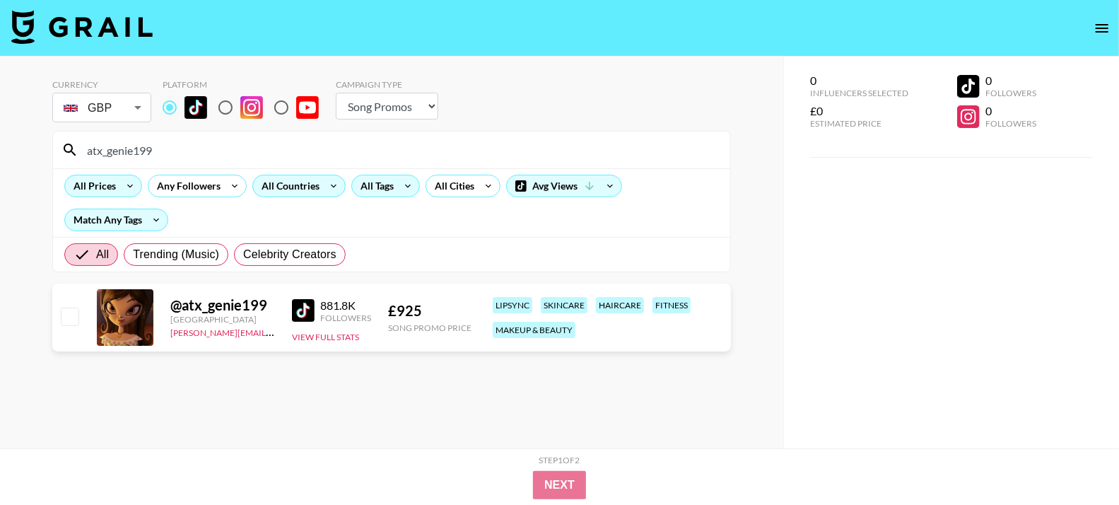
click at [165, 151] on input "atx_genie199" at bounding box center [399, 150] width 643 height 23
paste input "manoujuecardoso"
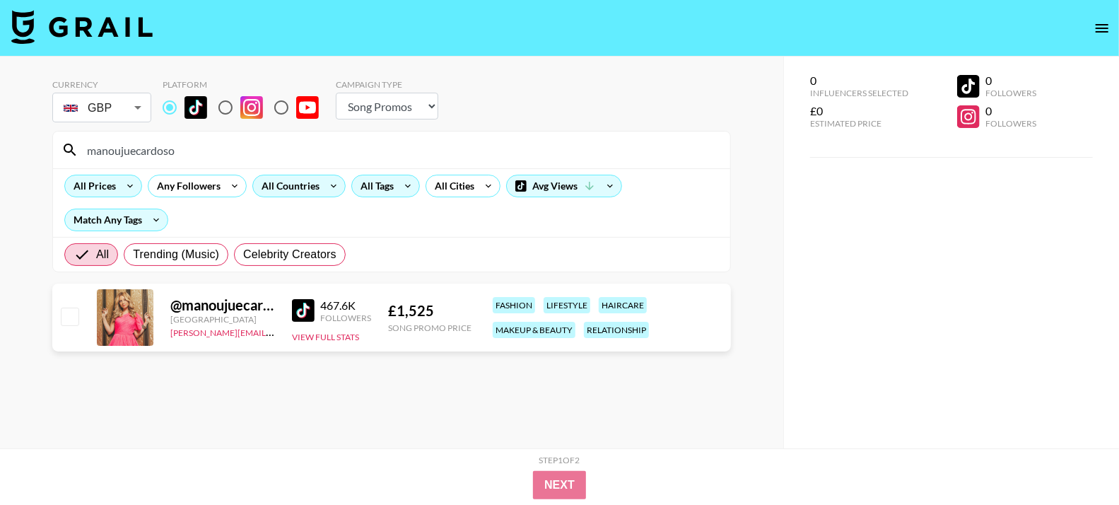
click at [211, 158] on input "manoujuecardoso" at bounding box center [399, 150] width 643 height 23
paste input "rs.samsquatch"
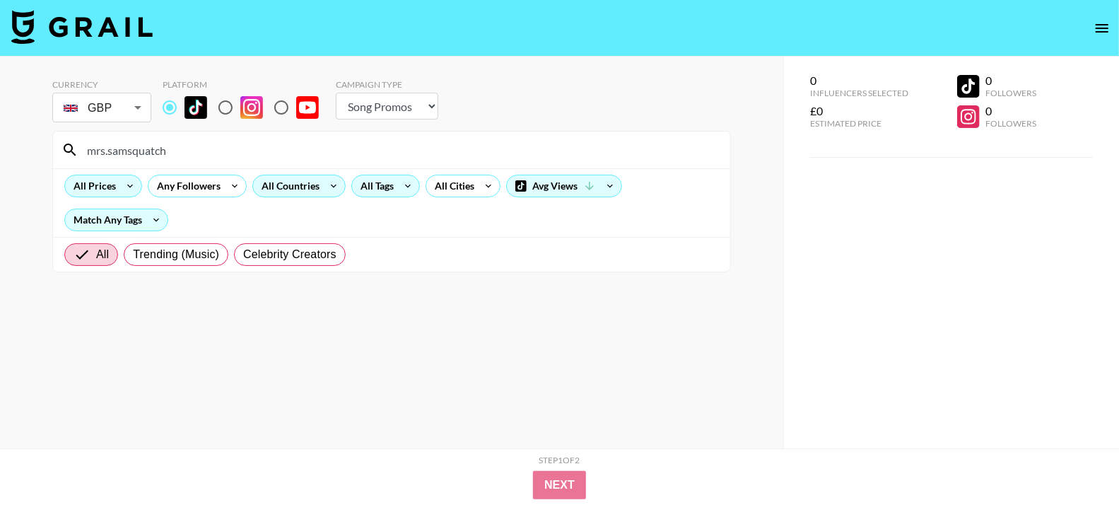
click at [211, 158] on input "mrs.samsquatch" at bounding box center [399, 150] width 643 height 23
click at [288, 148] on input "mrs.samsquatch" at bounding box center [399, 150] width 643 height 23
click at [300, 147] on input "mrs.samsquatch" at bounding box center [399, 150] width 643 height 23
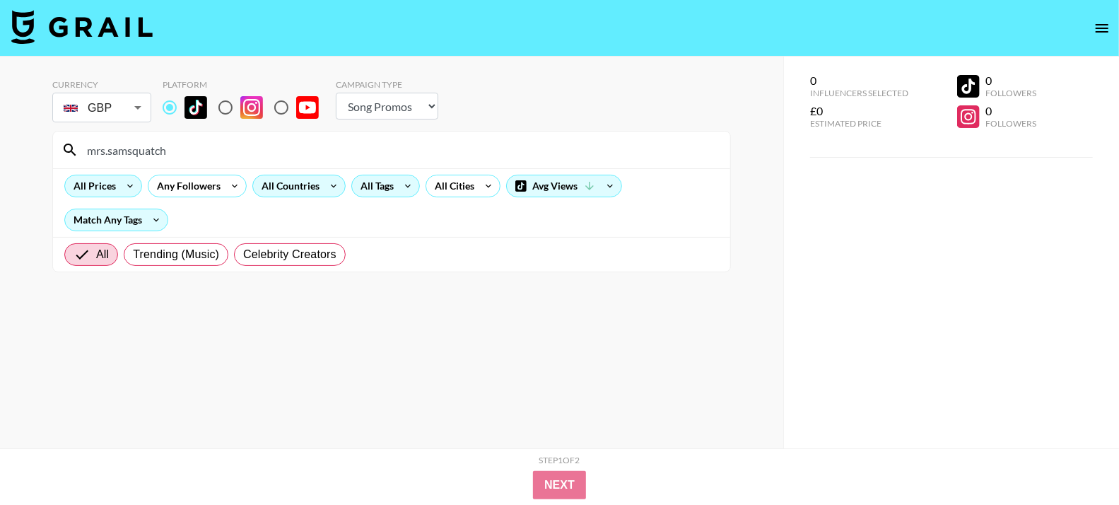
click at [300, 147] on input "mrs.samsquatch" at bounding box center [399, 150] width 643 height 23
paste input "anaisha.[PERSON_NAME]"
paste input
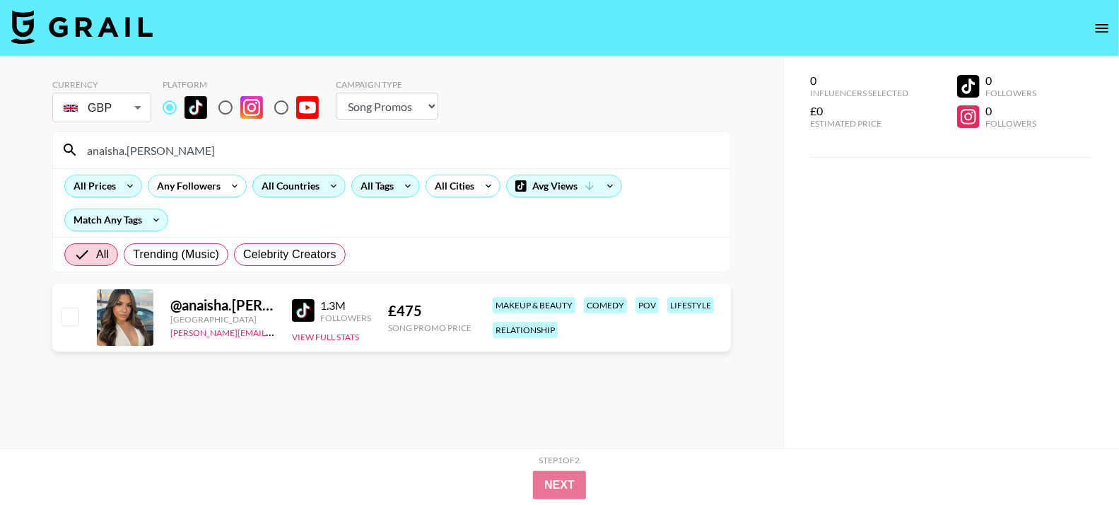
click at [378, 140] on input "anaisha.[PERSON_NAME]" at bounding box center [399, 150] width 643 height 23
paste input "ilyngarzaaa"
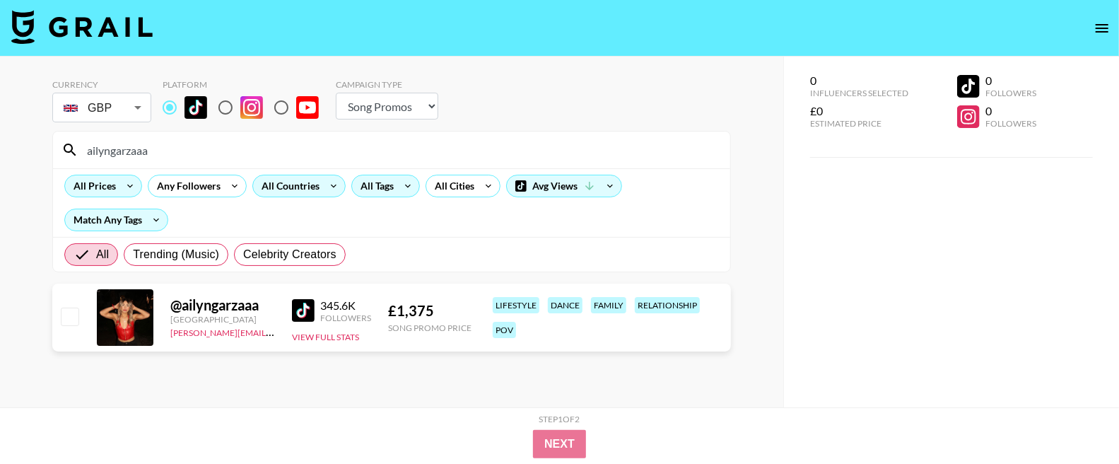
click at [203, 157] on input "ailyngarzaaa" at bounding box center [399, 150] width 643 height 23
paste input "bbranson8"
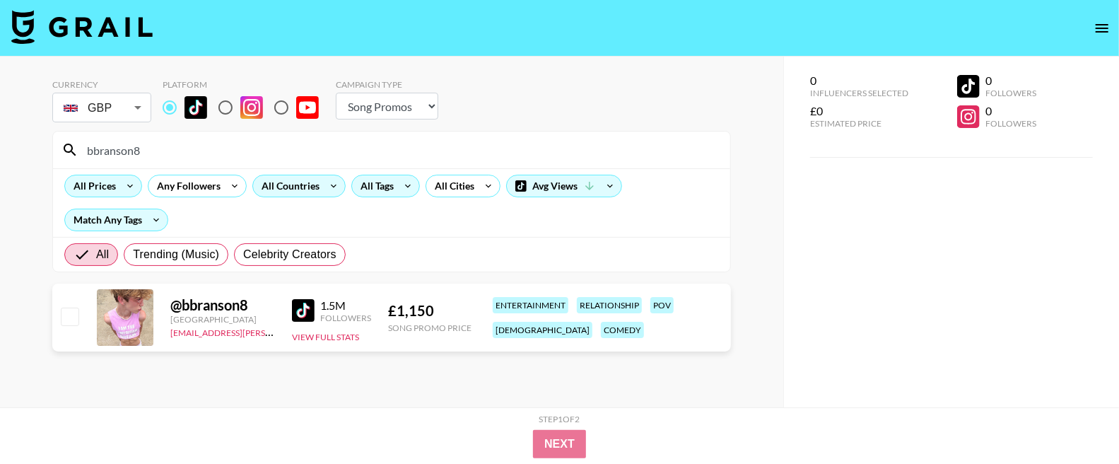
click at [318, 154] on input "bbranson8" at bounding box center [399, 150] width 643 height 23
paste input "piperrockelle"
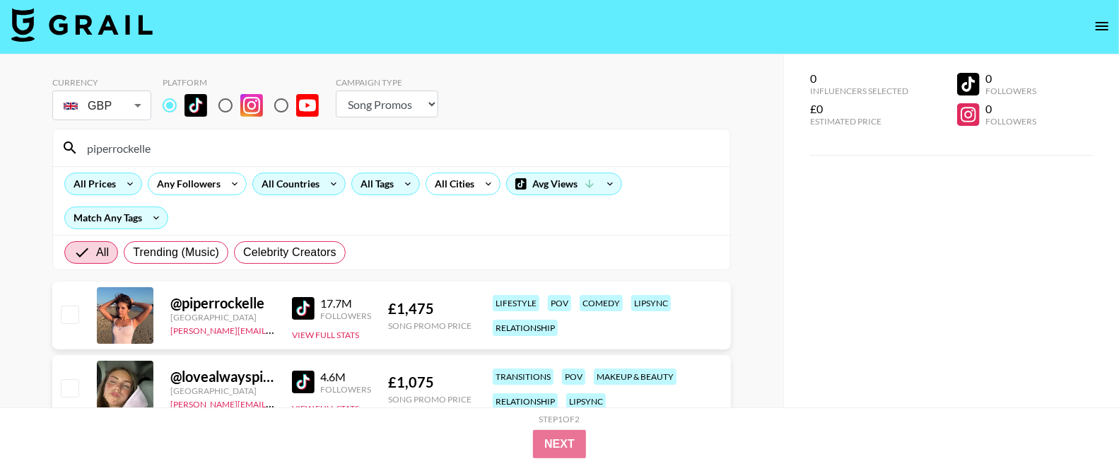
scroll to position [3, 0]
click at [300, 158] on div "piperrockelle" at bounding box center [391, 147] width 677 height 37
click at [298, 155] on input "piperrockelle" at bounding box center [399, 147] width 643 height 23
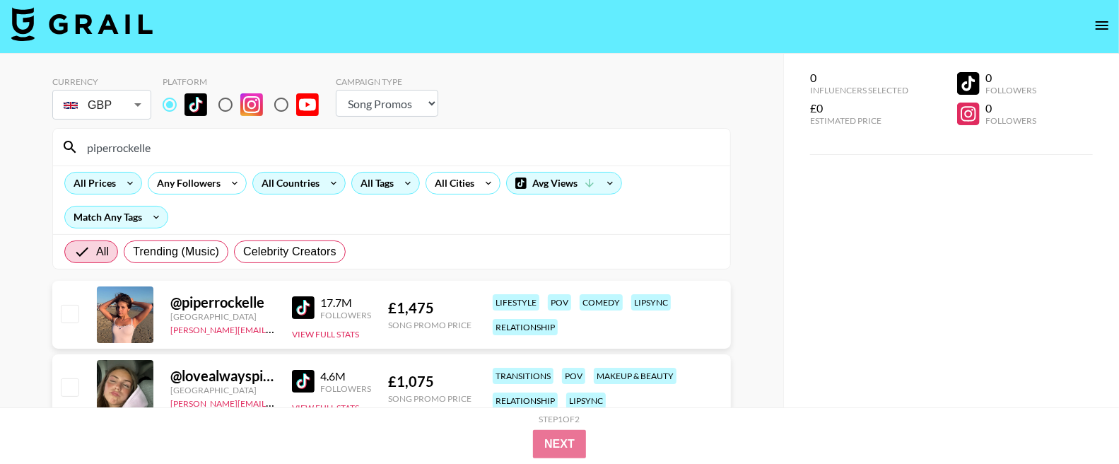
click at [298, 155] on input "piperrockelle" at bounding box center [399, 147] width 643 height 23
paste input "karenmendoza_xo"
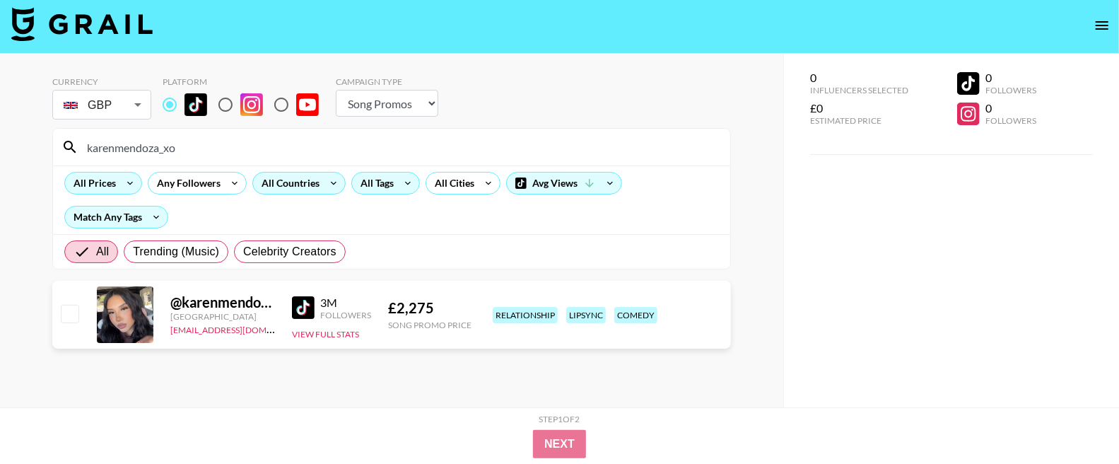
click at [305, 302] on img at bounding box center [303, 307] width 23 height 23
click at [172, 150] on input "karenmendoza_xo" at bounding box center [399, 147] width 643 height 23
paste input "samdezz"
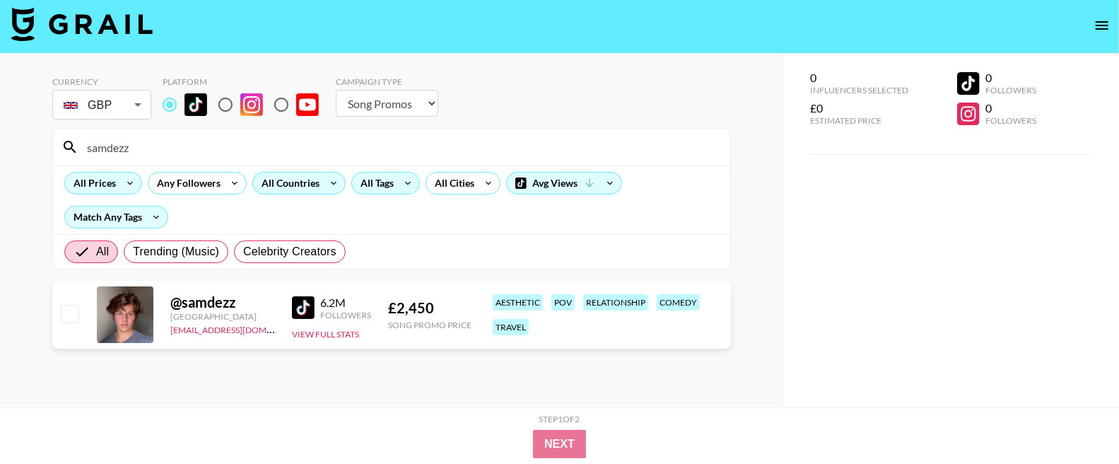
click at [339, 144] on input "samdezz" at bounding box center [399, 147] width 643 height 23
paste input "chiaraecalisto"
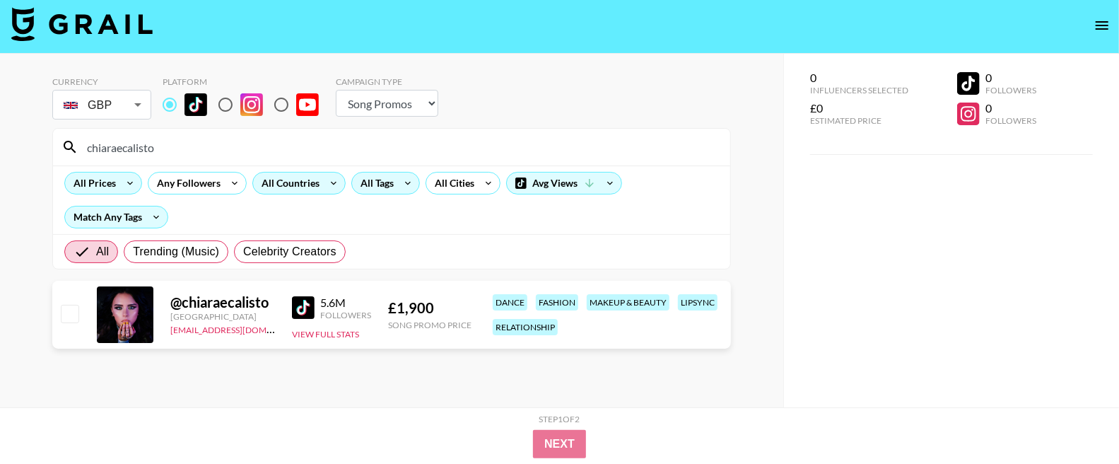
click at [372, 149] on input "chiaraecalisto" at bounding box center [399, 147] width 643 height 23
paste input "sulumotion"
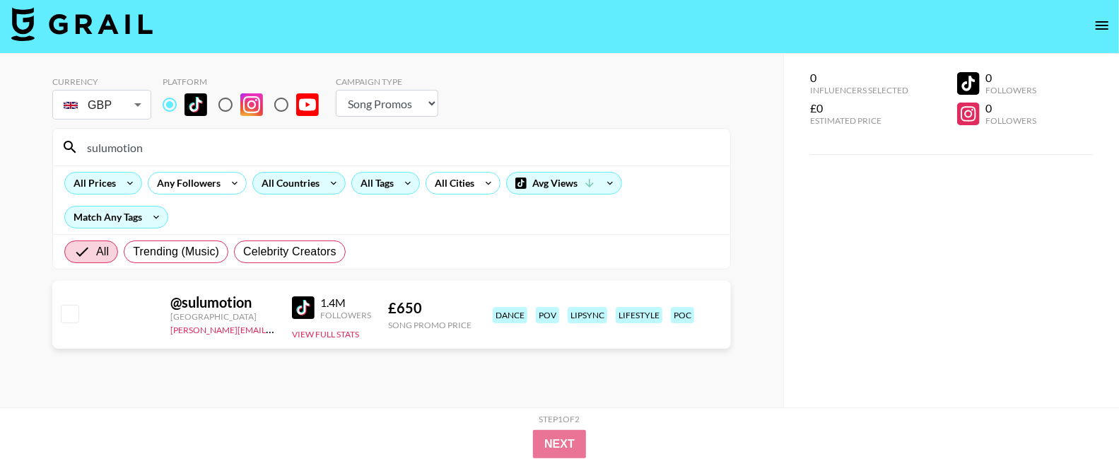
type input "sulumotion"
click at [118, 108] on body "Currency GBP GBP ​ Platform Campaign Type Choose Type... Song Promos Brand Prom…" at bounding box center [559, 257] width 1119 height 520
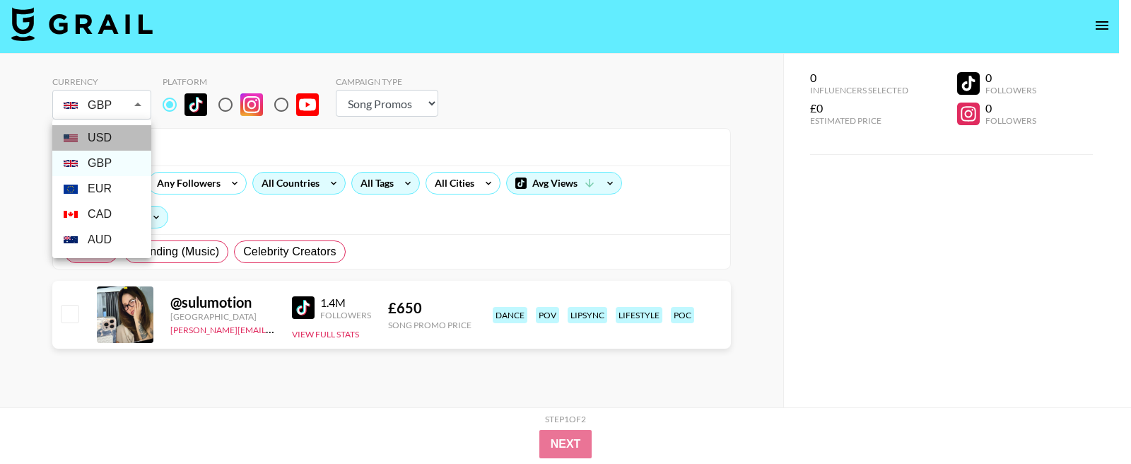
click at [117, 144] on li "USD" at bounding box center [101, 137] width 99 height 25
type input "USD"
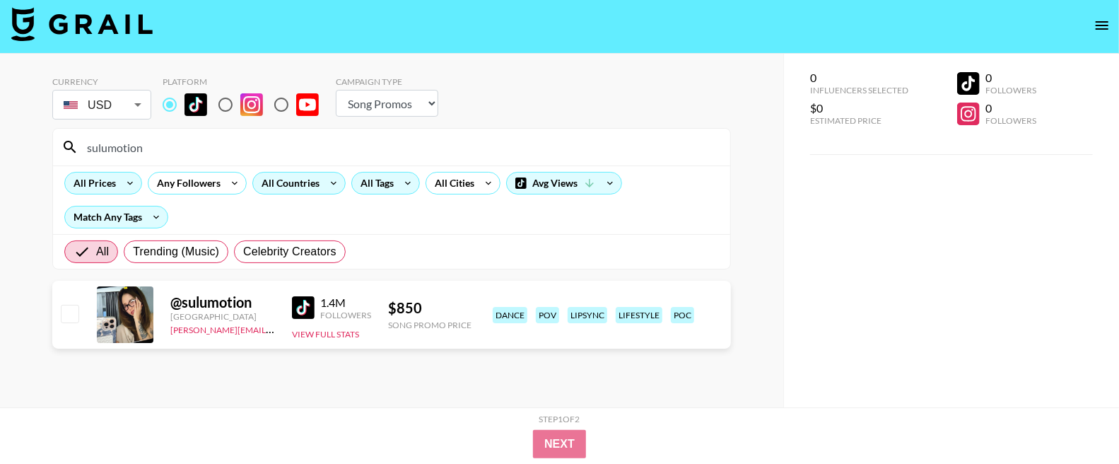
click at [284, 141] on input "sulumotion" at bounding box center [399, 147] width 643 height 23
paste input "matildajdraper"
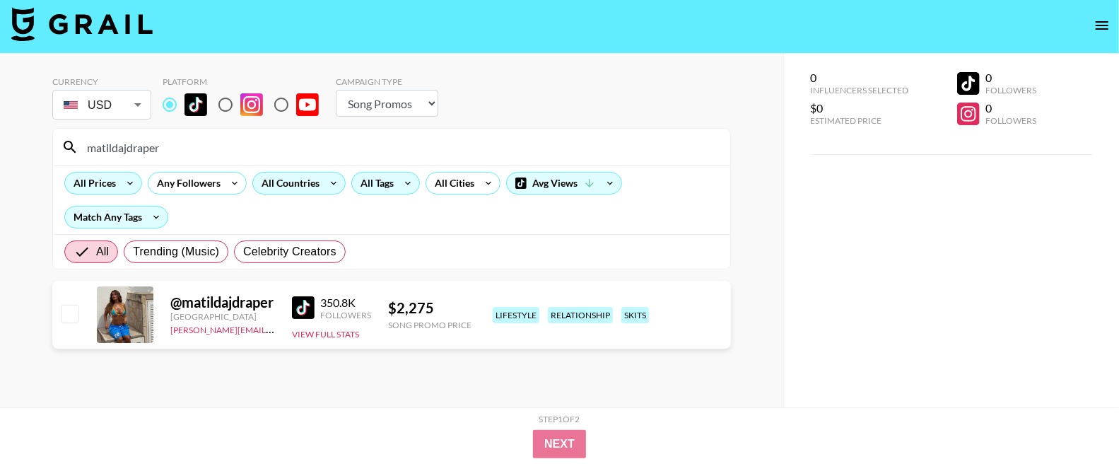
drag, startPoint x: 478, startPoint y: 269, endPoint x: 452, endPoint y: 283, distance: 30.0
click at [478, 269] on section "Currency USD USD ​ Platform Campaign Type Choose Type... Song Promos Brand Prom…" at bounding box center [391, 240] width 678 height 351
drag, startPoint x: 430, startPoint y: 304, endPoint x: 394, endPoint y: 307, distance: 36.9
click at [394, 307] on div "$ 2,275" at bounding box center [429, 308] width 83 height 18
copy div "2,275"
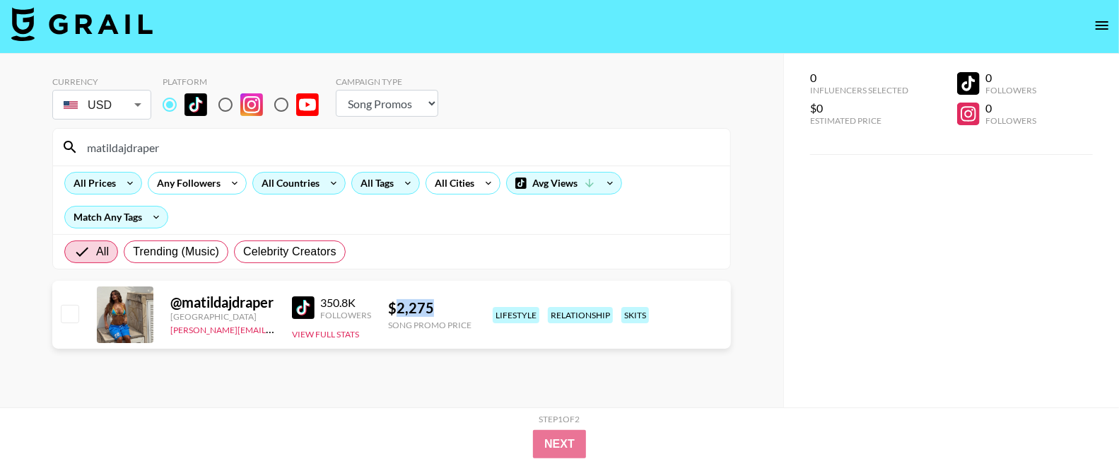
click at [213, 146] on input "matildajdraper" at bounding box center [399, 147] width 643 height 23
paste input "chiaraecalisto"
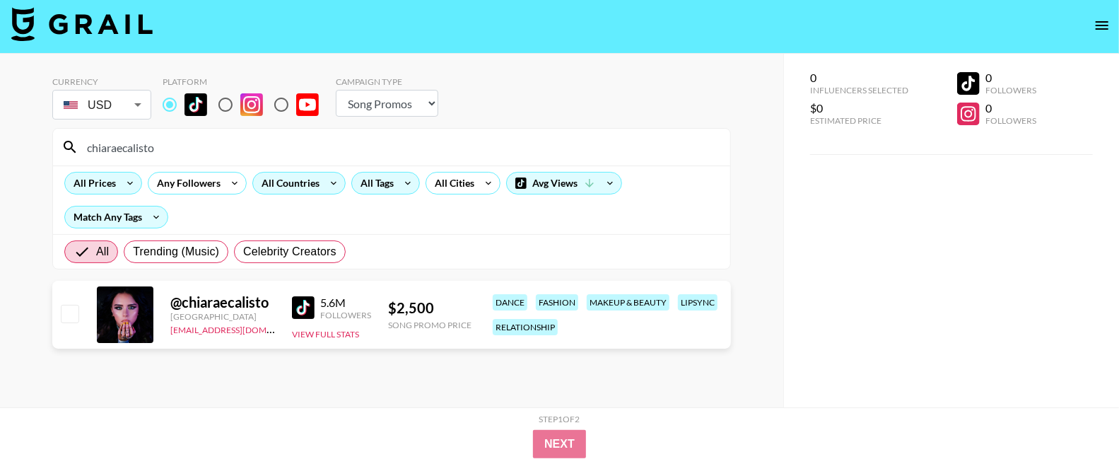
click at [305, 143] on input "chiaraecalisto" at bounding box center [399, 147] width 643 height 23
click at [272, 153] on input "chiaraecalisto" at bounding box center [399, 147] width 643 height 23
click at [343, 142] on input "chiaraecalisto" at bounding box center [399, 147] width 643 height 23
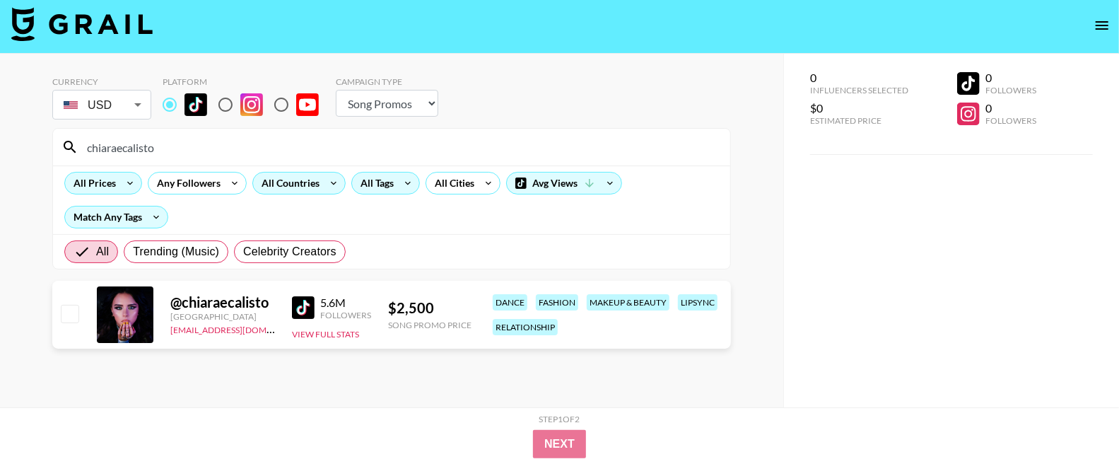
click at [343, 142] on input "chiaraecalisto" at bounding box center [399, 147] width 643 height 23
paste input "samdezz"
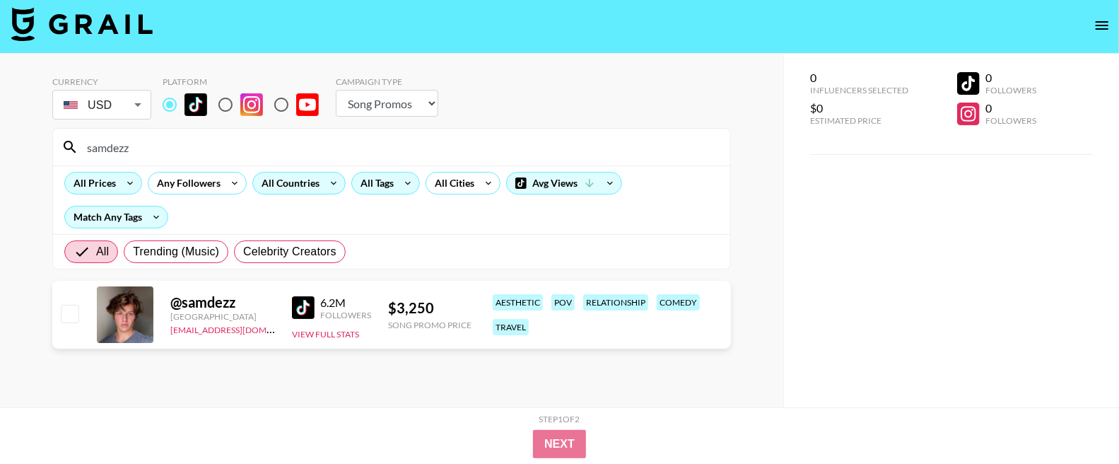
click at [300, 311] on img at bounding box center [303, 307] width 23 height 23
click at [179, 148] on input "samdezz" at bounding box center [399, 147] width 643 height 23
paste input "karenmendoza_xo"
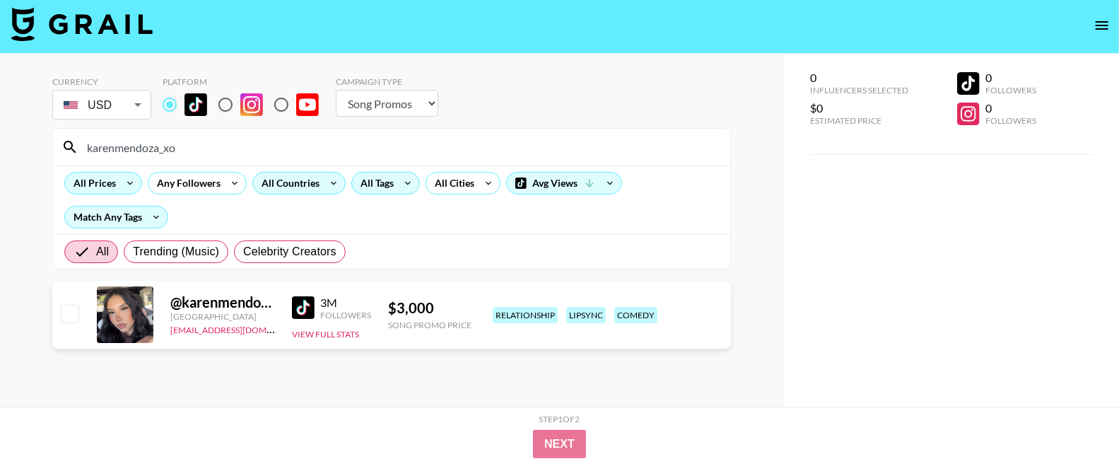
click at [217, 145] on input "karenmendoza_xo" at bounding box center [399, 147] width 643 height 23
paste input "piperrockelle"
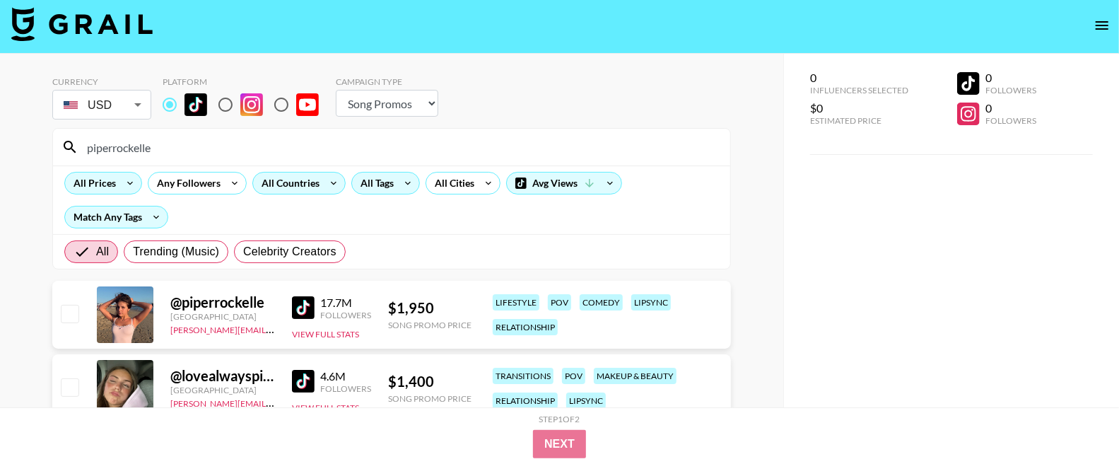
click at [322, 146] on input "piperrockelle" at bounding box center [399, 147] width 643 height 23
paste input "bbranson8"
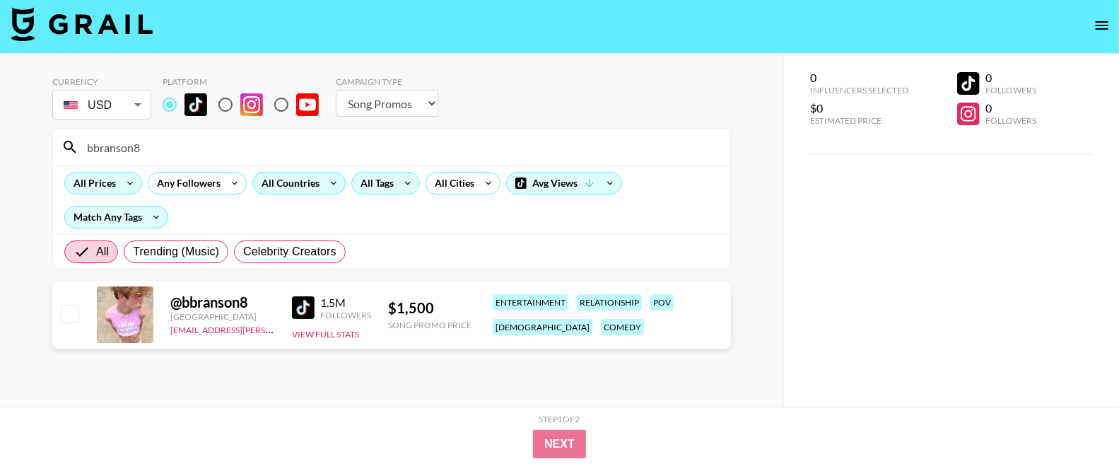
click at [228, 147] on input "bbranson8" at bounding box center [399, 147] width 643 height 23
paste input "ailyngarzaaa"
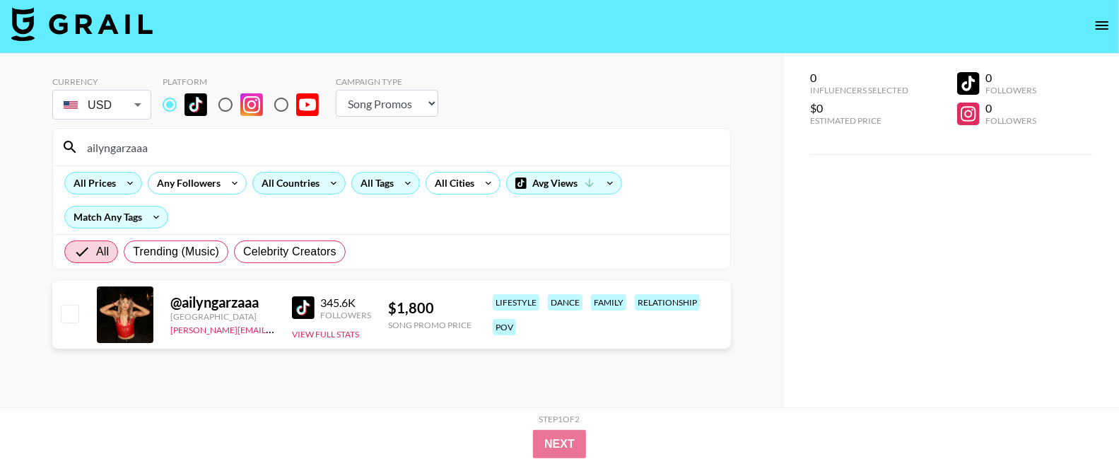
click at [240, 155] on input "ailyngarzaaa" at bounding box center [399, 147] width 643 height 23
paste input "[PERSON_NAME].[PERSON_NAME]"
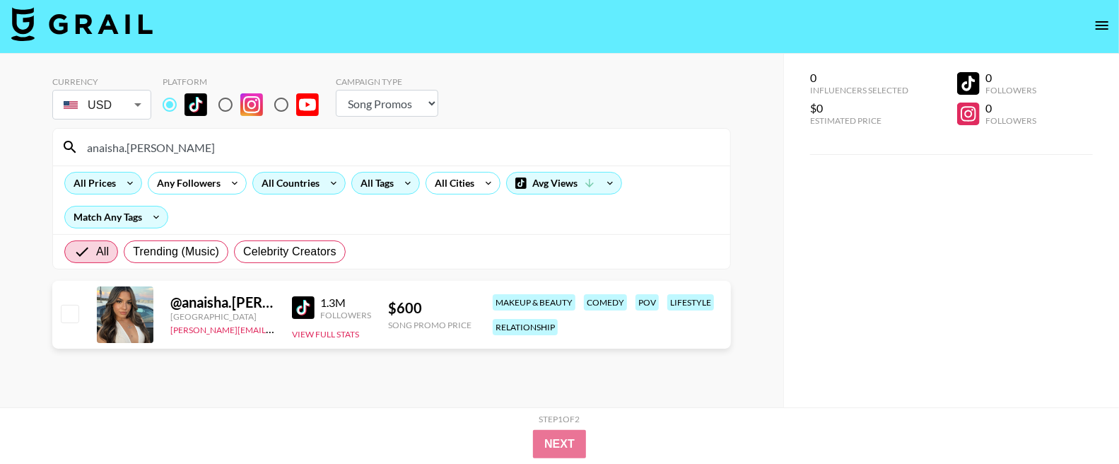
click at [290, 147] on input "anaisha.[PERSON_NAME]" at bounding box center [399, 147] width 643 height 23
paste input "childishdom"
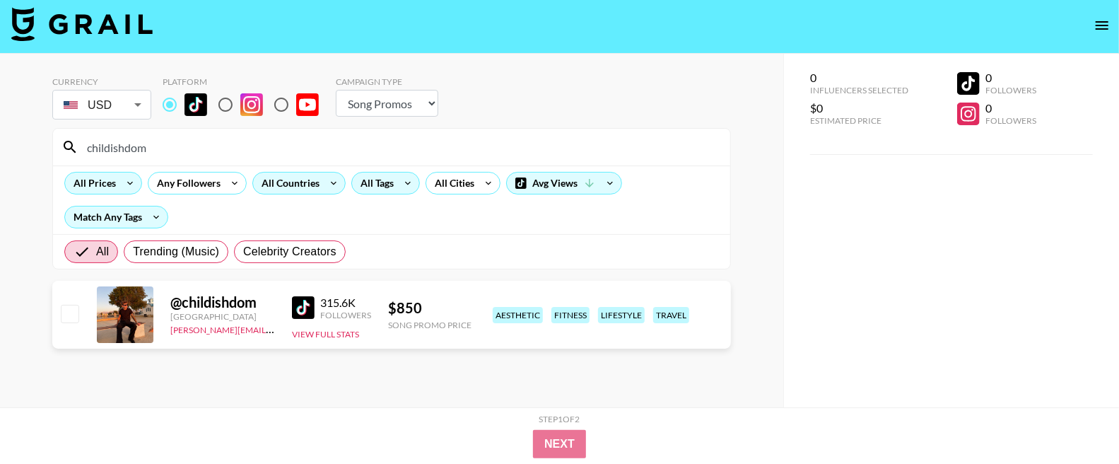
click at [331, 141] on input "childishdom" at bounding box center [399, 147] width 643 height 23
paste input "lionlindaa"
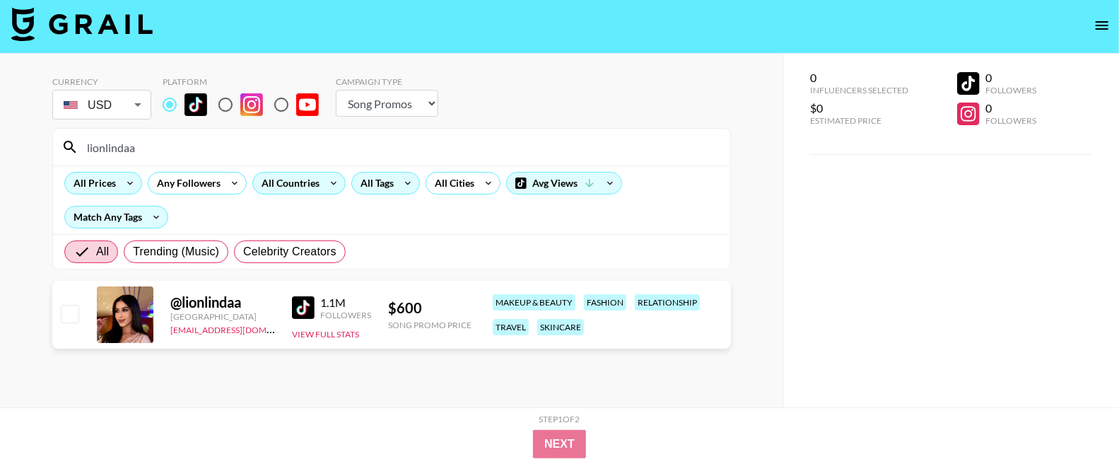
type input "lionlindaa"
click at [112, 106] on body "Currency USD USD ​ Platform Campaign Type Choose Type... Song Promos Brand Prom…" at bounding box center [559, 257] width 1119 height 520
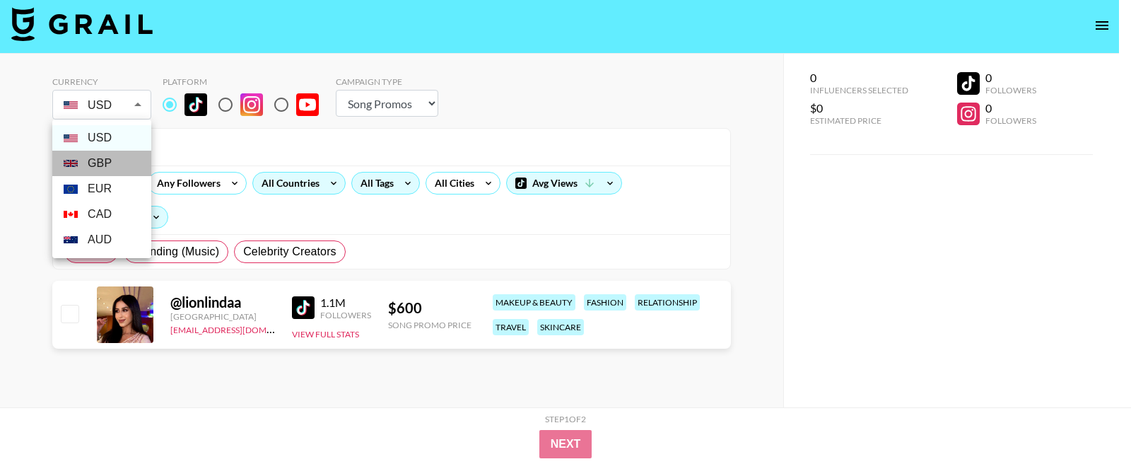
click at [110, 160] on li "GBP" at bounding box center [101, 163] width 99 height 25
type input "GBP"
